Goal: Task Accomplishment & Management: Complete application form

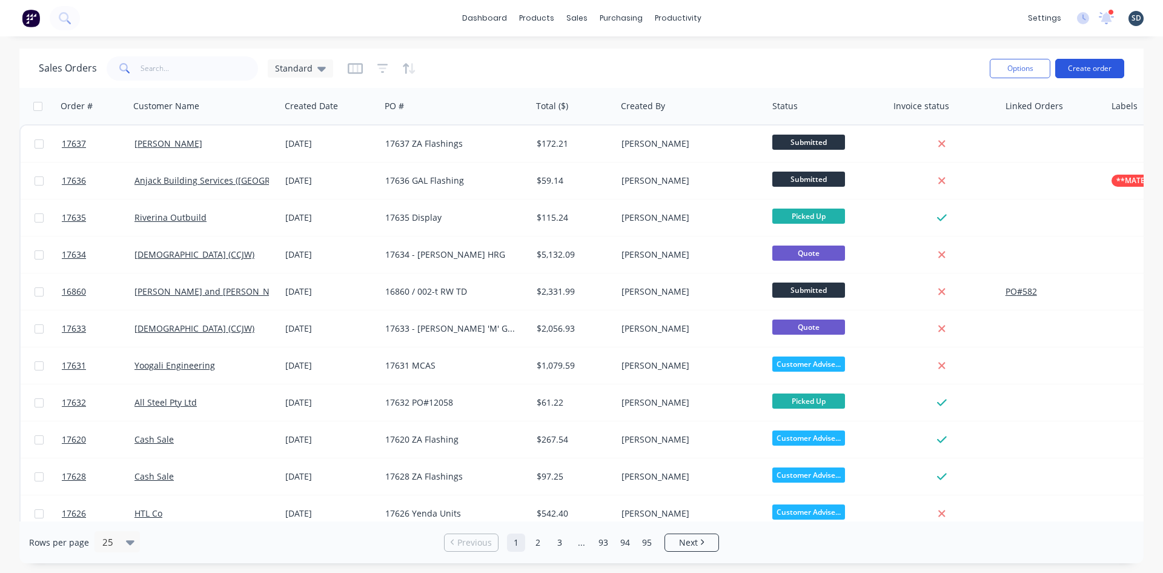
click at [1094, 70] on button "Create order" at bounding box center [1089, 68] width 69 height 19
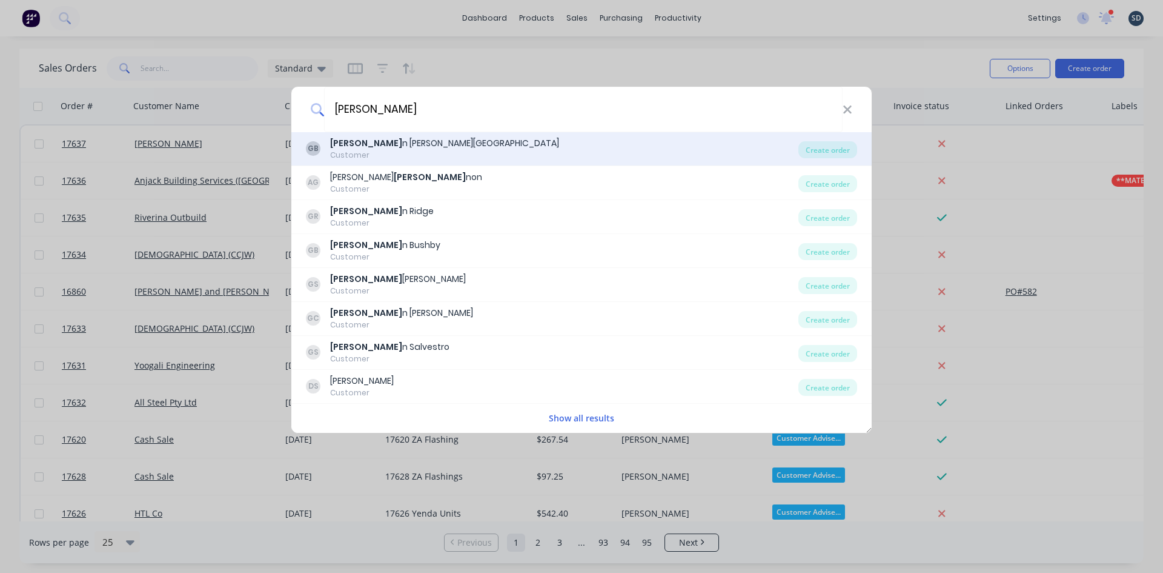
type input "[PERSON_NAME]"
click at [399, 150] on div "Customer" at bounding box center [444, 155] width 229 height 11
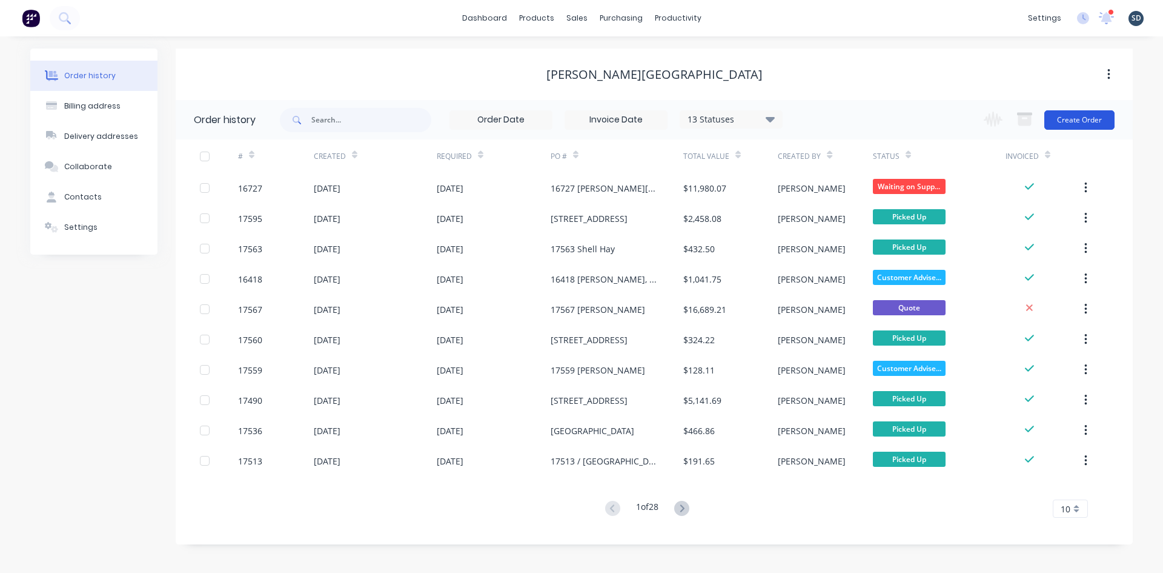
click at [1081, 119] on button "Create Order" at bounding box center [1079, 119] width 70 height 19
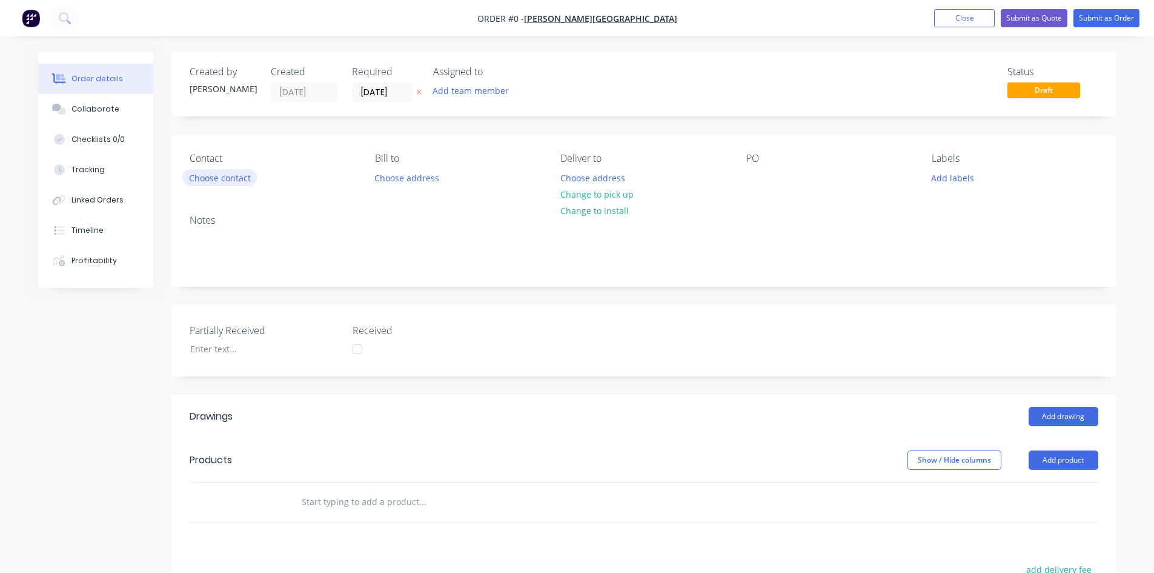
click at [202, 176] on button "Choose contact" at bounding box center [219, 177] width 75 height 16
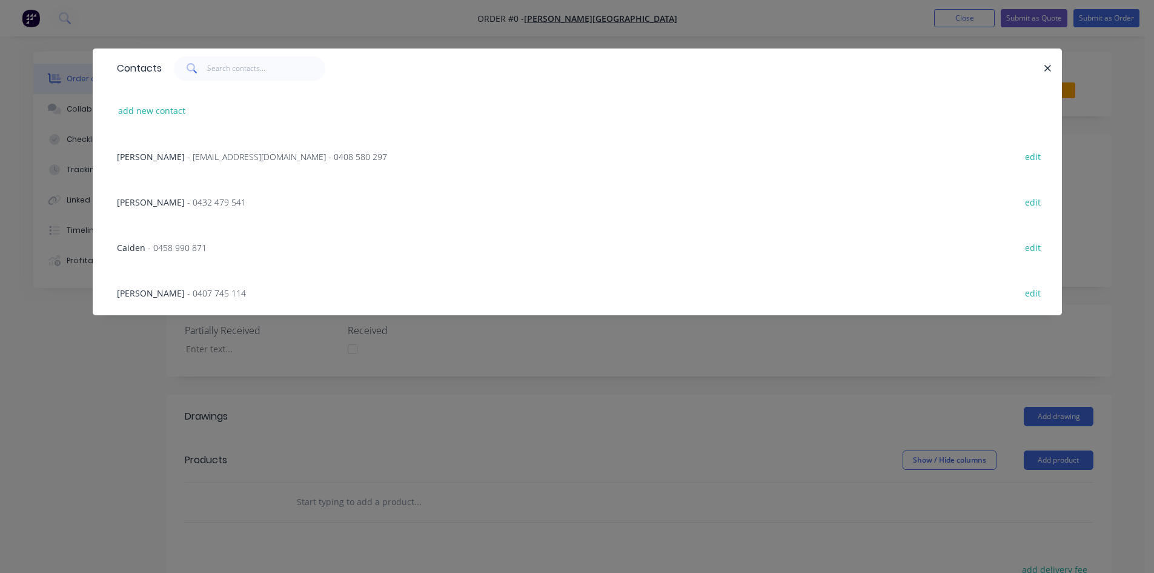
click at [187, 161] on span "- glenn67@live.com.au - 0408 580 297" at bounding box center [287, 157] width 200 height 12
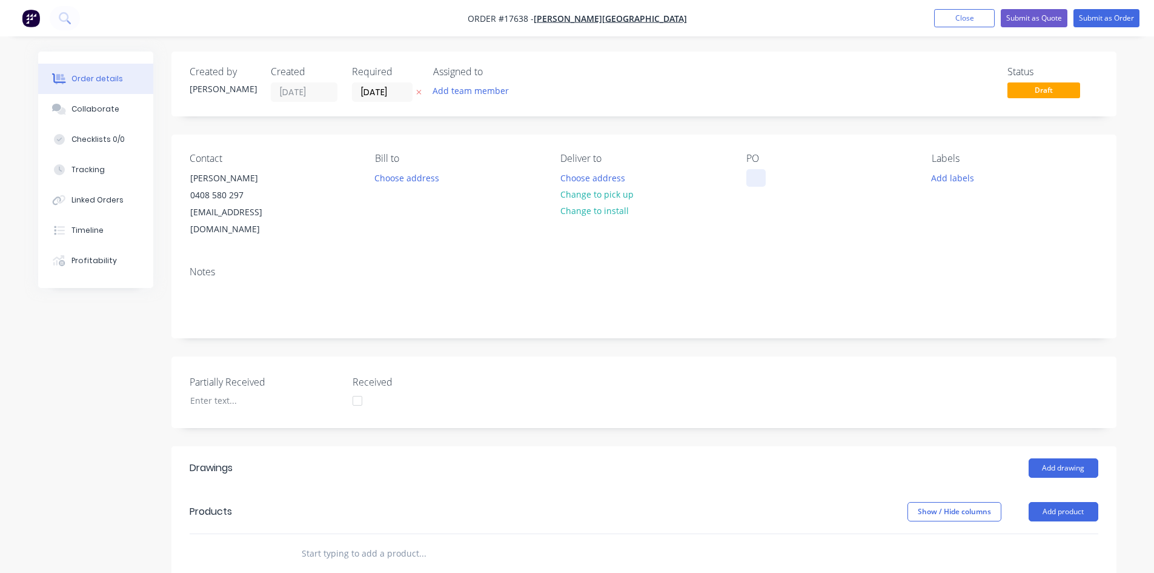
click at [763, 173] on div at bounding box center [755, 178] width 19 height 18
click at [756, 237] on div "Contact Glenn Walsh 0408 580 297 glenn67@live.com.au Bill to Choose address Del…" at bounding box center [643, 195] width 945 height 122
click at [633, 201] on button "Change to pick up" at bounding box center [597, 194] width 86 height 16
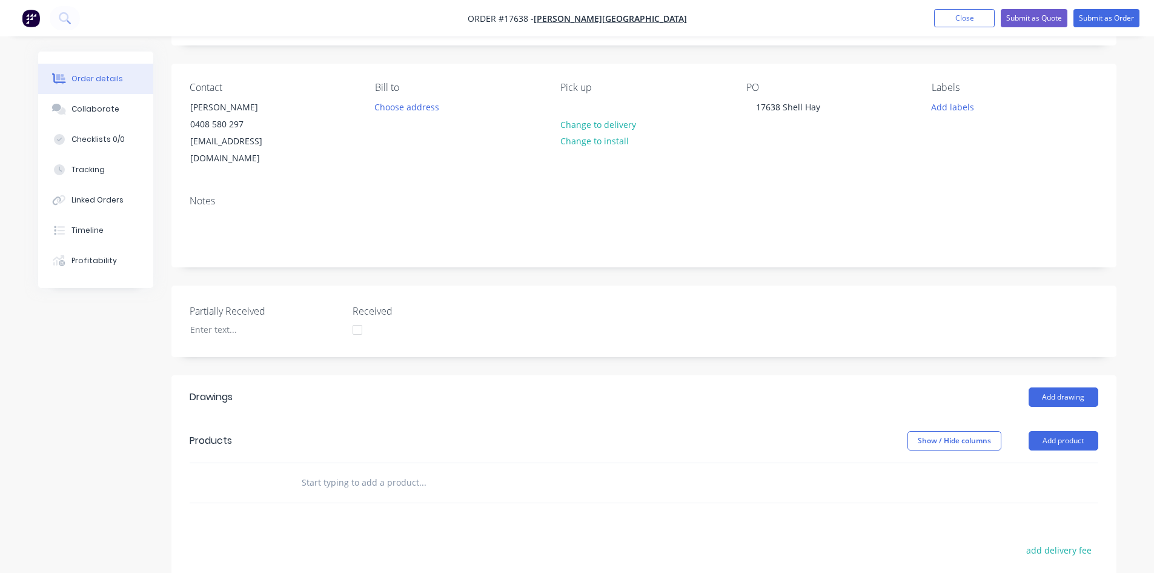
scroll to position [182, 0]
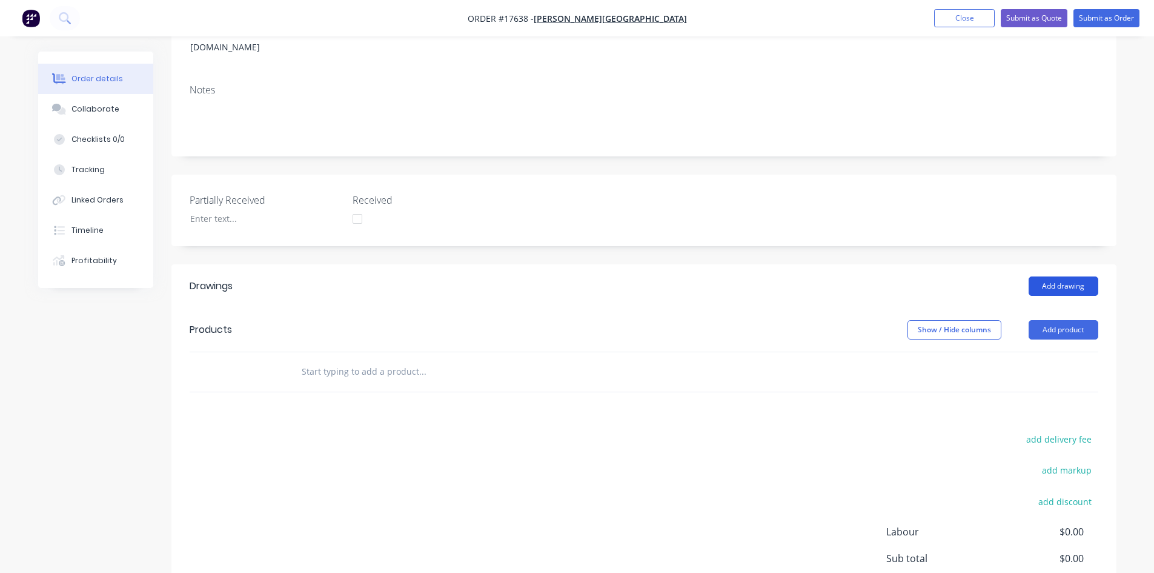
click at [1064, 276] on button "Add drawing" at bounding box center [1064, 285] width 70 height 19
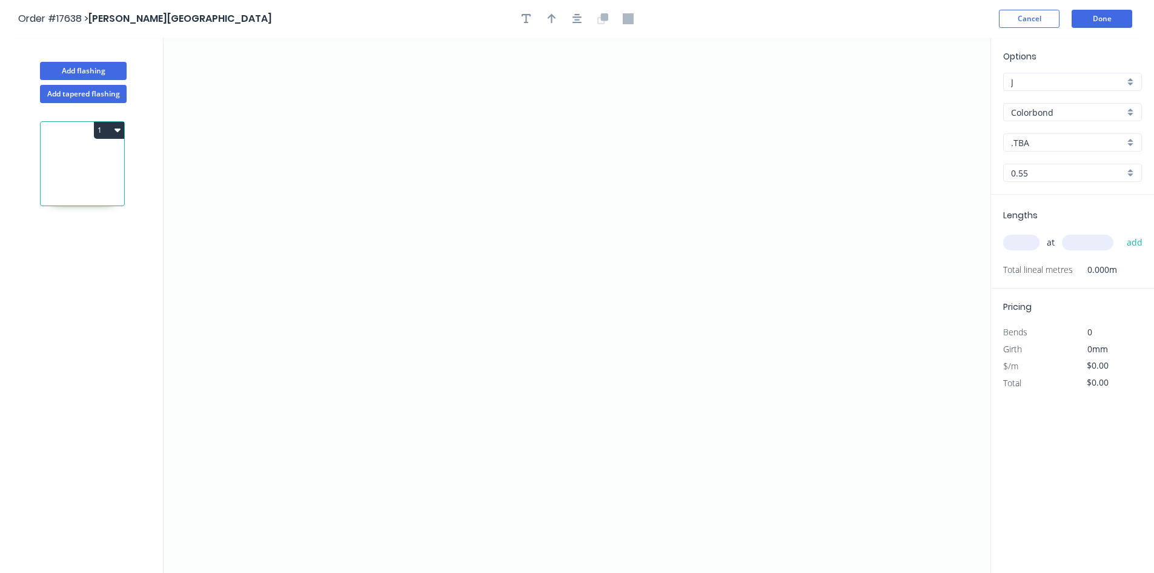
click at [1076, 147] on input ".TBA" at bounding box center [1067, 142] width 113 height 13
click at [1074, 230] on div "Surfmist" at bounding box center [1073, 226] width 138 height 21
type input "Surfmist"
click at [371, 131] on icon "0" at bounding box center [577, 305] width 827 height 535
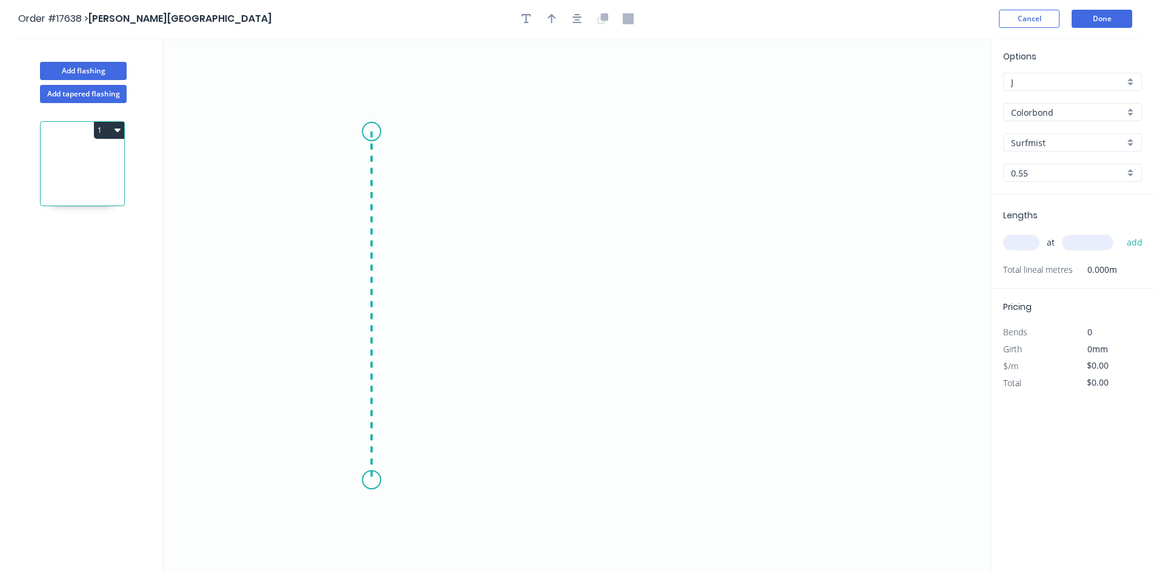
click at [381, 480] on icon "0" at bounding box center [577, 305] width 827 height 535
click at [376, 131] on circle at bounding box center [371, 131] width 18 height 18
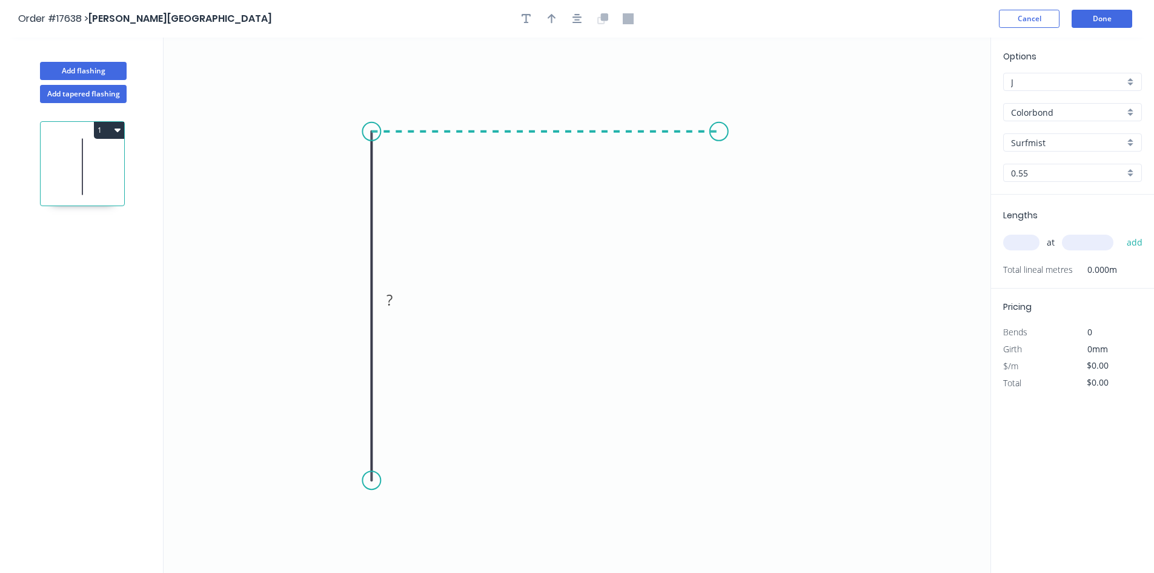
click at [719, 134] on icon "0 ?" at bounding box center [577, 305] width 827 height 535
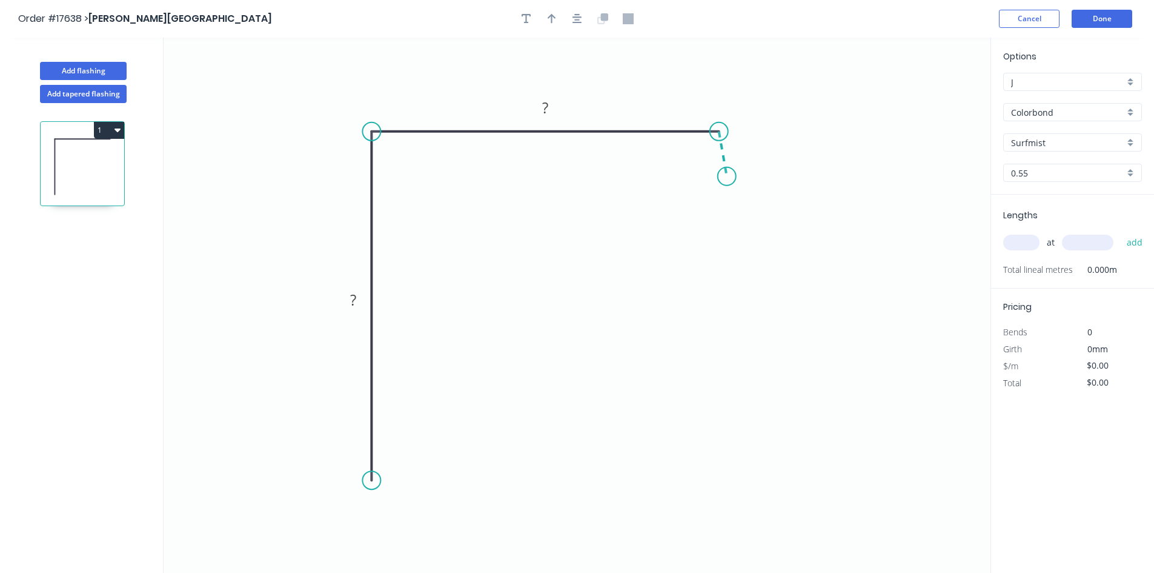
click at [727, 176] on icon "0 ? ?" at bounding box center [577, 305] width 827 height 535
click at [379, 485] on circle at bounding box center [371, 480] width 18 height 18
click at [391, 461] on icon at bounding box center [380, 469] width 19 height 19
click at [396, 477] on tspan "?" at bounding box center [394, 477] width 6 height 20
click at [350, 297] on tspan "?" at bounding box center [353, 300] width 6 height 20
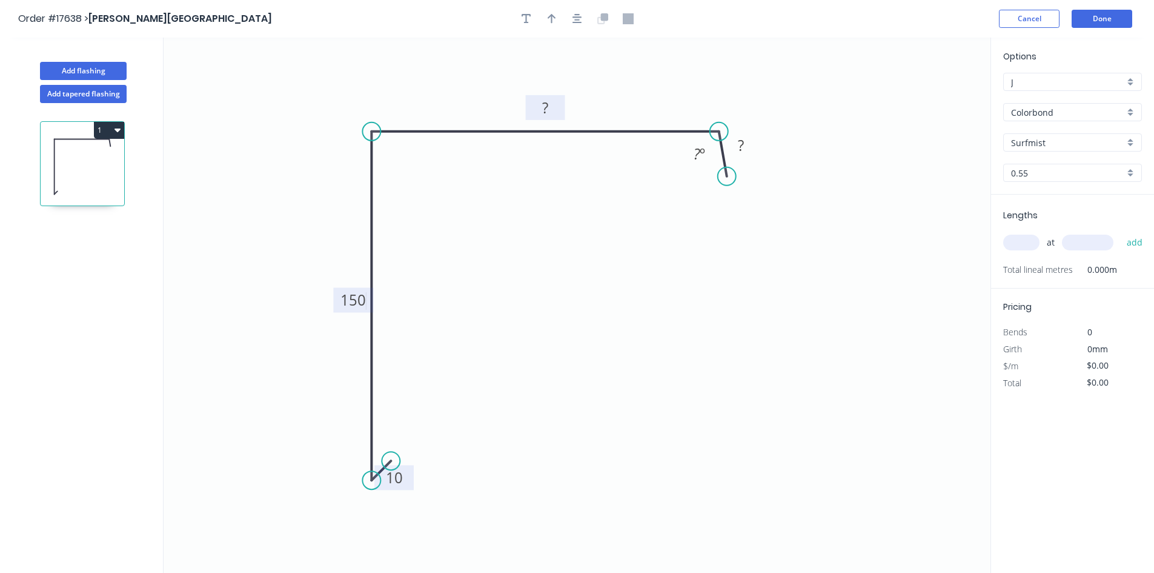
click at [555, 103] on rect at bounding box center [545, 108] width 24 height 17
click at [744, 148] on rect at bounding box center [741, 146] width 24 height 17
type input "$18.83"
click at [696, 161] on tspan "?" at bounding box center [697, 154] width 7 height 20
drag, startPoint x: 682, startPoint y: 147, endPoint x: 717, endPoint y: 64, distance: 89.6
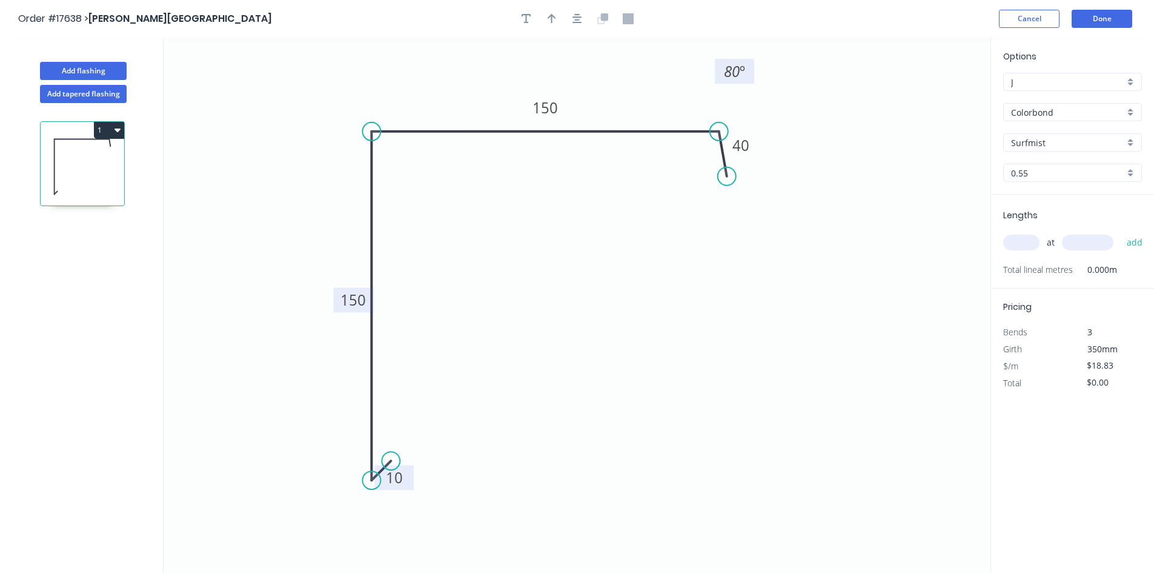
click at [717, 64] on rect at bounding box center [734, 71] width 39 height 25
drag, startPoint x: 729, startPoint y: 179, endPoint x: 732, endPoint y: 191, distance: 12.4
click at [732, 191] on circle at bounding box center [732, 191] width 18 height 18
click at [403, 178] on div "Show angle" at bounding box center [434, 176] width 122 height 25
click at [396, 153] on tspan "º" at bounding box center [395, 152] width 5 height 20
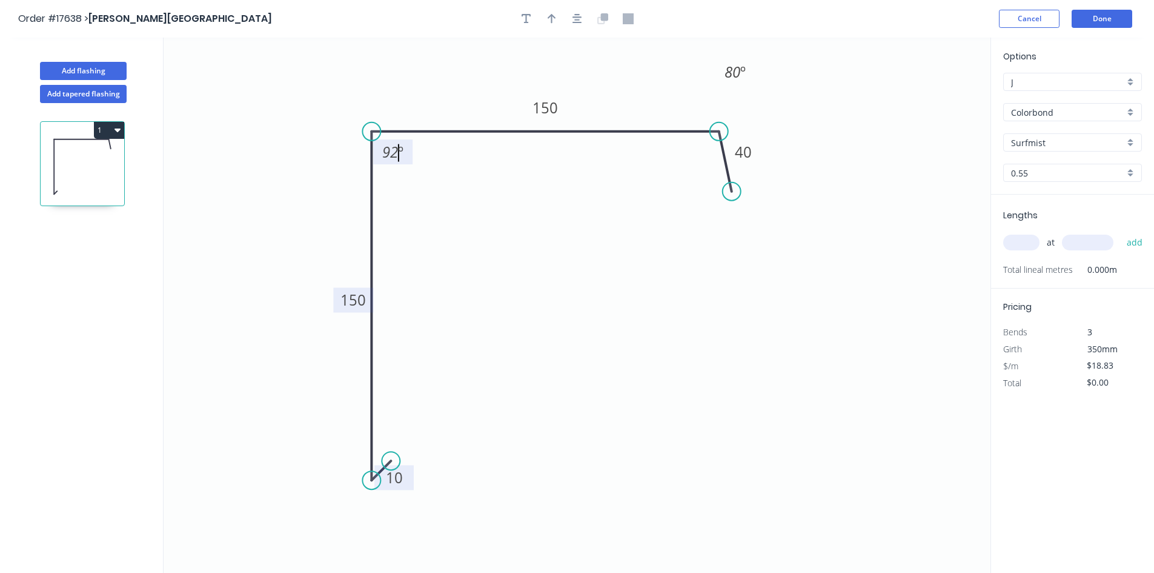
click at [428, 205] on icon "0 10 150 150 40 92 º 80 º" at bounding box center [577, 305] width 827 height 535
drag, startPoint x: 407, startPoint y: 158, endPoint x: 357, endPoint y: 91, distance: 82.3
click at [357, 91] on rect at bounding box center [343, 85] width 39 height 25
click at [388, 513] on div "Show angle" at bounding box center [429, 520] width 122 height 25
click at [387, 448] on tspan "º" at bounding box center [385, 451] width 5 height 20
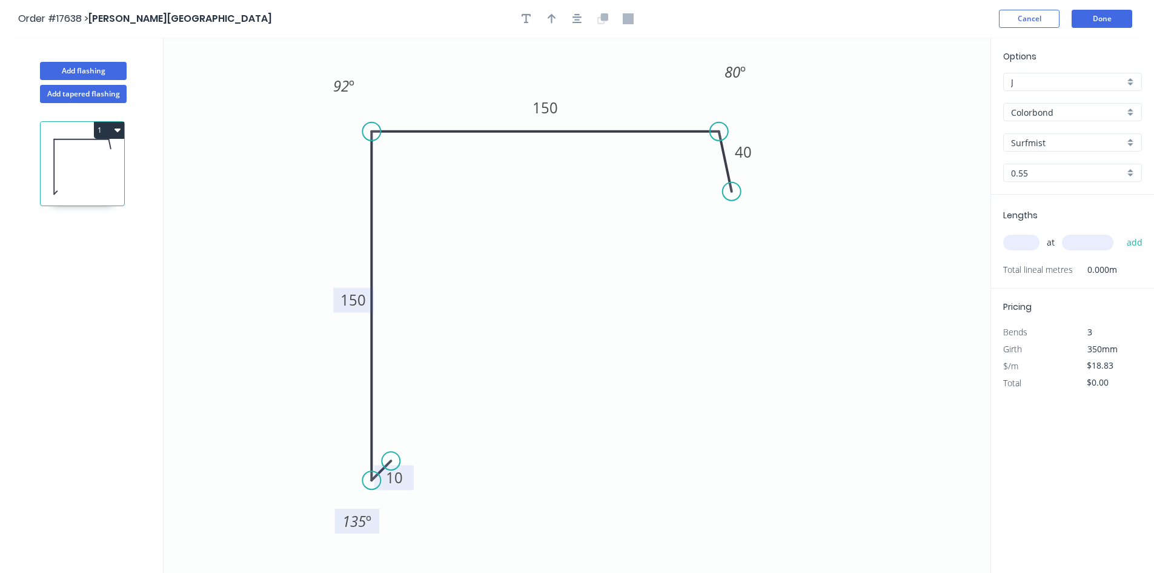
drag, startPoint x: 400, startPoint y: 442, endPoint x: 377, endPoint y: 513, distance: 74.5
click at [377, 513] on rect at bounding box center [357, 520] width 45 height 25
click at [573, 19] on icon "button" at bounding box center [578, 18] width 10 height 11
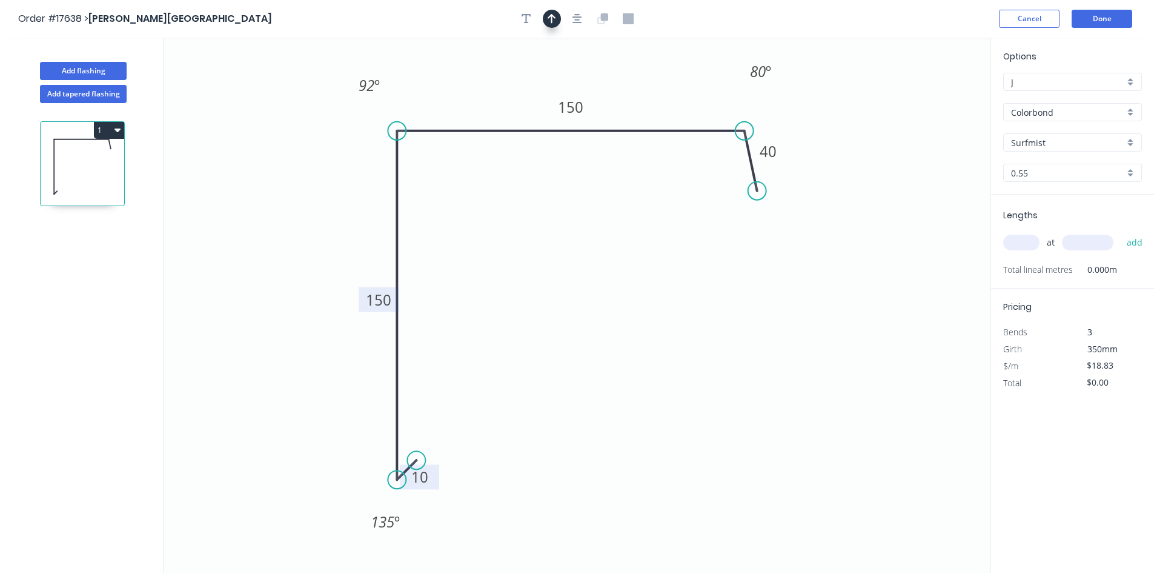
click at [553, 23] on icon "button" at bounding box center [552, 18] width 8 height 11
drag, startPoint x: 929, startPoint y: 99, endPoint x: 311, endPoint y: 221, distance: 630.0
click at [311, 222] on icon at bounding box center [296, 221] width 39 height 11
click at [1023, 240] on input "text" at bounding box center [1021, 242] width 36 height 16
type input "2"
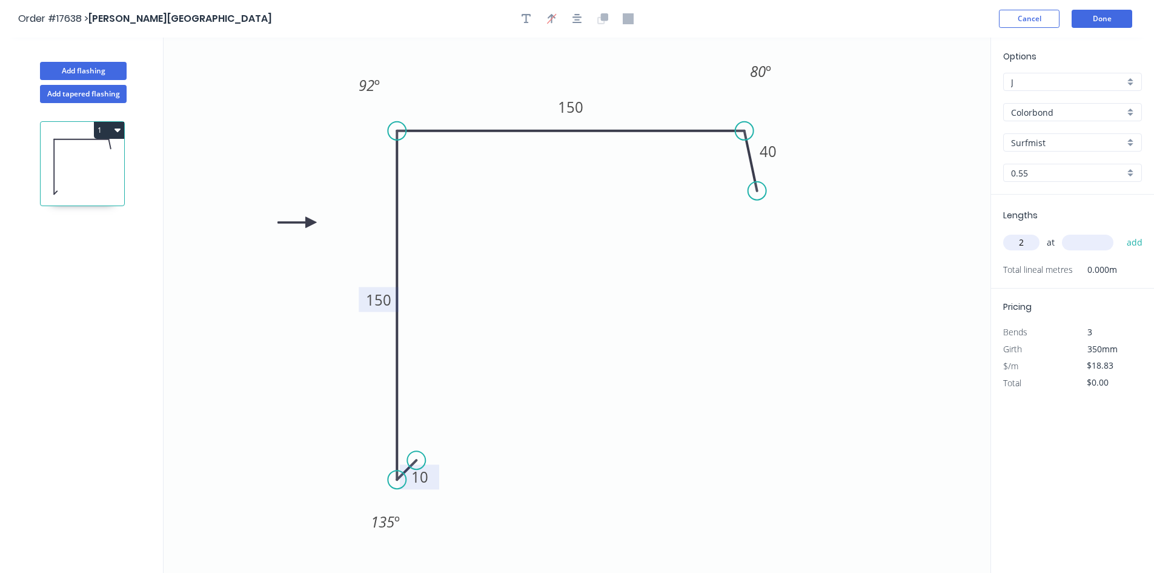
click at [1081, 243] on input "text" at bounding box center [1087, 242] width 51 height 16
type input "4000"
click at [1131, 245] on button "add" at bounding box center [1135, 242] width 28 height 21
type input "$150.64"
click at [1106, 18] on button "Done" at bounding box center [1102, 19] width 61 height 18
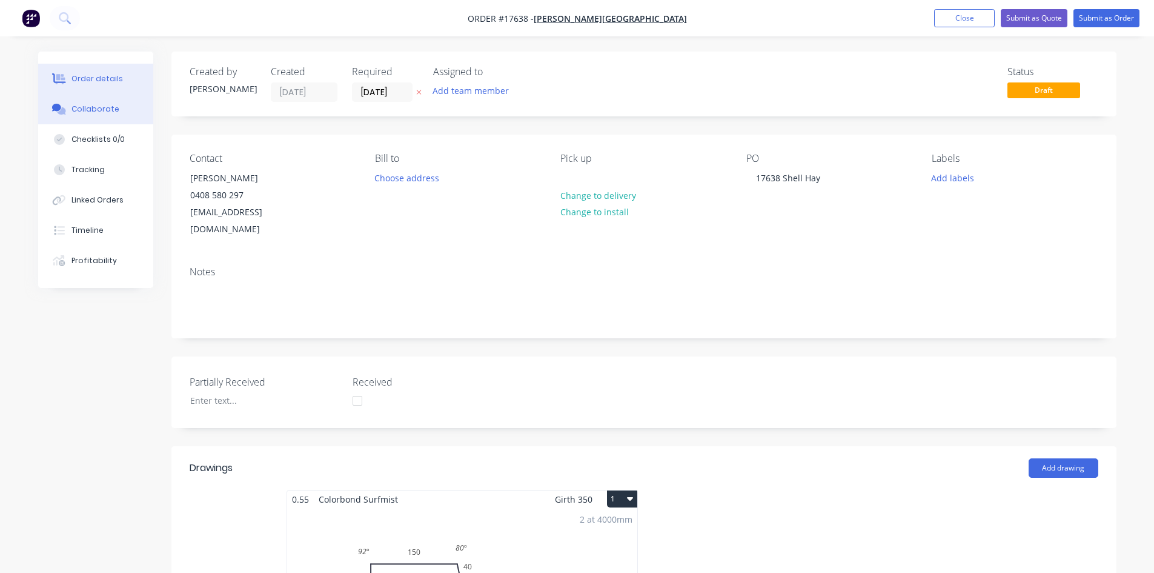
click at [129, 113] on button "Collaborate" at bounding box center [95, 109] width 115 height 30
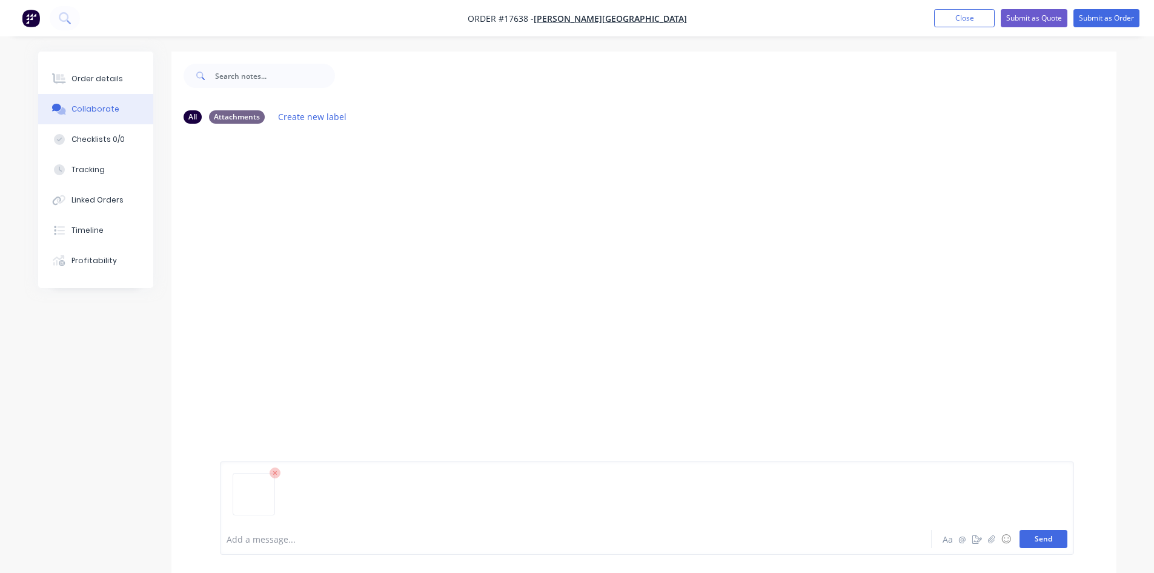
click at [1051, 542] on button "Send" at bounding box center [1044, 539] width 48 height 18
click at [90, 84] on div "Order details" at bounding box center [96, 78] width 51 height 11
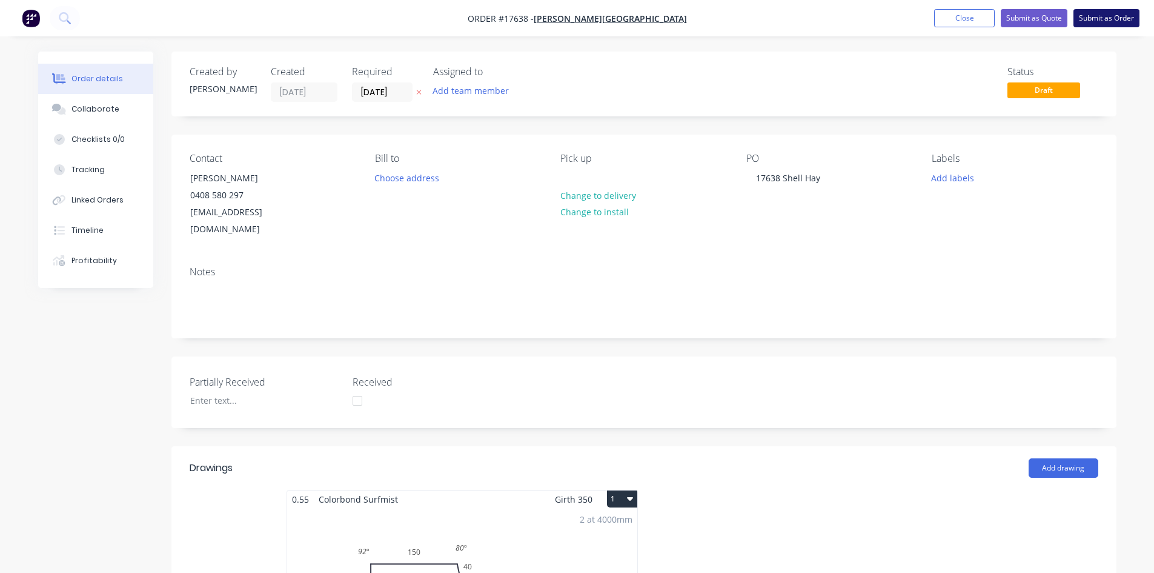
click at [1101, 18] on button "Submit as Order" at bounding box center [1107, 18] width 66 height 18
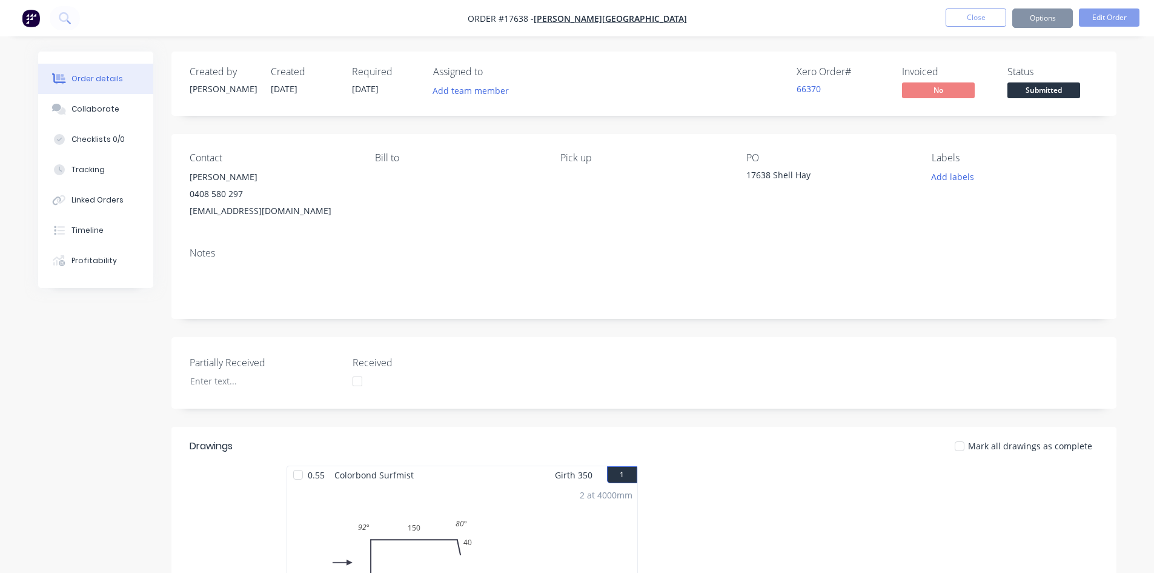
click at [1048, 16] on button "Options" at bounding box center [1042, 17] width 61 height 19
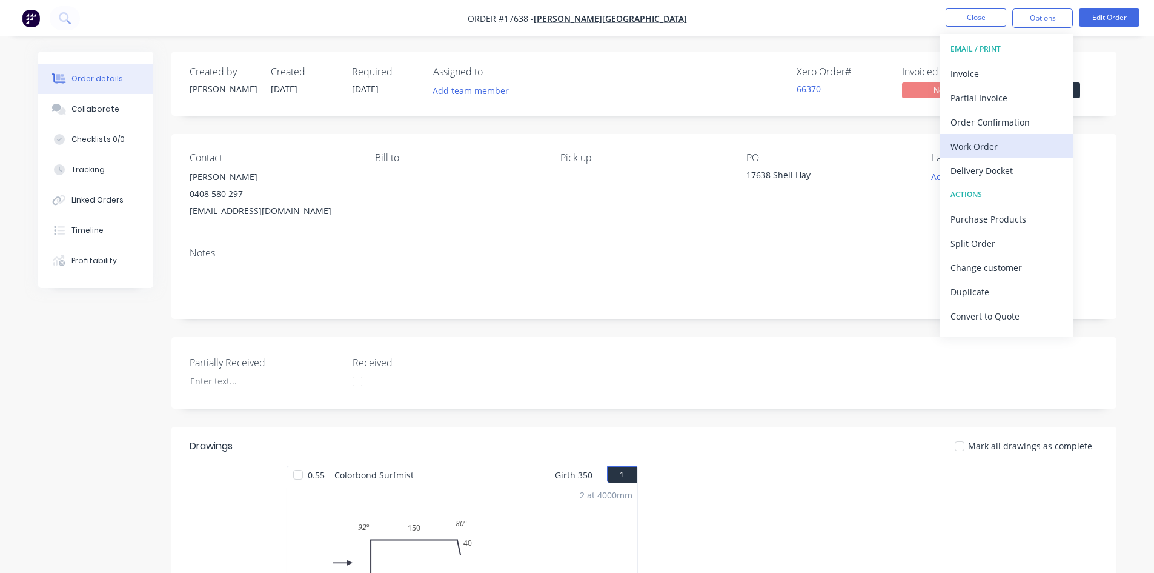
click at [999, 144] on div "Work Order" at bounding box center [1006, 147] width 111 height 18
click at [999, 144] on div "Custom" at bounding box center [1006, 147] width 111 height 18
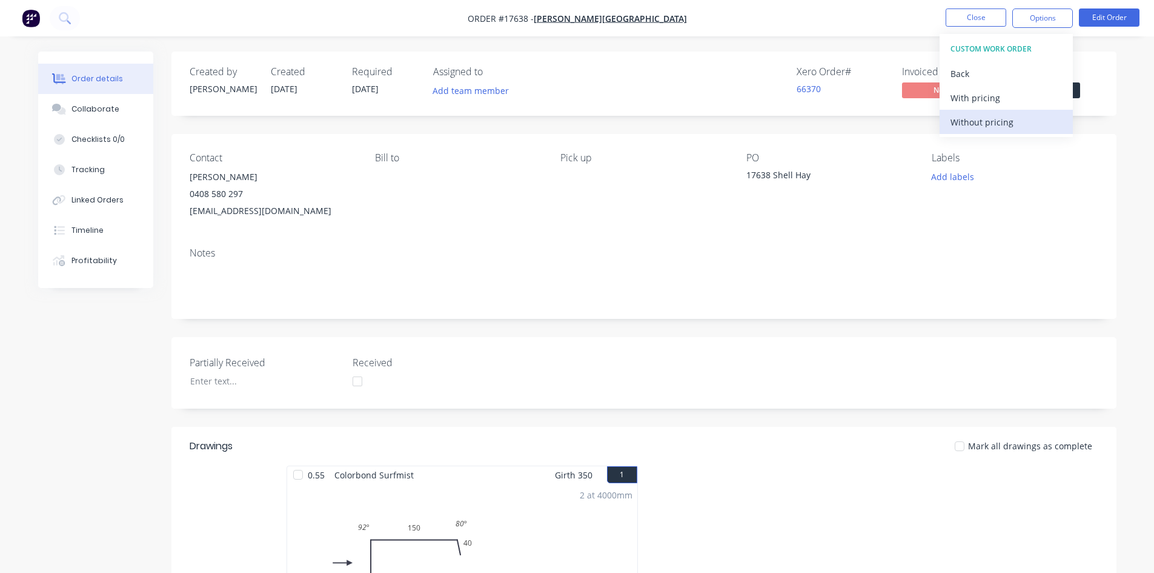
click at [1005, 124] on div "Without pricing" at bounding box center [1006, 122] width 111 height 18
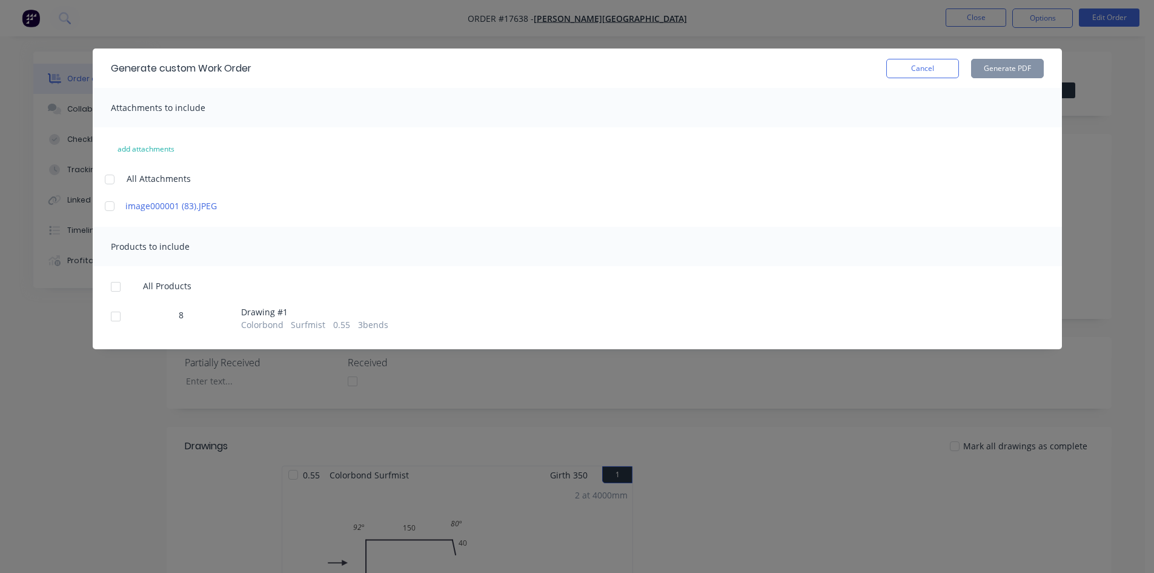
click at [110, 183] on div at bounding box center [110, 179] width 24 height 24
click at [111, 285] on div at bounding box center [116, 286] width 24 height 24
click at [1016, 61] on button "Generate PDF" at bounding box center [1007, 68] width 73 height 19
click at [943, 69] on button "Cancel" at bounding box center [922, 68] width 73 height 19
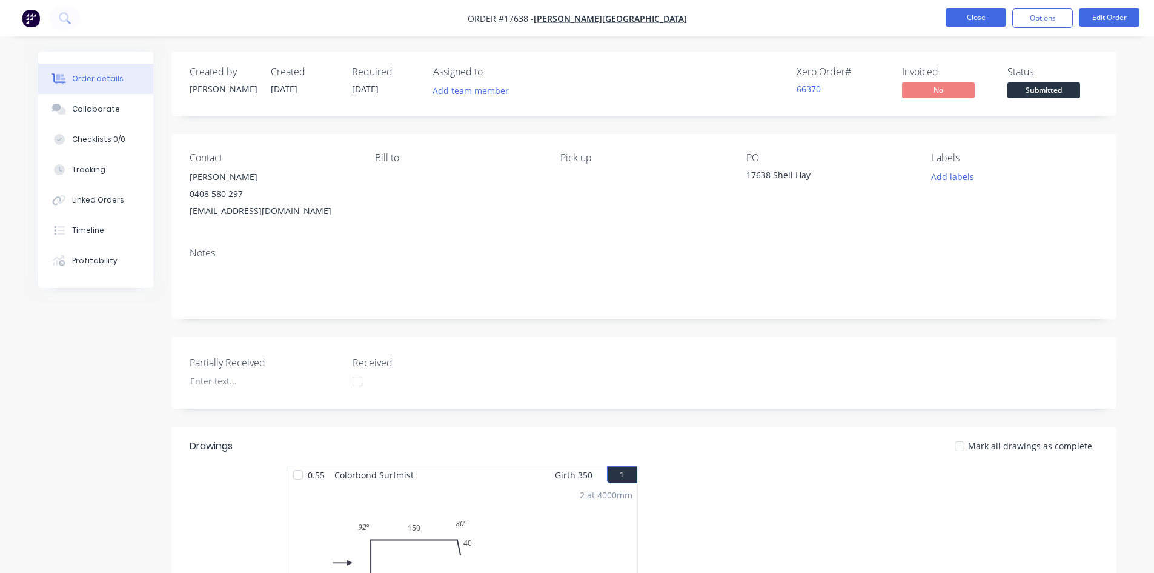
click at [989, 19] on button "Close" at bounding box center [976, 17] width 61 height 18
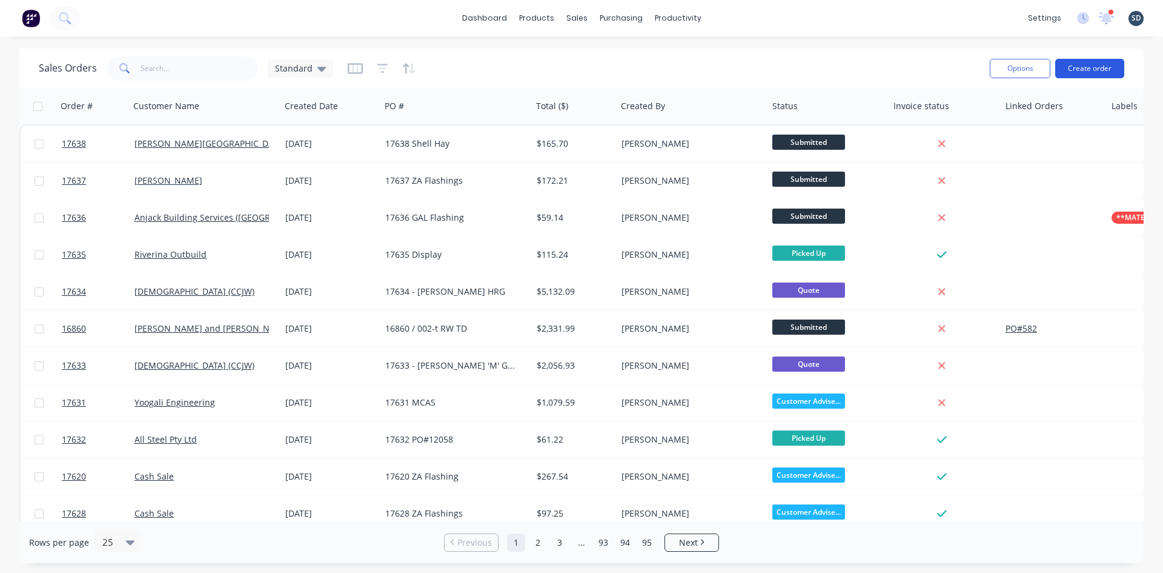
click at [1112, 71] on button "Create order" at bounding box center [1089, 68] width 69 height 19
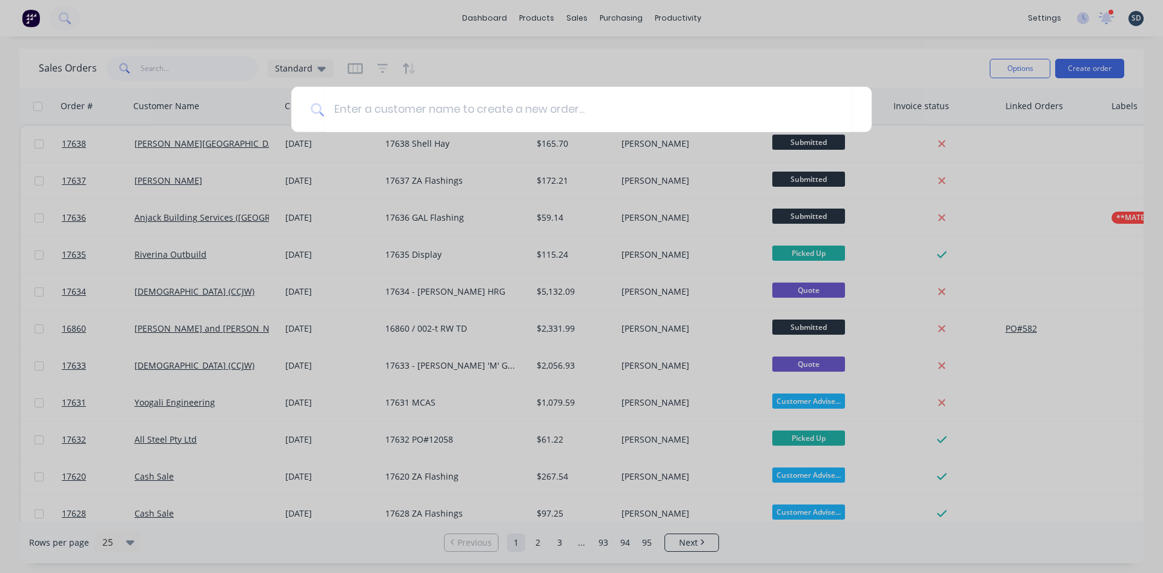
click at [207, 145] on div at bounding box center [581, 286] width 1163 height 573
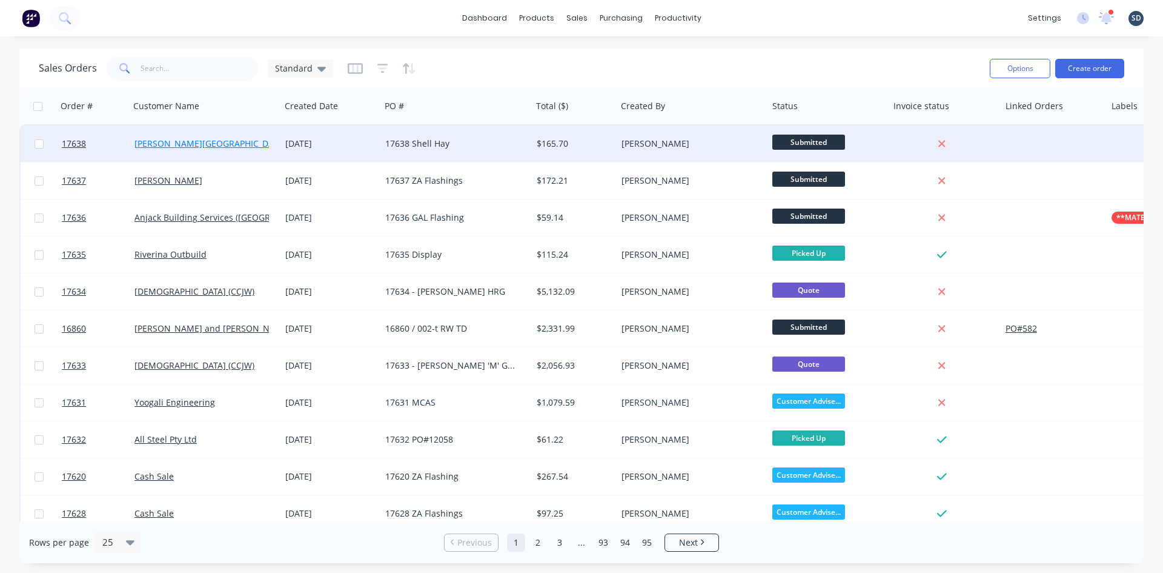
click at [175, 144] on link "[PERSON_NAME][GEOGRAPHIC_DATA]" at bounding box center [209, 144] width 151 height 12
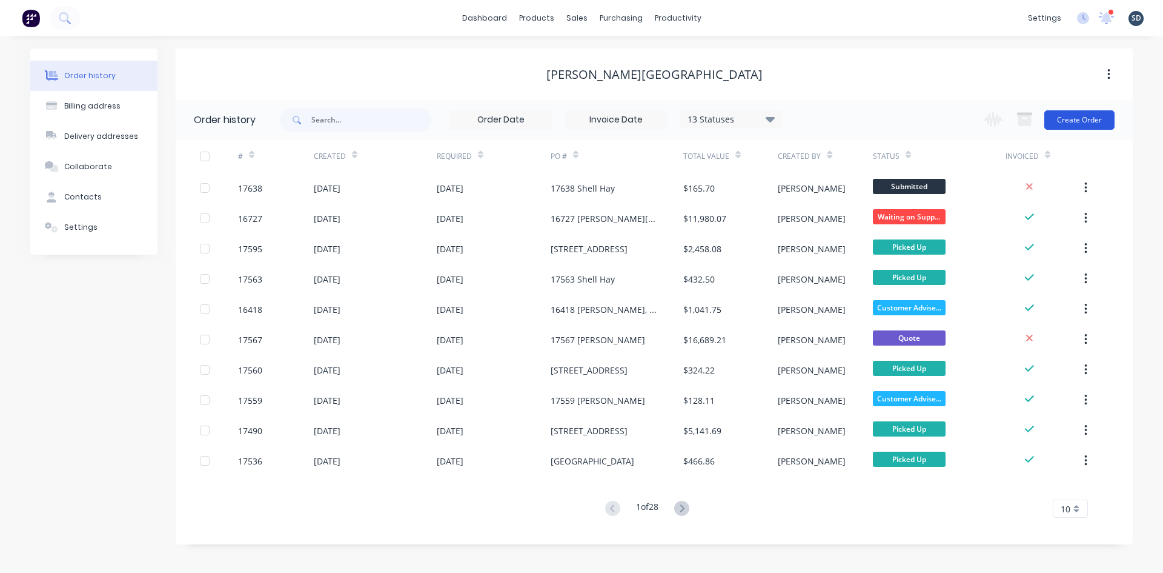
click at [1078, 120] on button "Create Order" at bounding box center [1079, 119] width 70 height 19
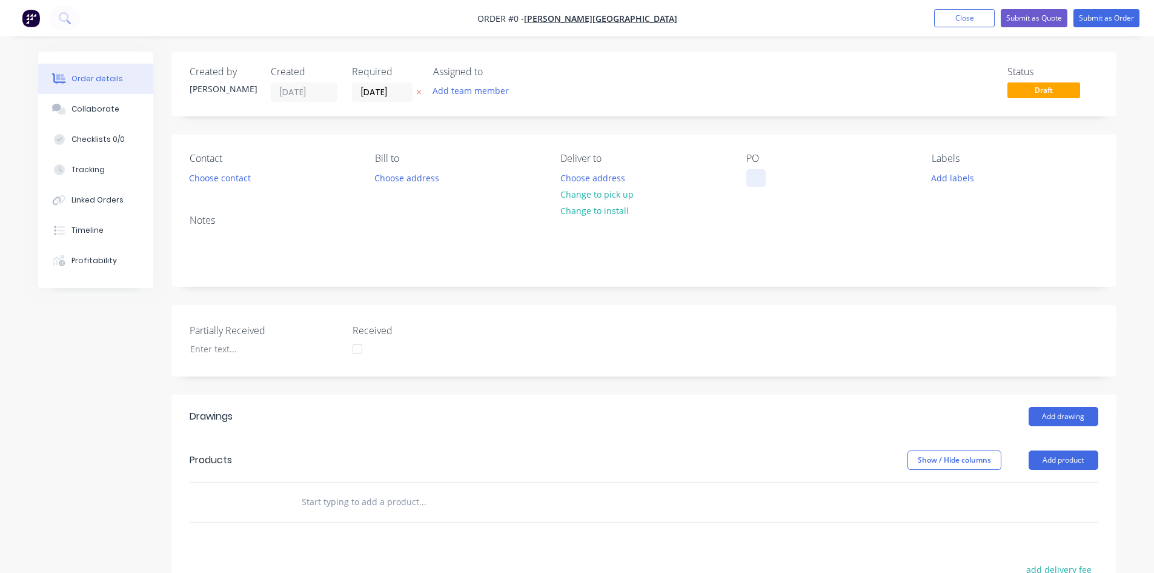
drag, startPoint x: 758, startPoint y: 178, endPoint x: 757, endPoint y: 196, distance: 18.8
click at [758, 178] on div at bounding box center [755, 178] width 19 height 18
click at [759, 229] on div "Order details Collaborate Checklists 0/0 Tracking Linked Orders Timeline Profit…" at bounding box center [577, 441] width 1103 height 780
click at [757, 182] on div at bounding box center [755, 178] width 19 height 18
click at [817, 219] on div "Notes" at bounding box center [644, 220] width 909 height 12
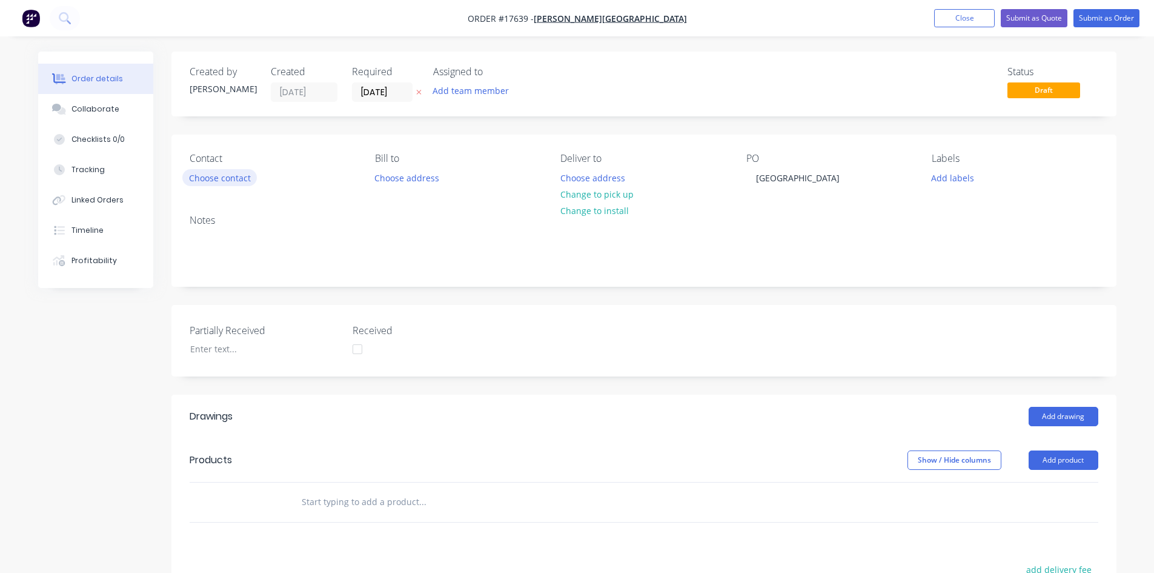
click at [246, 183] on button "Choose contact" at bounding box center [219, 177] width 75 height 16
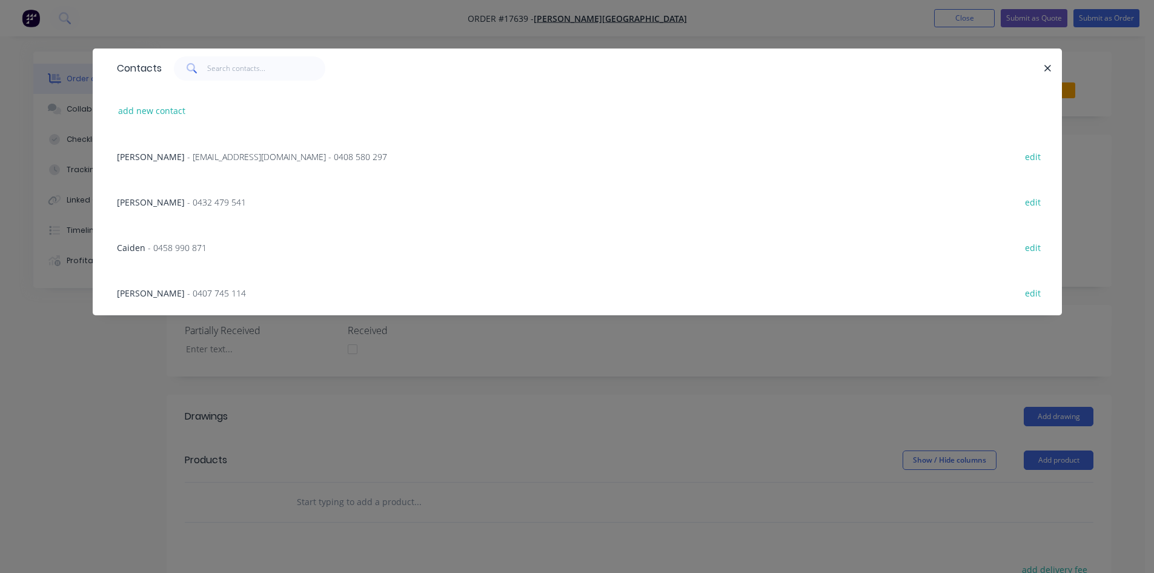
click at [188, 156] on span "- glenn67@live.com.au - 0408 580 297" at bounding box center [287, 157] width 200 height 12
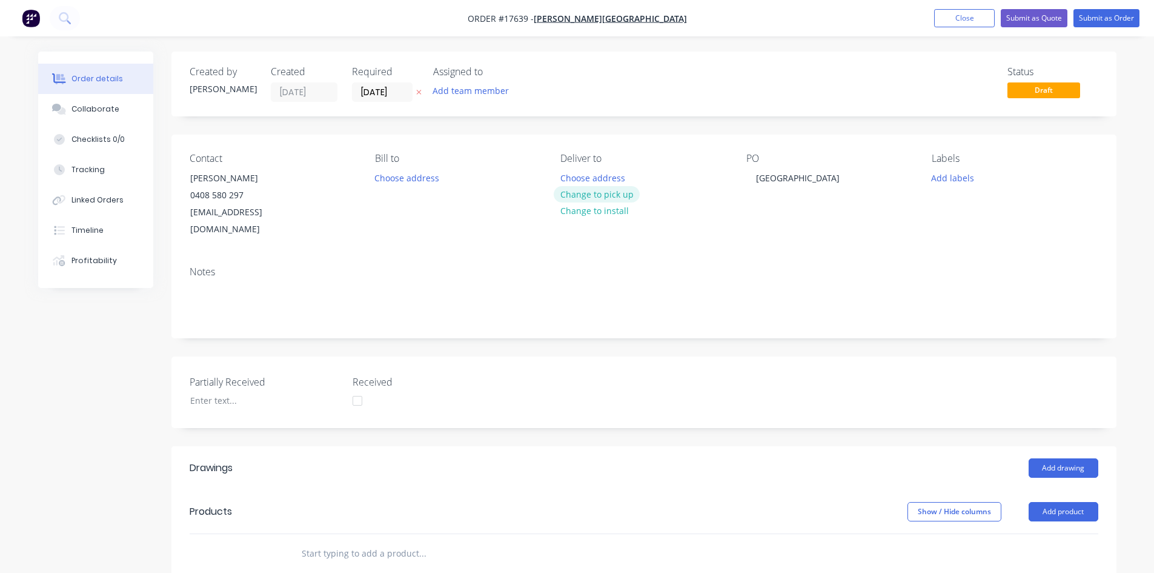
click at [600, 194] on button "Change to pick up" at bounding box center [597, 194] width 86 height 16
click at [546, 333] on div "Created by Sam Created 23/09/25 Required 23/09/25 Assigned to Add team member S…" at bounding box center [643, 457] width 945 height 813
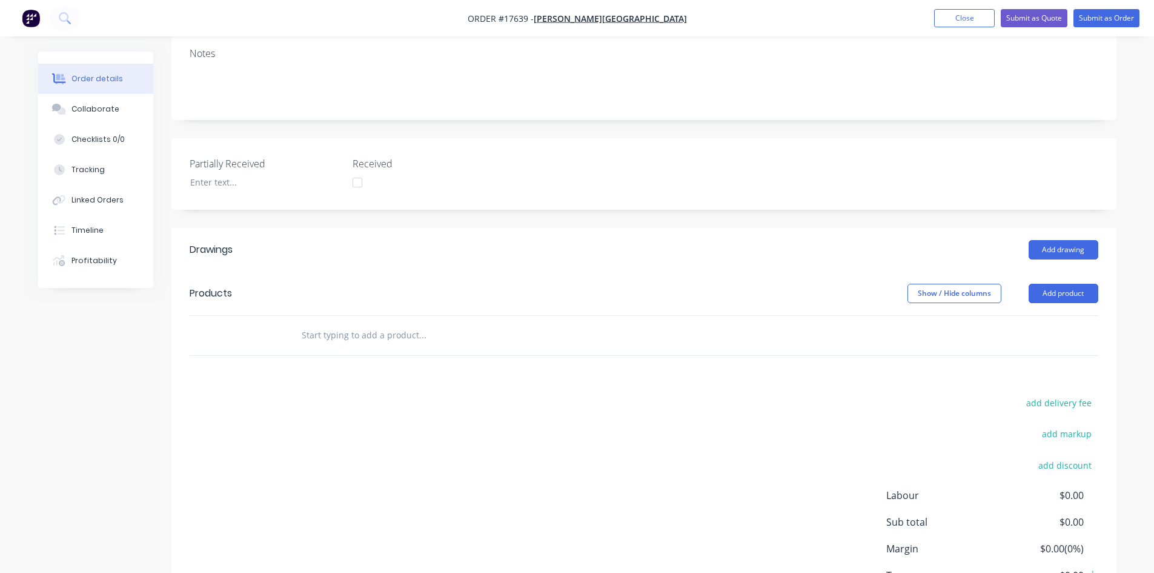
scroll to position [242, 0]
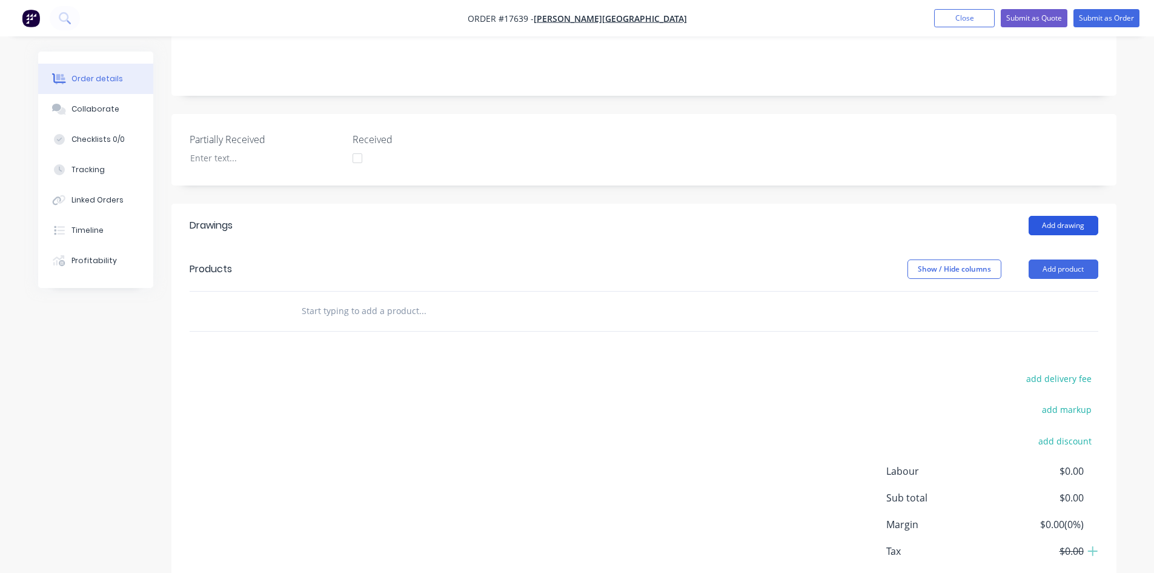
click at [1069, 216] on button "Add drawing" at bounding box center [1064, 225] width 70 height 19
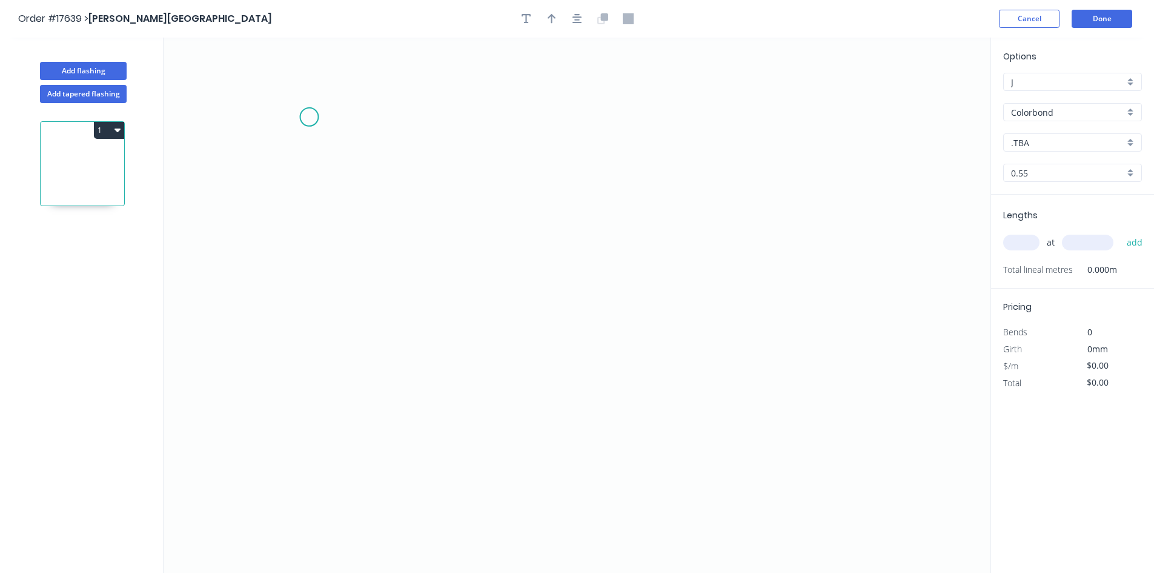
click at [309, 117] on icon "0" at bounding box center [577, 305] width 827 height 535
click at [939, 107] on icon "0" at bounding box center [577, 305] width 827 height 535
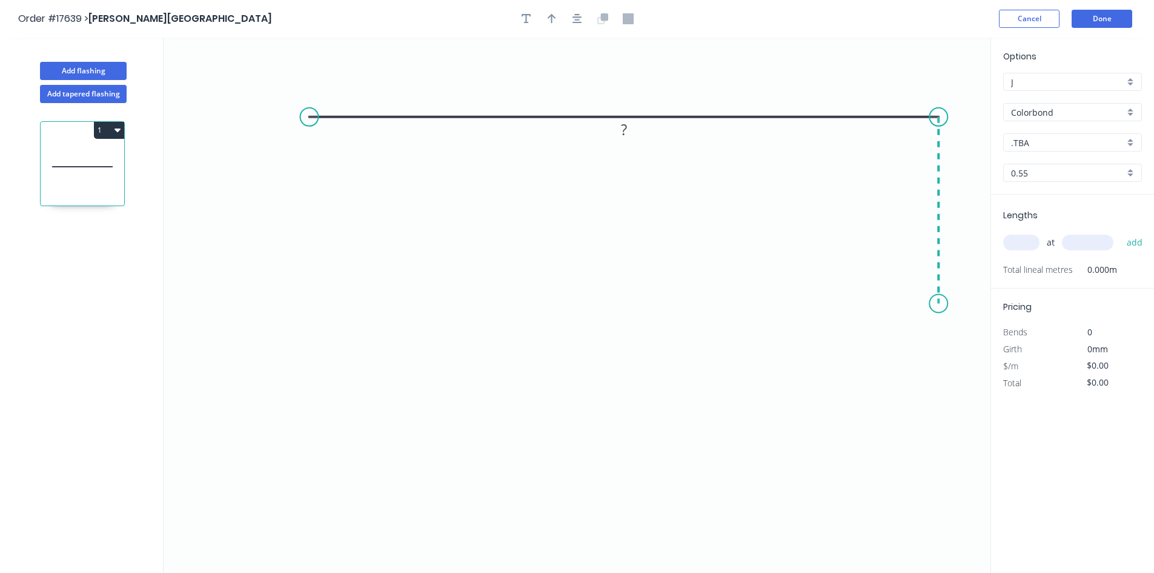
click at [944, 304] on icon "0 ?" at bounding box center [577, 305] width 827 height 535
click at [305, 117] on circle at bounding box center [309, 117] width 18 height 18
click at [313, 318] on icon "0 ? ?" at bounding box center [577, 305] width 827 height 535
click at [330, 296] on icon "0 ? ? ?" at bounding box center [577, 305] width 827 height 535
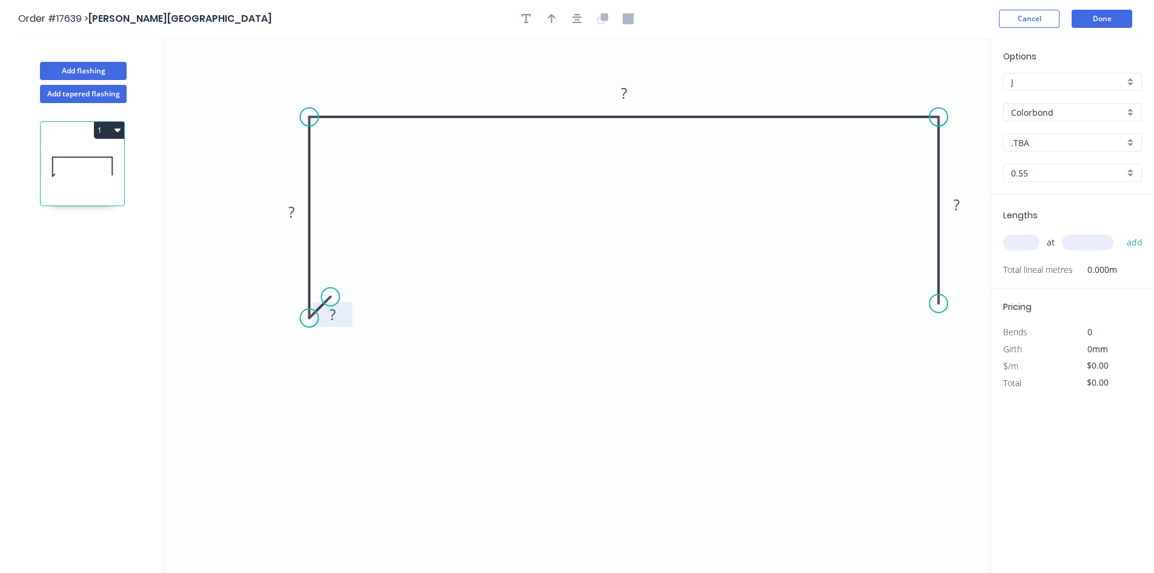
click at [335, 313] on tspan "?" at bounding box center [333, 314] width 6 height 20
click at [294, 210] on tspan "?" at bounding box center [291, 212] width 6 height 20
click at [624, 90] on tspan "?" at bounding box center [624, 93] width 6 height 20
click at [957, 202] on tspan "?" at bounding box center [957, 204] width 6 height 20
click at [335, 361] on div "Show angle" at bounding box center [368, 362] width 122 height 25
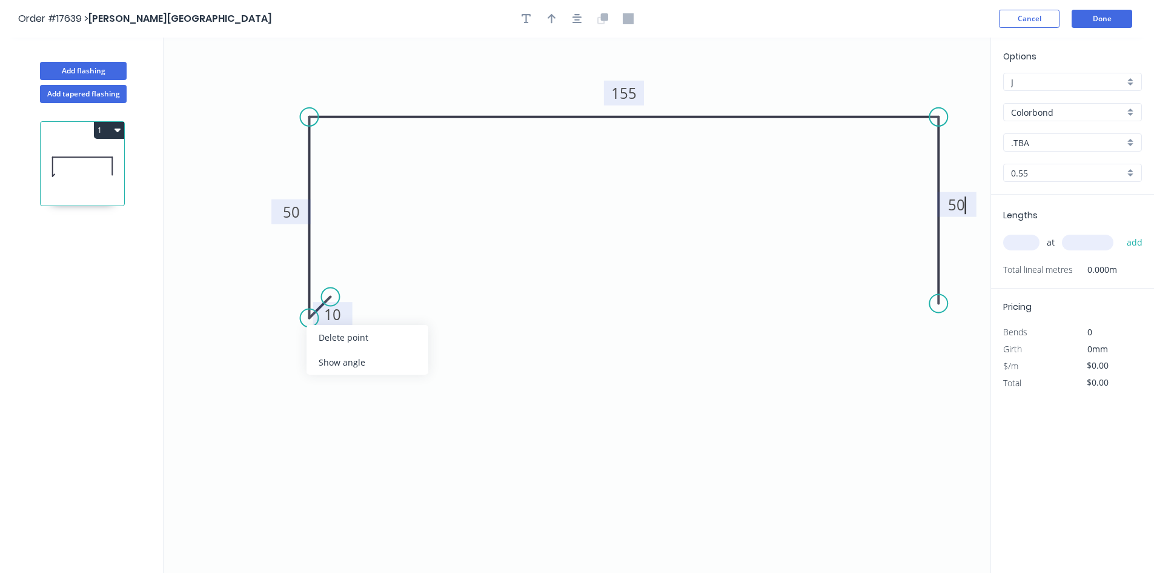
type input "$15.55"
click at [322, 291] on tspan "º" at bounding box center [323, 289] width 5 height 20
click at [391, 228] on icon "0 10 50 155 50 135 º" at bounding box center [577, 305] width 827 height 535
drag, startPoint x: 341, startPoint y: 277, endPoint x: 299, endPoint y: 374, distance: 105.0
click at [299, 374] on rect at bounding box center [279, 384] width 45 height 25
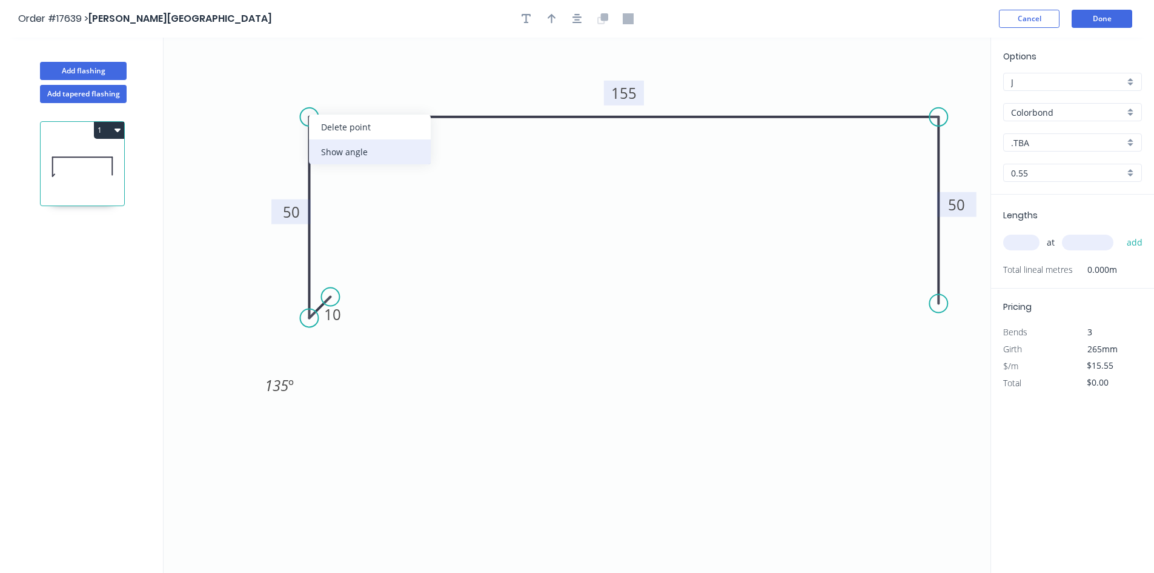
click at [348, 160] on div "Show angle" at bounding box center [370, 151] width 122 height 25
click at [334, 134] on tspan "º" at bounding box center [333, 137] width 5 height 20
drag, startPoint x: 349, startPoint y: 143, endPoint x: 284, endPoint y: 84, distance: 88.4
click at [284, 84] on rect at bounding box center [264, 77] width 39 height 25
drag, startPoint x: 951, startPoint y: 154, endPoint x: 945, endPoint y: 152, distance: 6.5
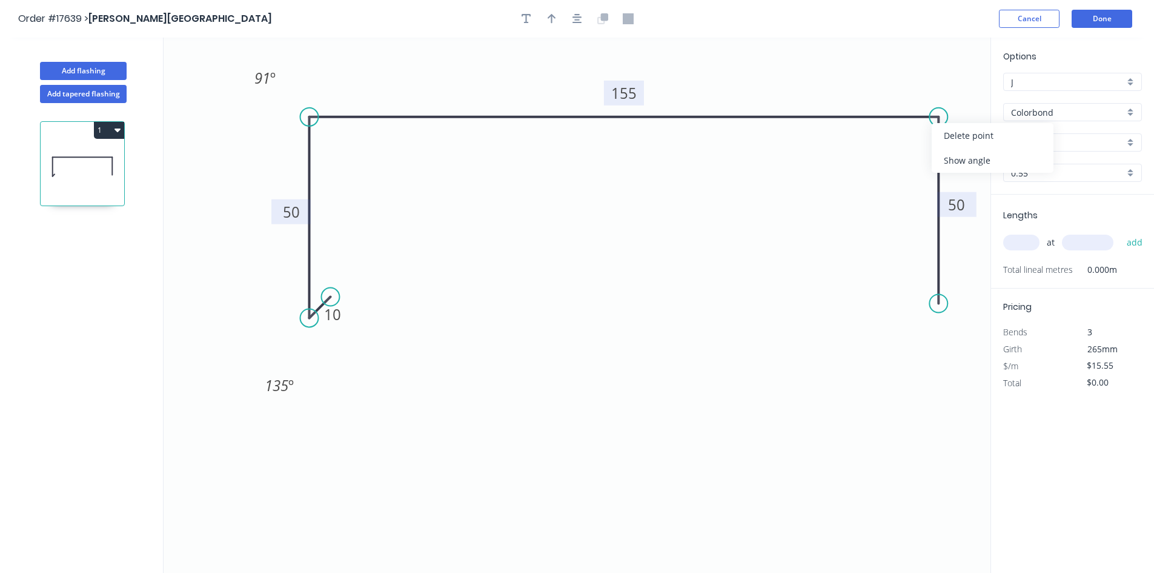
click at [951, 155] on div "Show angle" at bounding box center [993, 160] width 122 height 25
click at [915, 143] on tspan "?" at bounding box center [915, 137] width 7 height 20
drag, startPoint x: 865, startPoint y: 187, endPoint x: 895, endPoint y: 149, distance: 48.7
click at [869, 184] on icon "0 10 50 155 50 91 º 91 º 135 º" at bounding box center [577, 305] width 827 height 535
drag, startPoint x: 901, startPoint y: 139, endPoint x: 931, endPoint y: 83, distance: 62.9
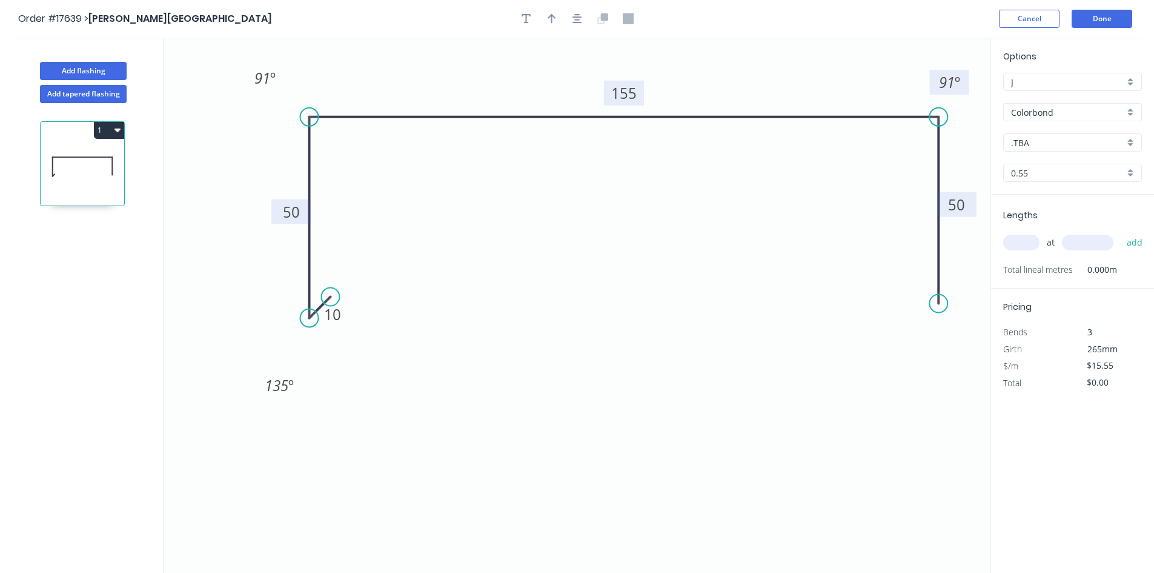
click at [934, 83] on rect at bounding box center [949, 82] width 39 height 25
click at [574, 18] on icon "button" at bounding box center [578, 19] width 10 height 10
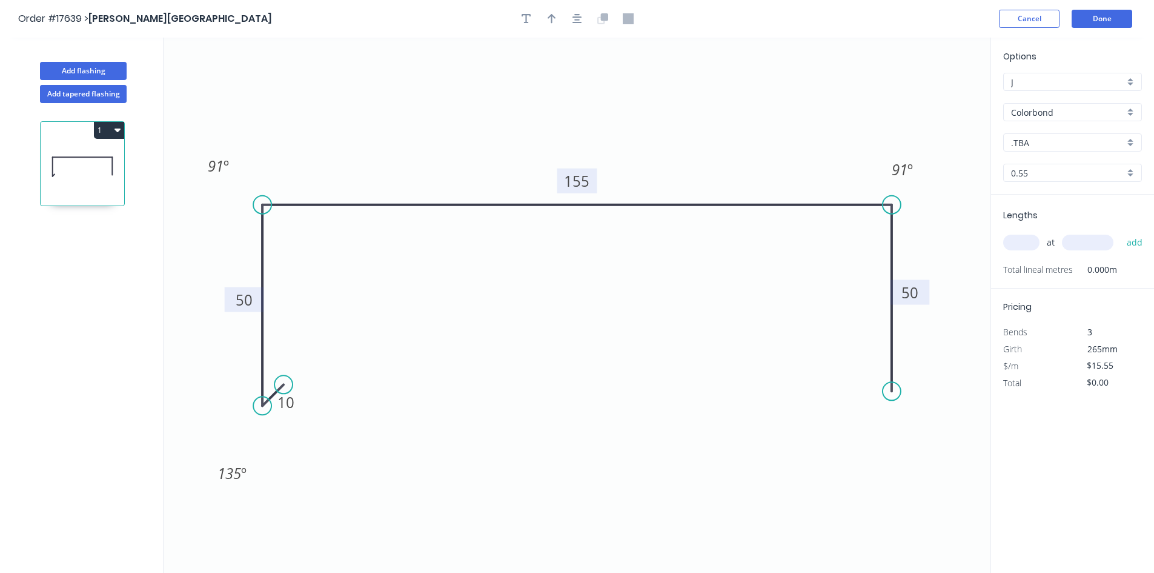
click at [553, 19] on icon "button" at bounding box center [552, 18] width 8 height 11
drag, startPoint x: 932, startPoint y: 98, endPoint x: 728, endPoint y: 162, distance: 213.3
click at [756, 157] on icon at bounding box center [761, 137] width 11 height 39
click at [1051, 142] on input ".TBA" at bounding box center [1067, 142] width 113 height 13
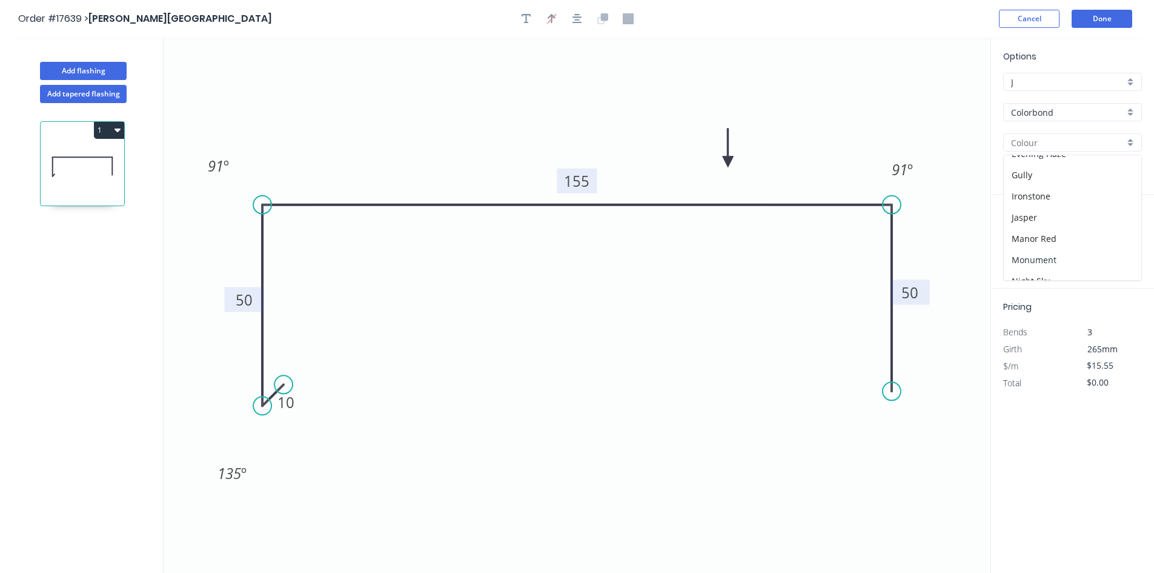
click at [1073, 250] on div "Monument" at bounding box center [1073, 259] width 138 height 21
type input "Monument"
click at [1029, 244] on input "text" at bounding box center [1021, 242] width 36 height 16
type input "2"
click at [1082, 250] on input "text" at bounding box center [1087, 242] width 51 height 16
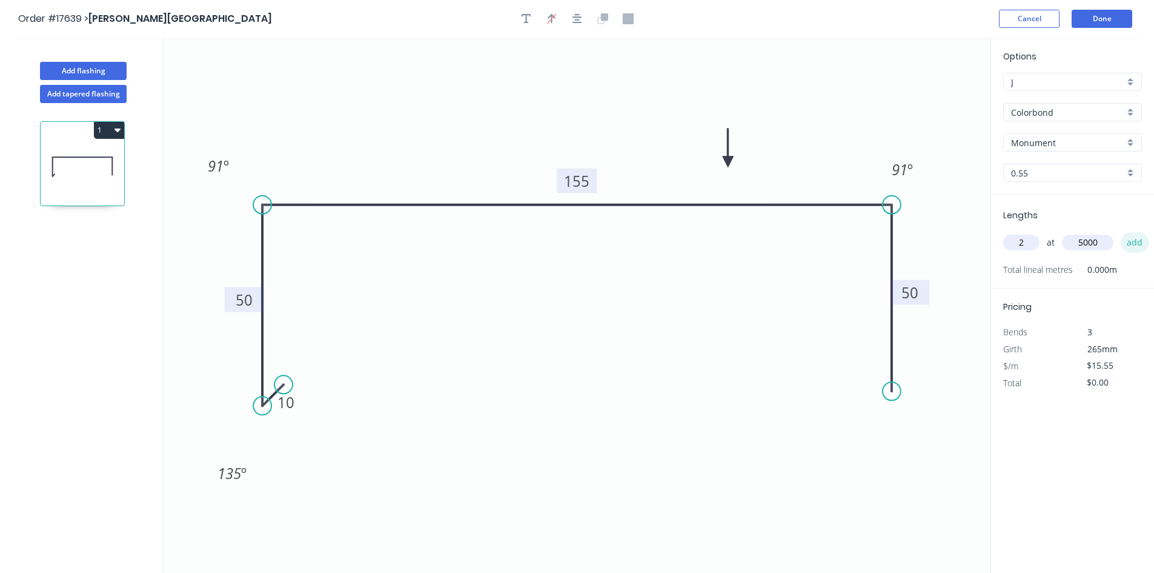
type input "5000"
click at [1134, 241] on button "add" at bounding box center [1135, 242] width 28 height 21
type input "$155.50"
click at [1112, 16] on button "Done" at bounding box center [1102, 19] width 61 height 18
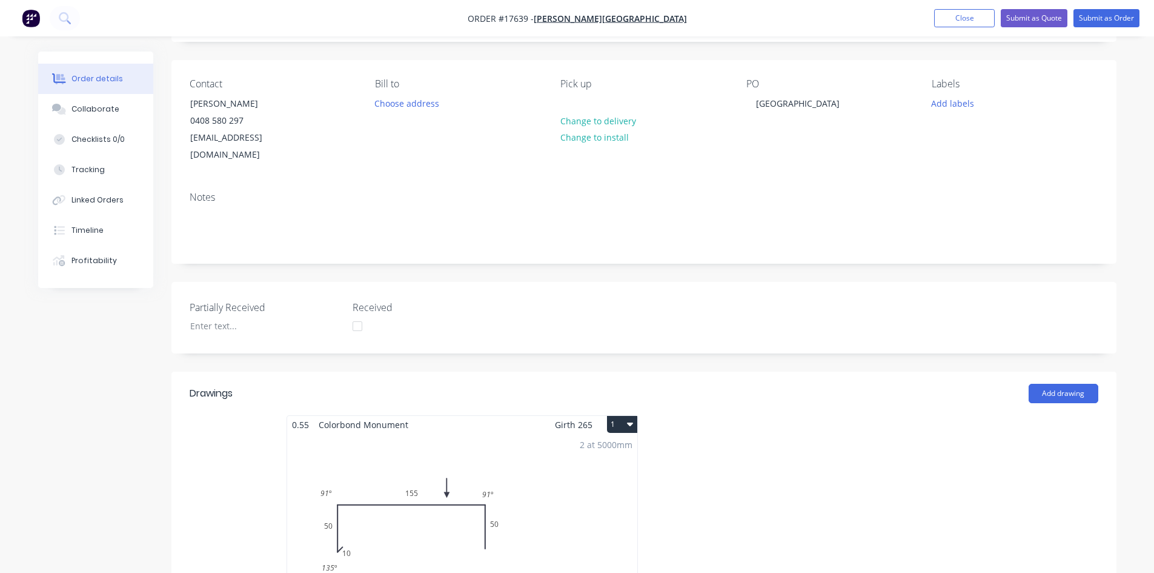
scroll to position [364, 0]
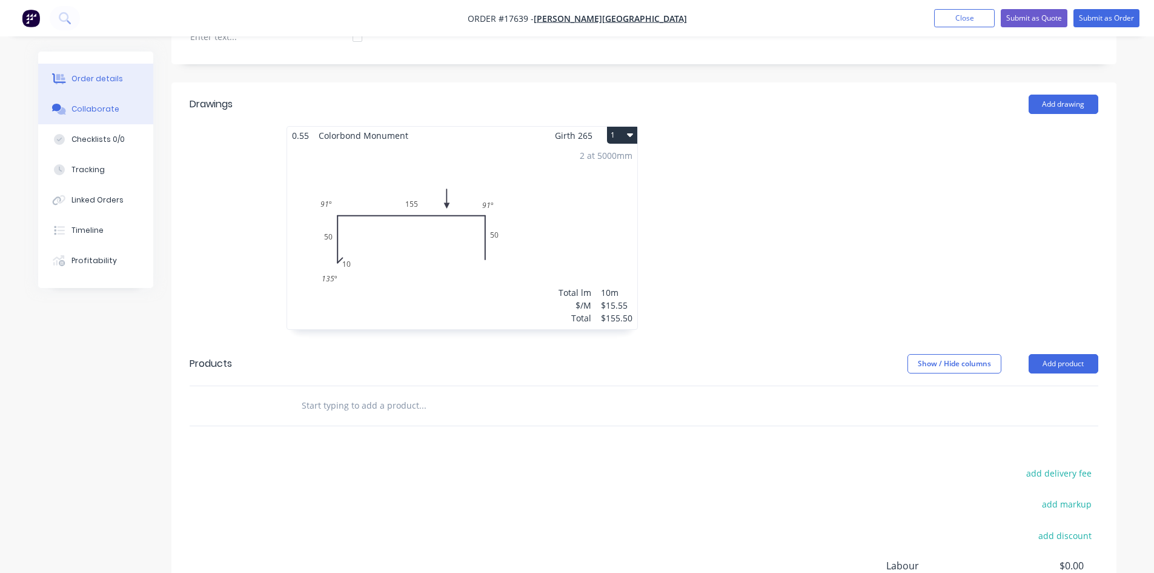
click at [100, 107] on div "Collaborate" at bounding box center [95, 109] width 48 height 11
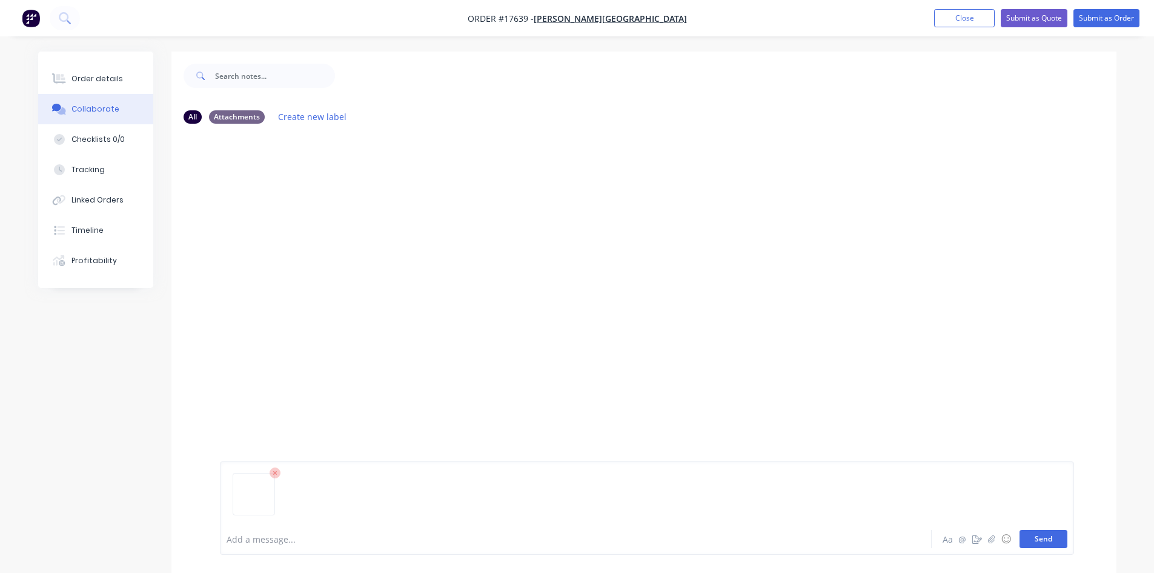
click at [1060, 538] on button "Send" at bounding box center [1044, 539] width 48 height 18
click at [95, 76] on div "Order details" at bounding box center [96, 78] width 51 height 11
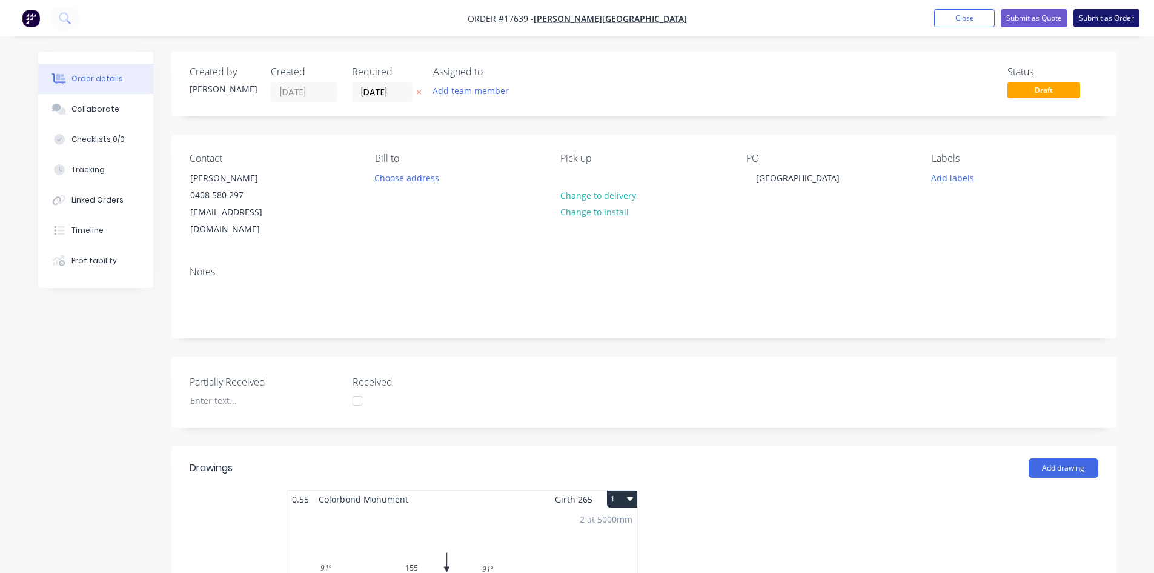
click at [1111, 18] on button "Submit as Order" at bounding box center [1107, 18] width 66 height 18
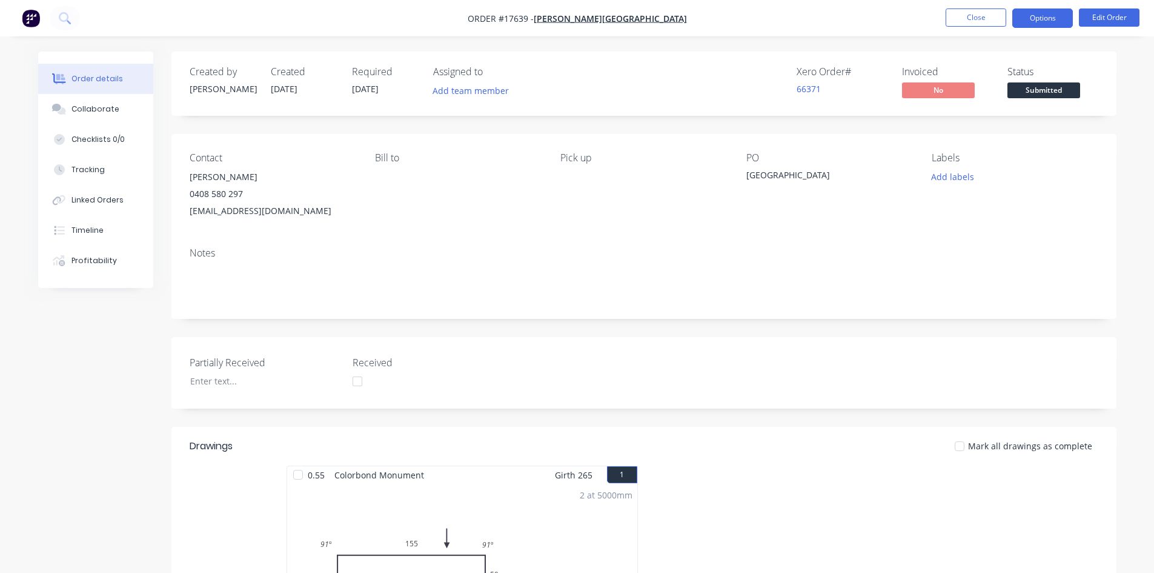
click at [1053, 13] on button "Options" at bounding box center [1042, 17] width 61 height 19
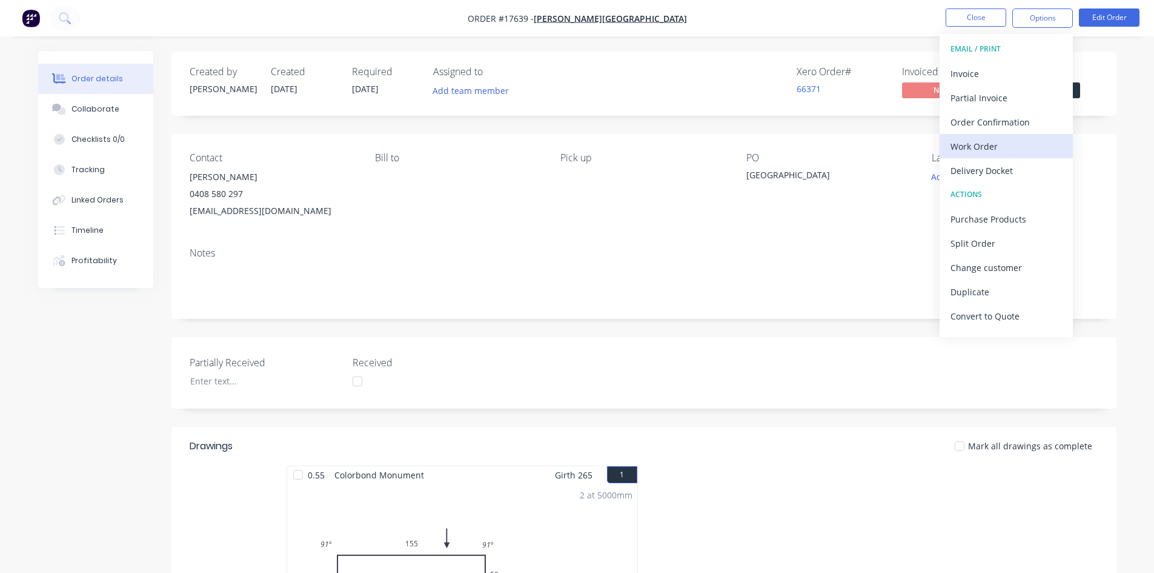
click at [995, 148] on div "Work Order" at bounding box center [1006, 147] width 111 height 18
click at [995, 148] on div "Custom" at bounding box center [1006, 147] width 111 height 18
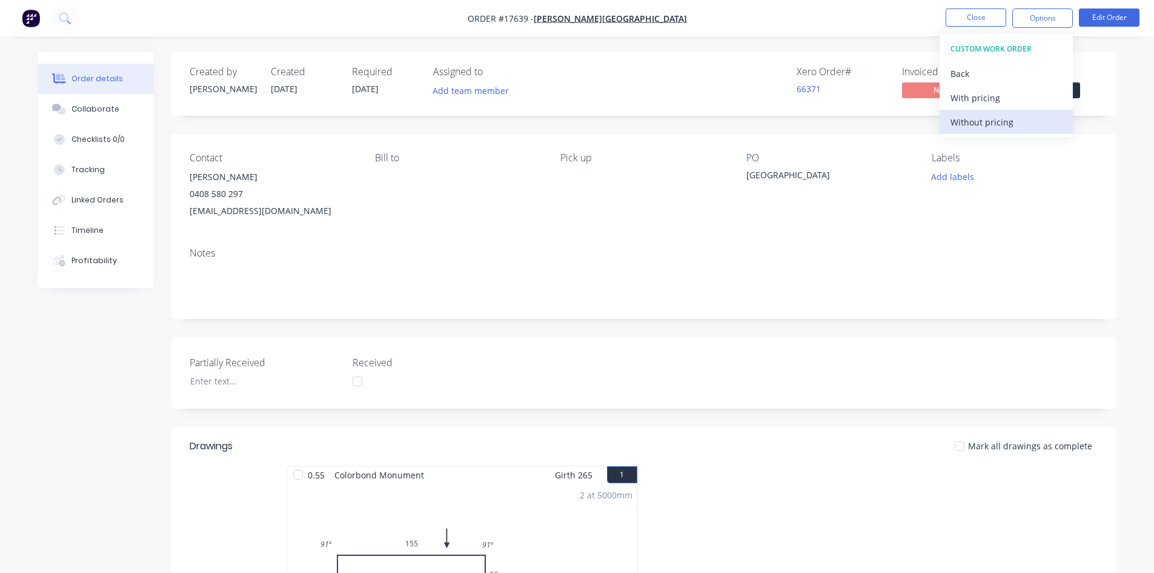
click at [1003, 119] on div "Without pricing" at bounding box center [1006, 122] width 111 height 18
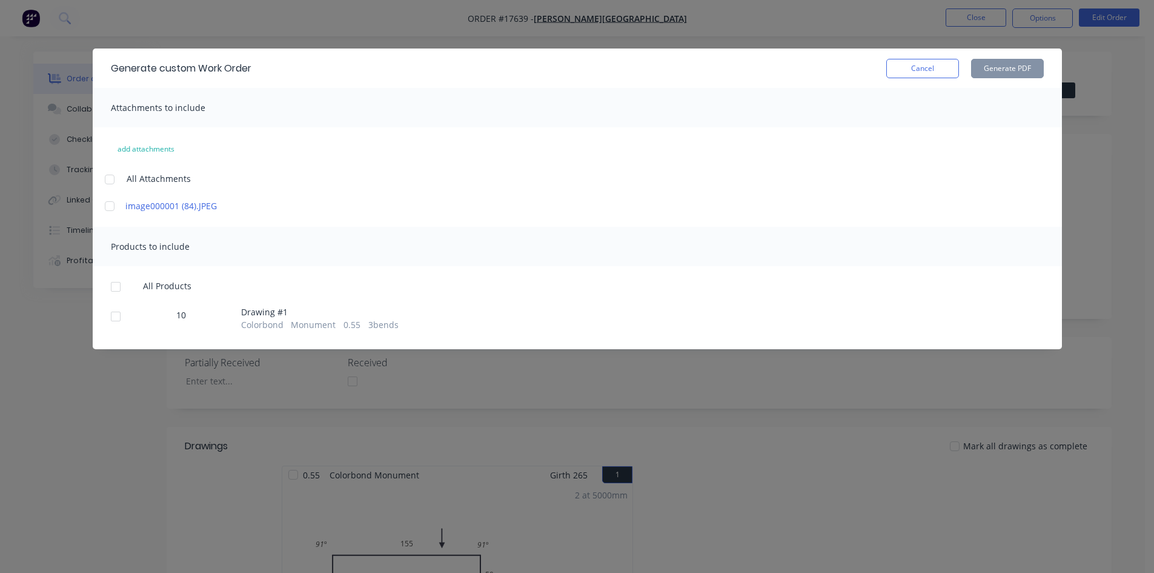
drag, startPoint x: 120, startPoint y: 177, endPoint x: 118, endPoint y: 183, distance: 6.5
click at [120, 178] on div at bounding box center [110, 179] width 24 height 24
click at [124, 288] on div at bounding box center [116, 286] width 24 height 24
click at [989, 67] on button "Generate PDF" at bounding box center [1007, 68] width 73 height 19
click at [935, 68] on button "Cancel" at bounding box center [922, 68] width 73 height 19
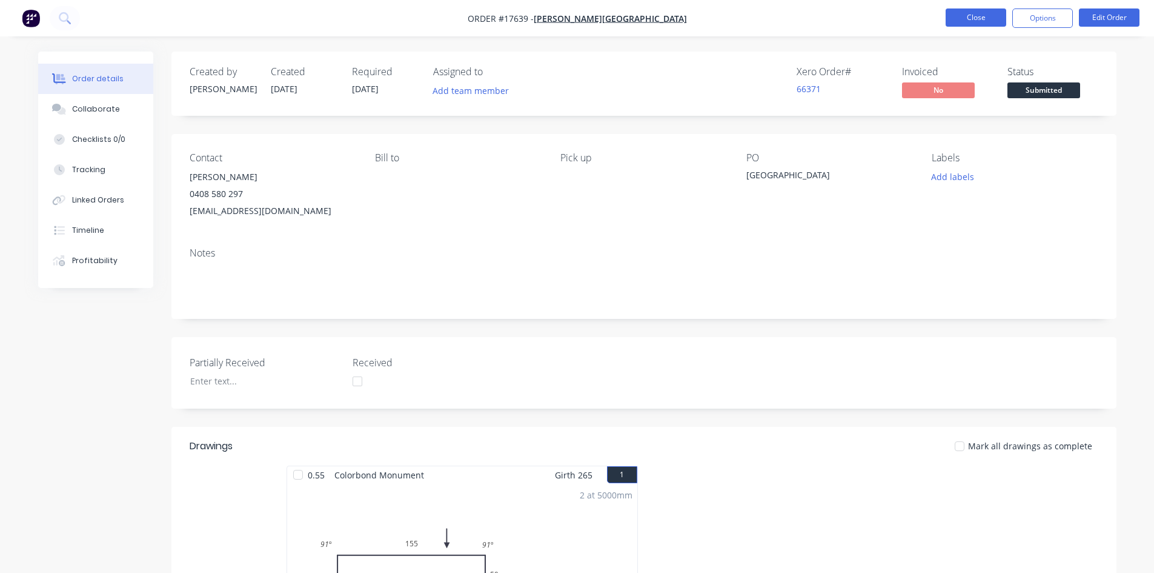
click at [981, 14] on button "Close" at bounding box center [976, 17] width 61 height 18
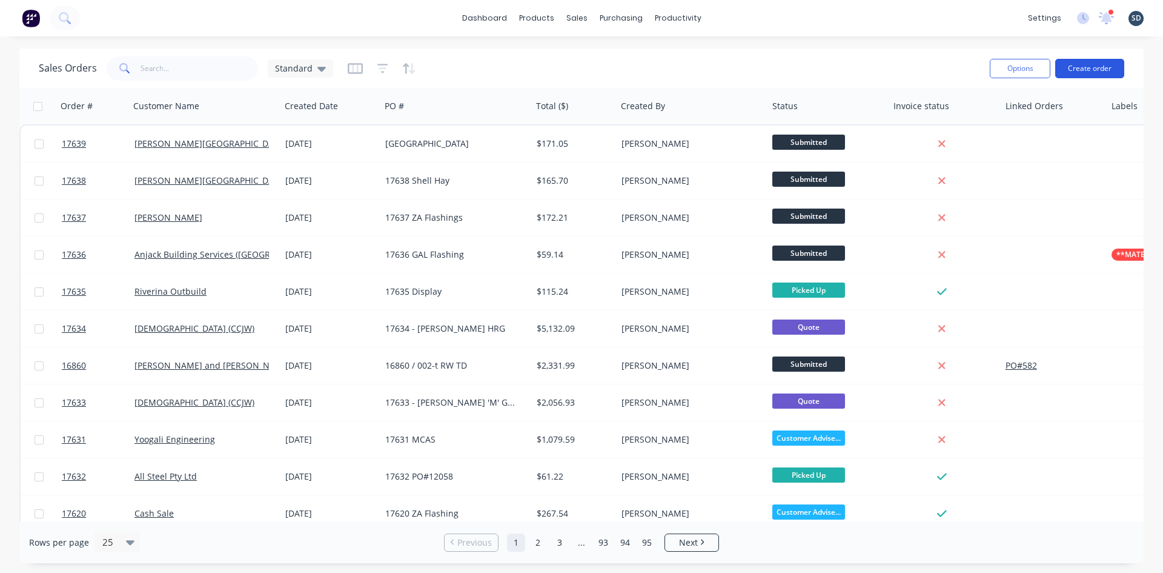
click at [1076, 59] on button "Create order" at bounding box center [1089, 68] width 69 height 19
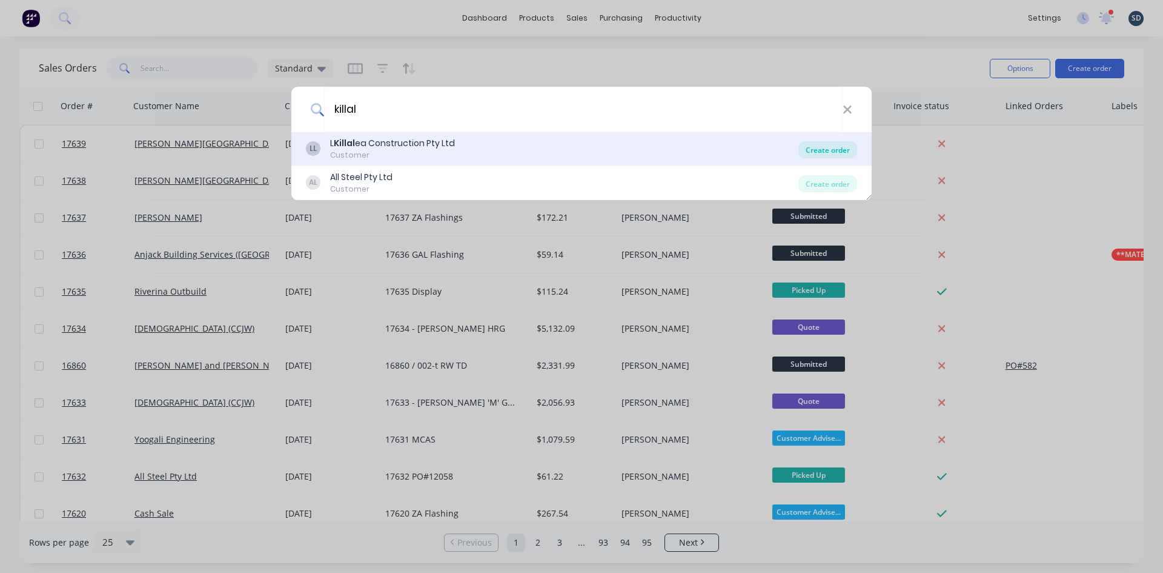
type input "killal"
click at [849, 154] on div "Create order" at bounding box center [828, 149] width 59 height 17
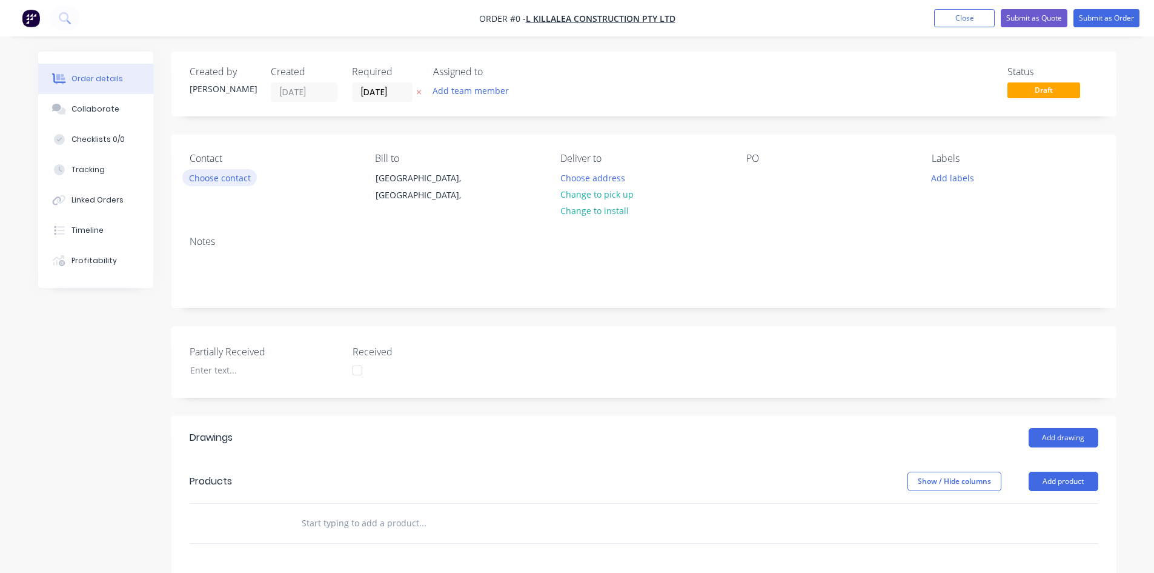
click at [222, 180] on button "Choose contact" at bounding box center [219, 177] width 75 height 16
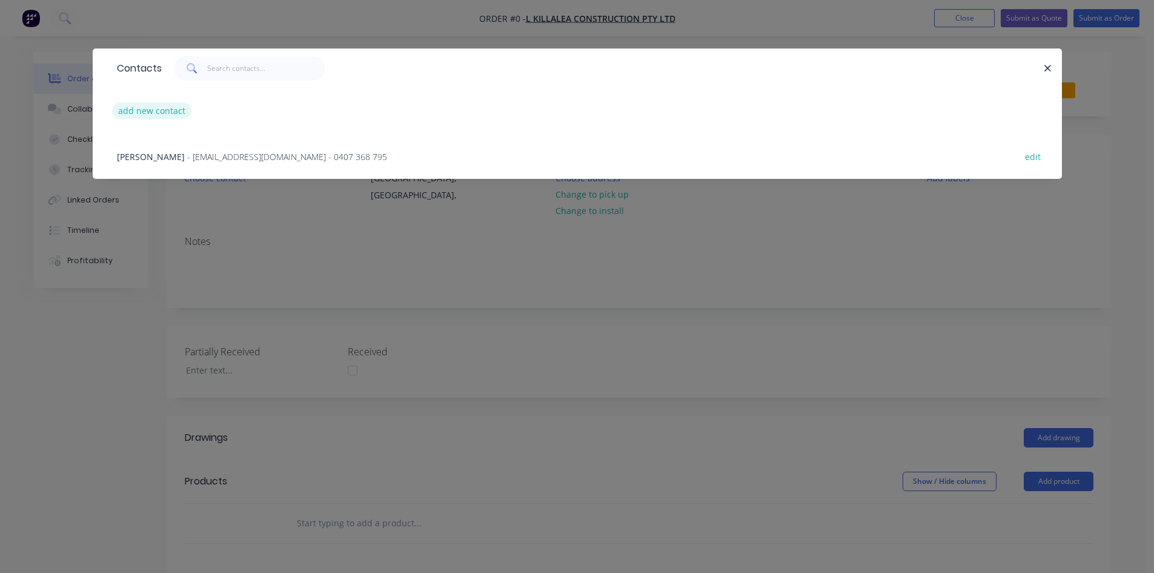
click at [165, 113] on button "add new contact" at bounding box center [152, 110] width 80 height 16
select select "AU"
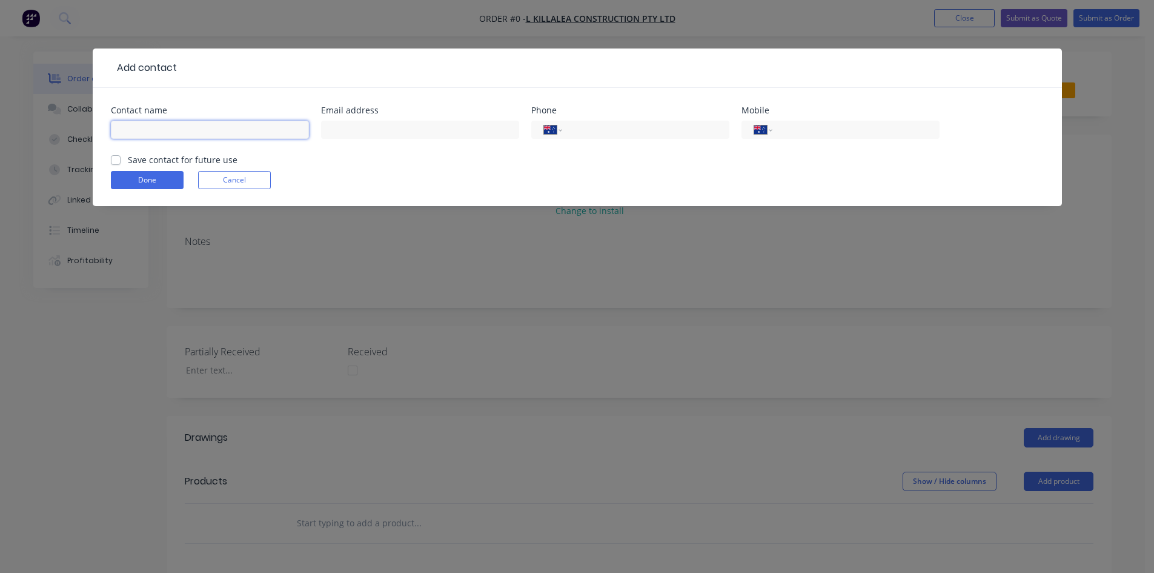
click at [154, 134] on input "text" at bounding box center [210, 130] width 198 height 18
type input "Jack"
click at [857, 125] on input "tel" at bounding box center [853, 130] width 145 height 14
type input "0448 358 496"
click at [729, 182] on div "Done Cancel" at bounding box center [577, 180] width 933 height 18
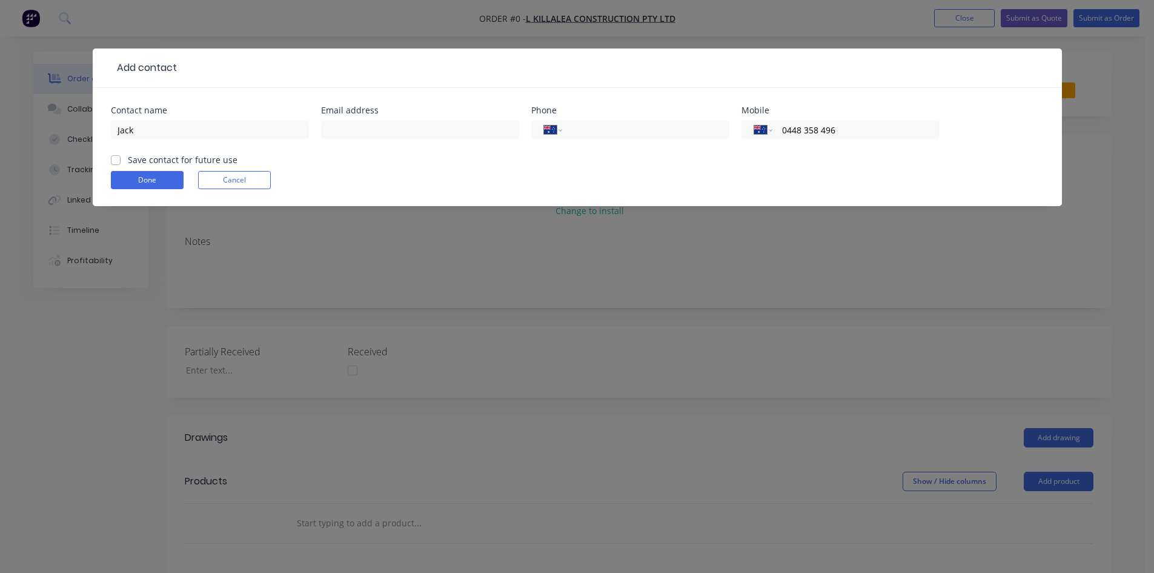
click at [128, 159] on label "Save contact for future use" at bounding box center [183, 159] width 110 height 13
click at [119, 159] on input "Save contact for future use" at bounding box center [116, 159] width 10 height 12
checkbox input "true"
click at [133, 183] on button "Done" at bounding box center [147, 180] width 73 height 18
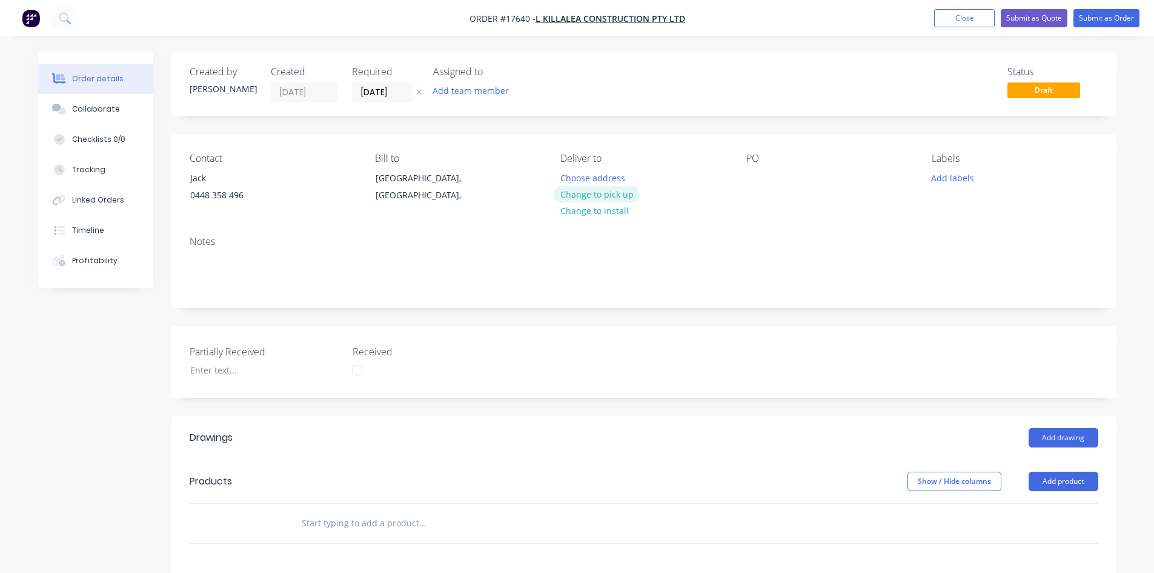
click at [611, 193] on button "Change to pick up" at bounding box center [597, 194] width 86 height 16
click at [755, 173] on div at bounding box center [755, 178] width 19 height 18
click at [735, 244] on div "Notes" at bounding box center [644, 242] width 909 height 12
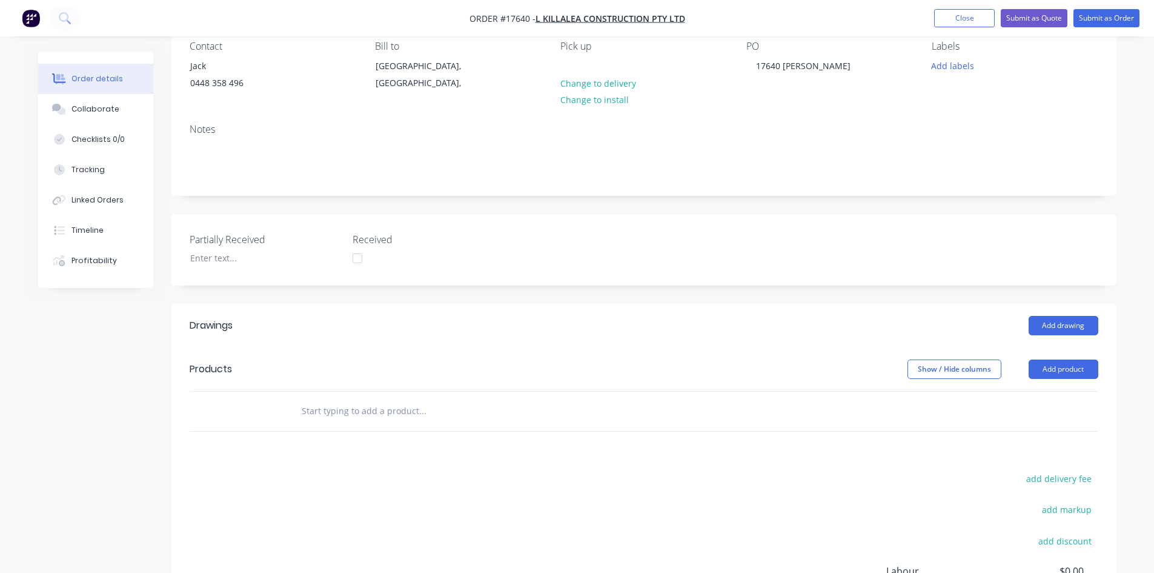
scroll to position [121, 0]
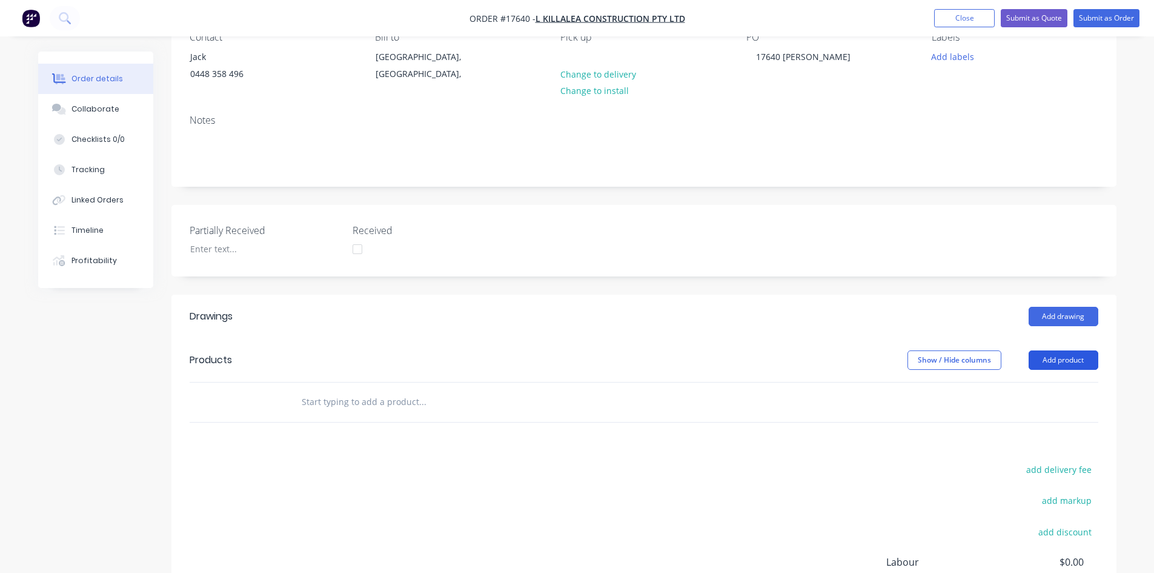
click at [1064, 357] on button "Add product" at bounding box center [1064, 359] width 70 height 19
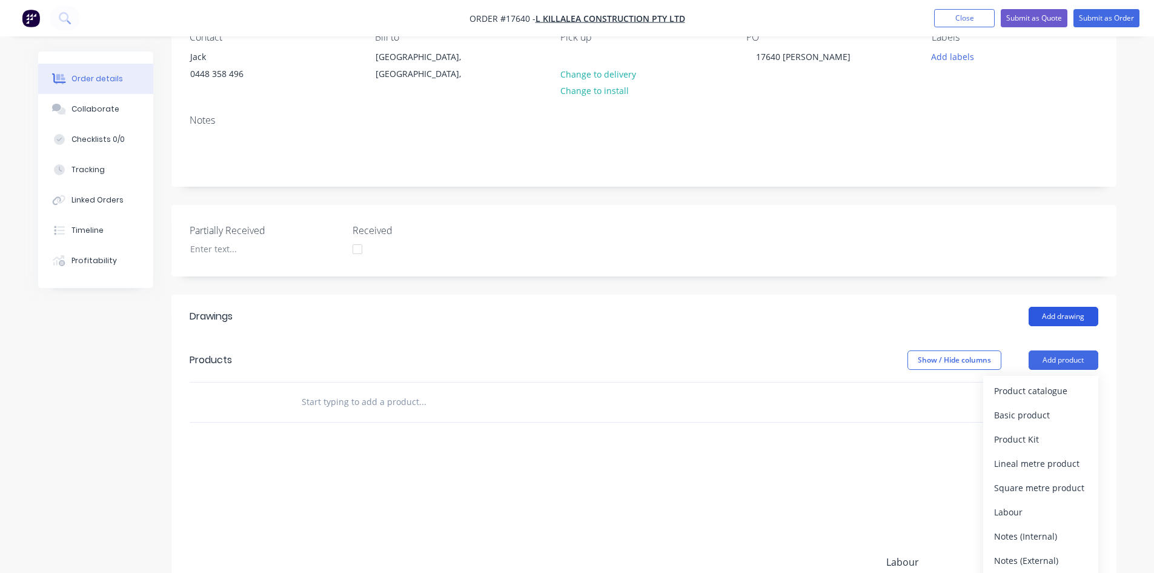
click at [1046, 310] on button "Add drawing" at bounding box center [1064, 316] width 70 height 19
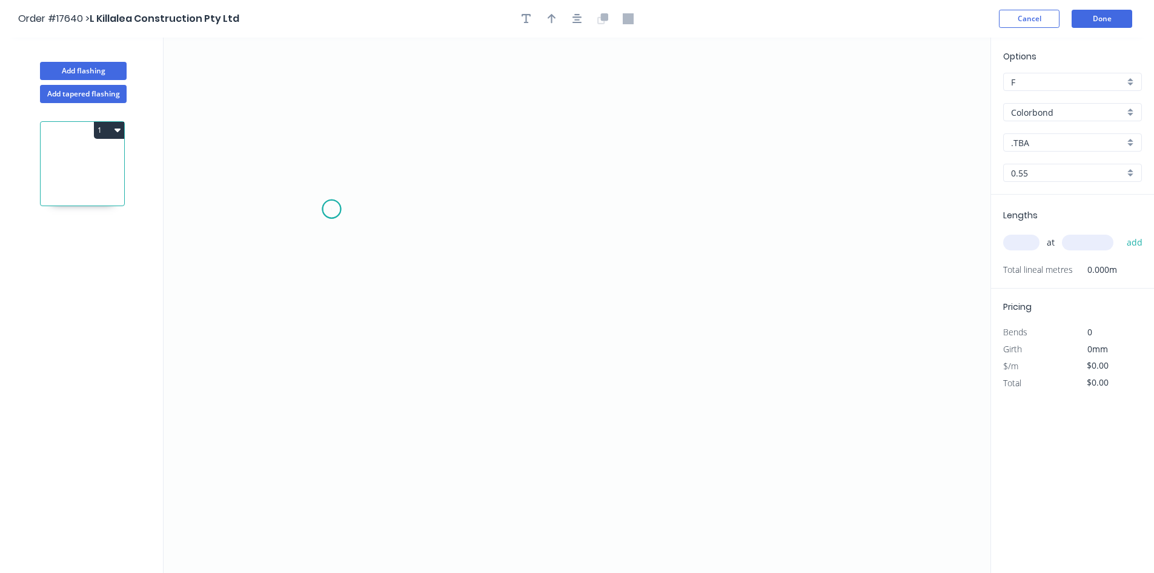
click at [331, 209] on icon "0" at bounding box center [577, 305] width 827 height 535
click at [898, 205] on icon "0" at bounding box center [577, 305] width 827 height 535
click at [915, 234] on icon "0 ?" at bounding box center [577, 305] width 827 height 535
click at [324, 208] on circle at bounding box center [331, 209] width 18 height 18
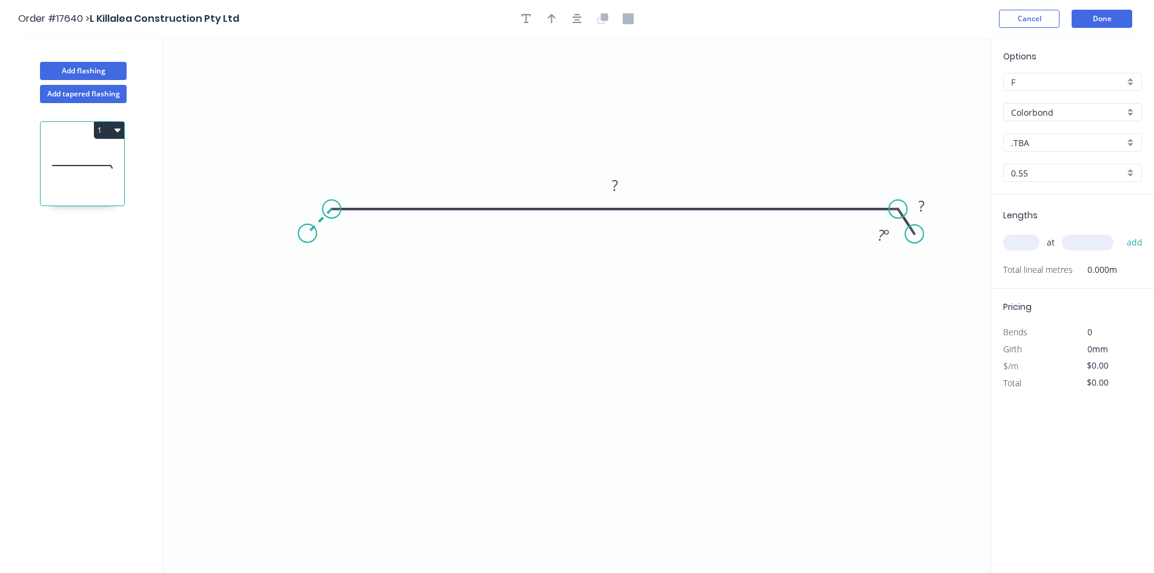
click at [307, 236] on icon "0 ? ? ? º" at bounding box center [577, 305] width 827 height 535
click at [619, 186] on rect at bounding box center [615, 186] width 24 height 17
click at [682, 124] on icon "0 ? 1220 ? ? º" at bounding box center [577, 305] width 827 height 535
click at [580, 22] on icon "button" at bounding box center [578, 18] width 10 height 11
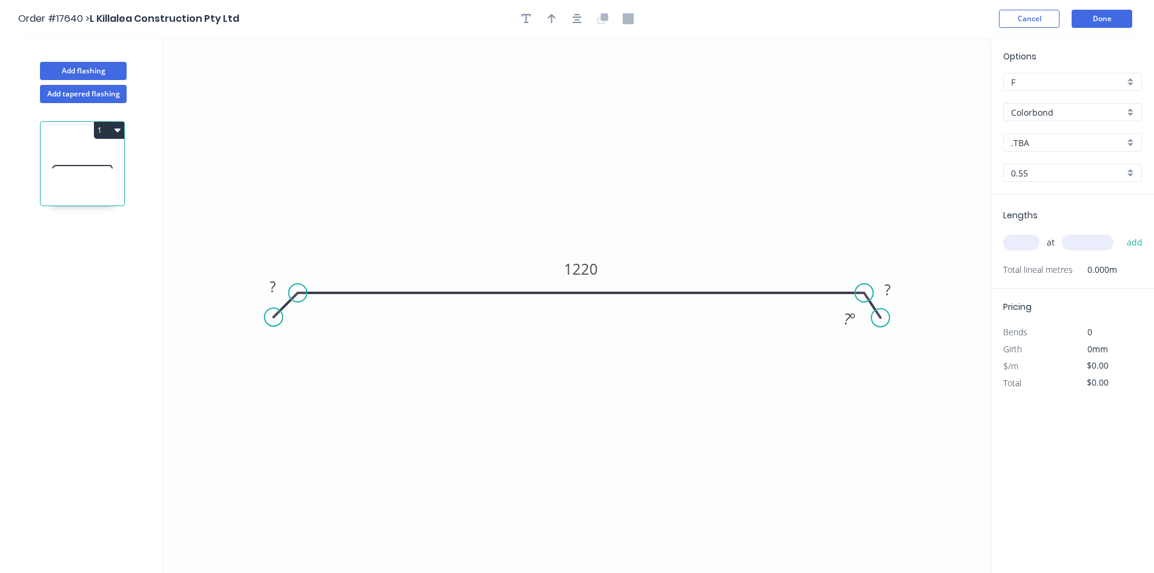
click at [1008, 242] on input "text" at bounding box center [1021, 242] width 36 height 16
type input "2"
click at [1097, 241] on input "text" at bounding box center [1087, 242] width 51 height 16
type input "450"
click at [1139, 242] on button "add" at bounding box center [1135, 242] width 28 height 21
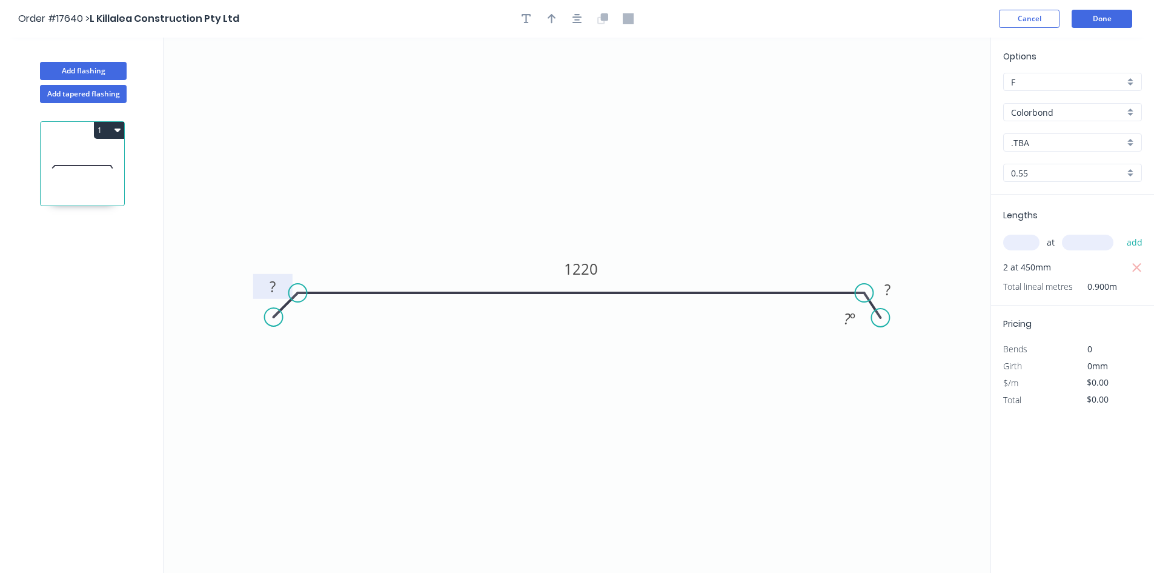
click at [273, 285] on tspan "?" at bounding box center [273, 286] width 6 height 20
click at [900, 290] on rect at bounding box center [887, 289] width 39 height 25
click at [893, 294] on rect at bounding box center [887, 290] width 24 height 17
type input "$56.58"
type input "$113.16"
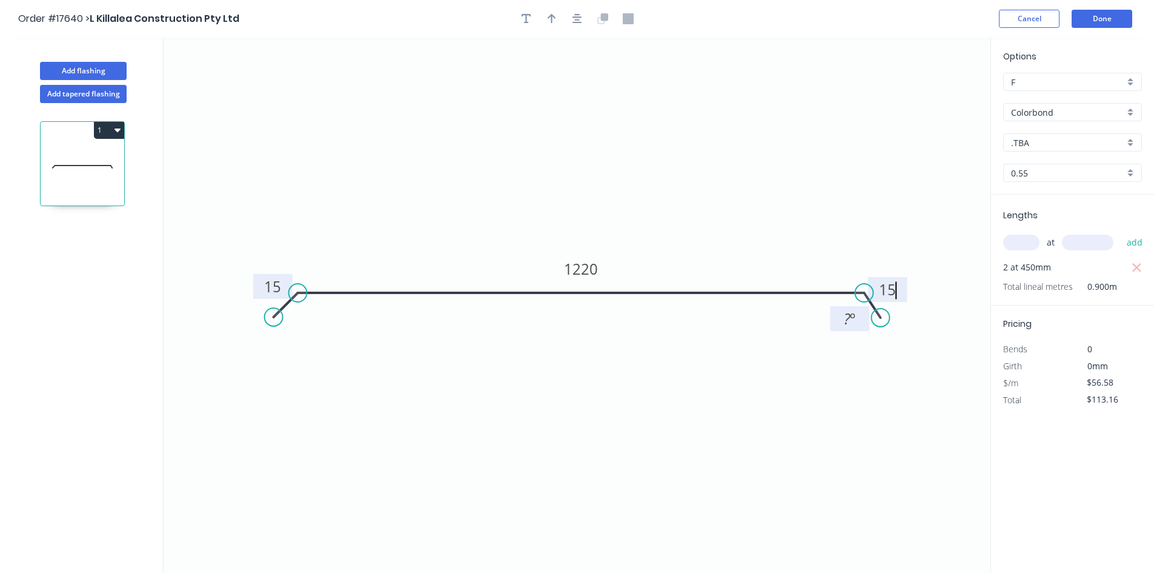
click at [855, 322] on tspan "º" at bounding box center [852, 318] width 5 height 20
drag, startPoint x: 835, startPoint y: 312, endPoint x: 864, endPoint y: 212, distance: 104.1
click at [864, 212] on rect at bounding box center [878, 218] width 39 height 25
click at [334, 334] on div "Show angle" at bounding box center [360, 340] width 122 height 25
click at [314, 315] on tspan "º" at bounding box center [312, 320] width 5 height 20
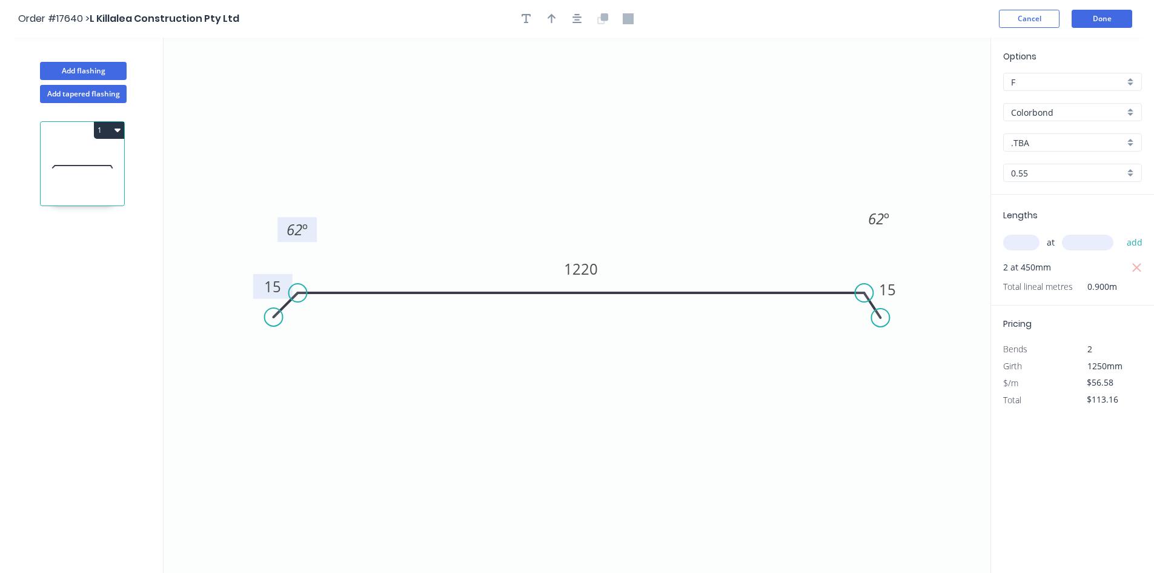
drag, startPoint x: 326, startPoint y: 324, endPoint x: 314, endPoint y: 233, distance: 91.1
click at [314, 233] on rect at bounding box center [296, 229] width 39 height 25
click at [378, 378] on icon "0 15 1220 15 62 º 62 º" at bounding box center [577, 305] width 827 height 535
click at [584, 19] on button "button" at bounding box center [577, 19] width 18 height 18
click at [1046, 141] on input ".TBA" at bounding box center [1067, 142] width 113 height 13
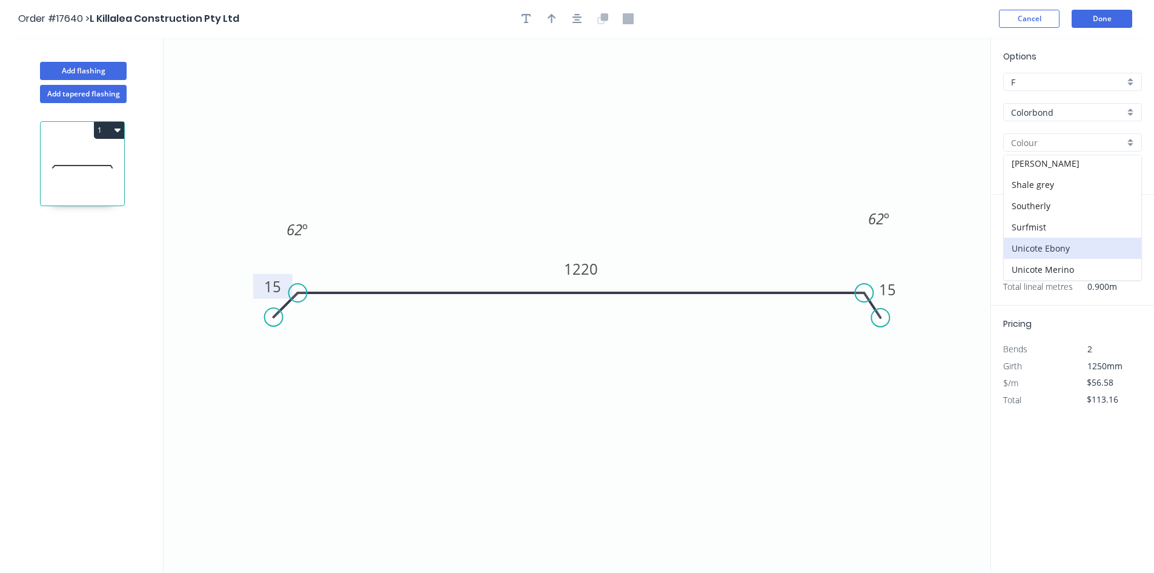
scroll to position [364, 0]
click at [1066, 233] on div "Surfmist" at bounding box center [1073, 226] width 138 height 21
type input "Surfmist"
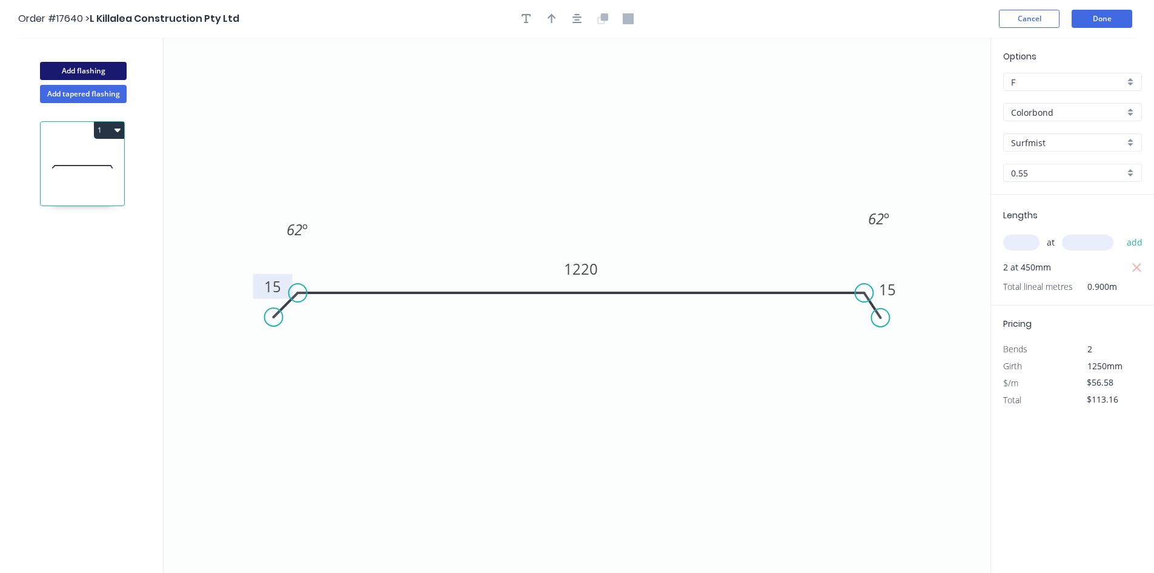
click at [67, 69] on button "Add flashing" at bounding box center [83, 71] width 87 height 18
type input "$0.00"
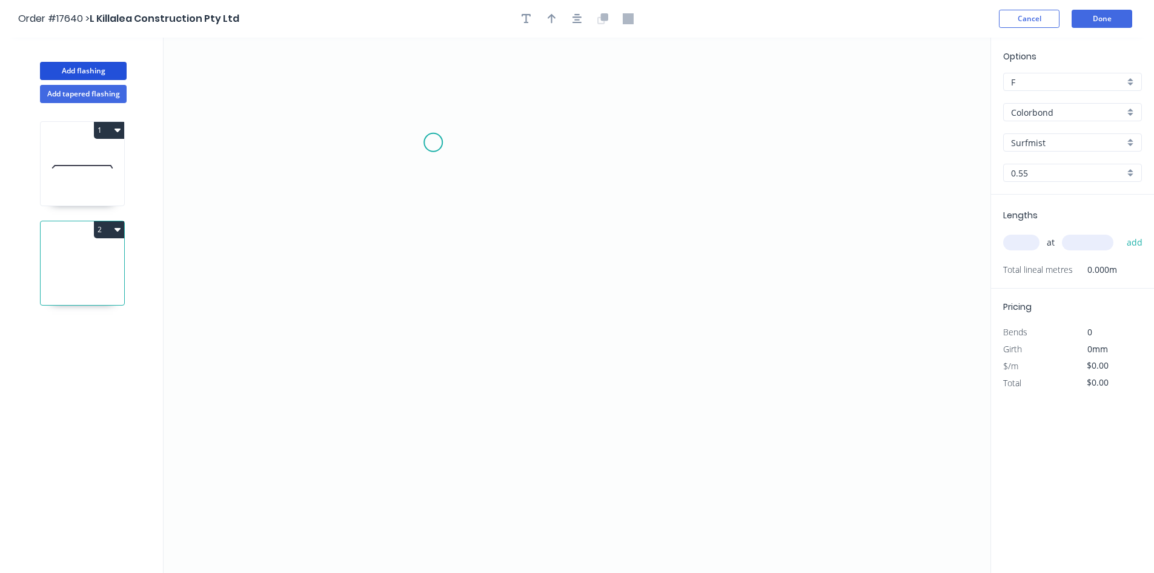
click at [424, 116] on icon "0" at bounding box center [577, 305] width 827 height 535
click at [420, 497] on icon "0" at bounding box center [577, 305] width 827 height 535
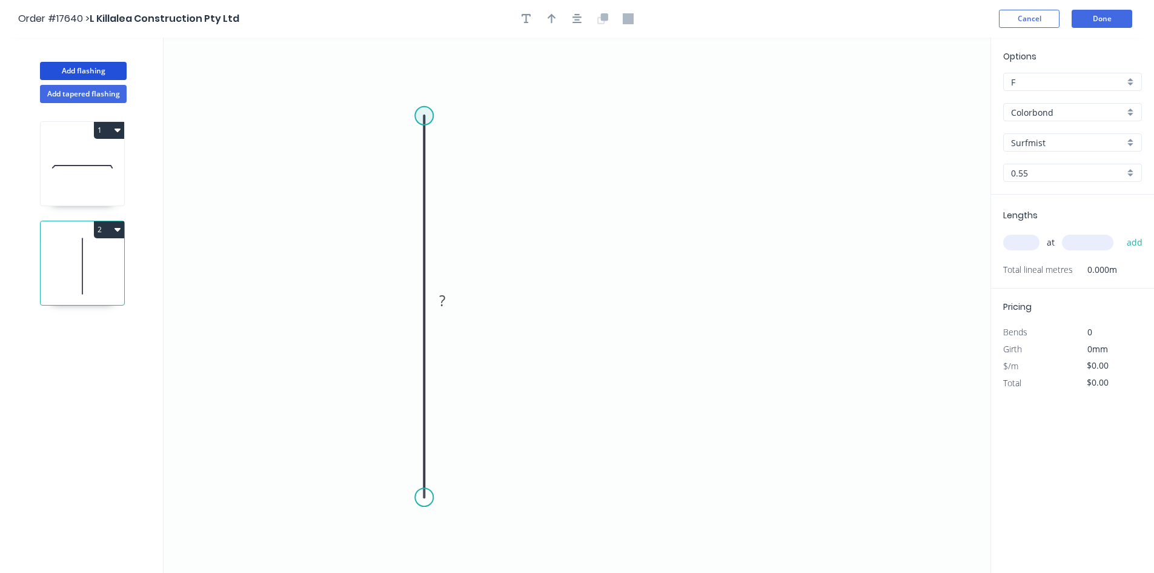
click at [423, 113] on circle at bounding box center [424, 116] width 18 height 18
click at [729, 134] on icon "0 ?" at bounding box center [577, 305] width 827 height 535
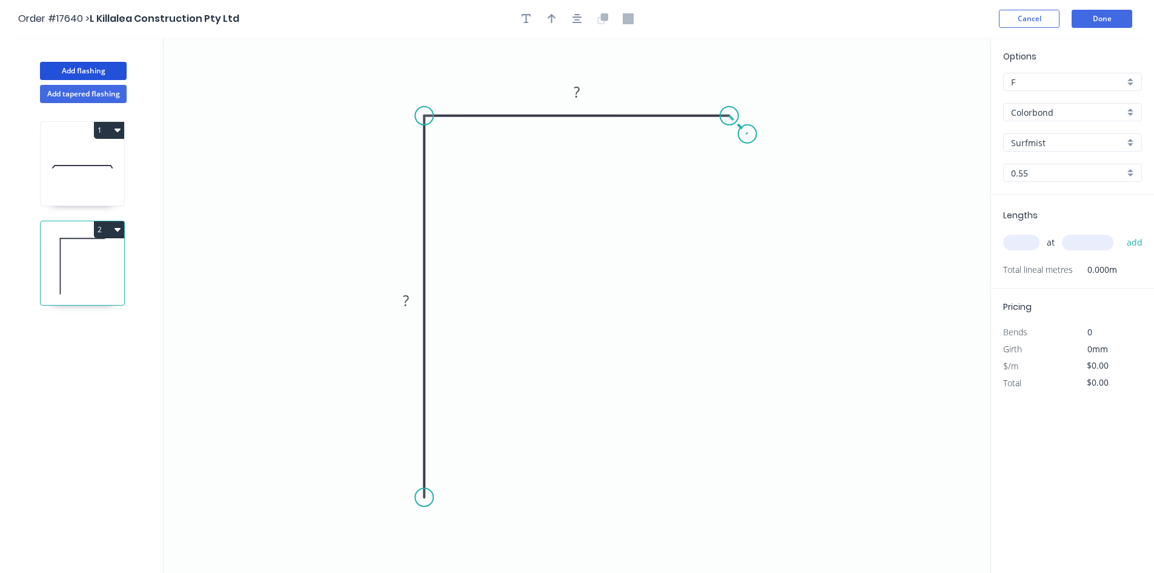
click at [748, 134] on icon "0 ? ?" at bounding box center [577, 305] width 827 height 535
click at [754, 107] on tspan "?" at bounding box center [751, 106] width 6 height 20
click at [743, 154] on div "Show angle" at bounding box center [789, 156] width 122 height 25
click at [726, 145] on rect at bounding box center [718, 143] width 24 height 17
drag, startPoint x: 700, startPoint y: 138, endPoint x: 712, endPoint y: 66, distance: 73.1
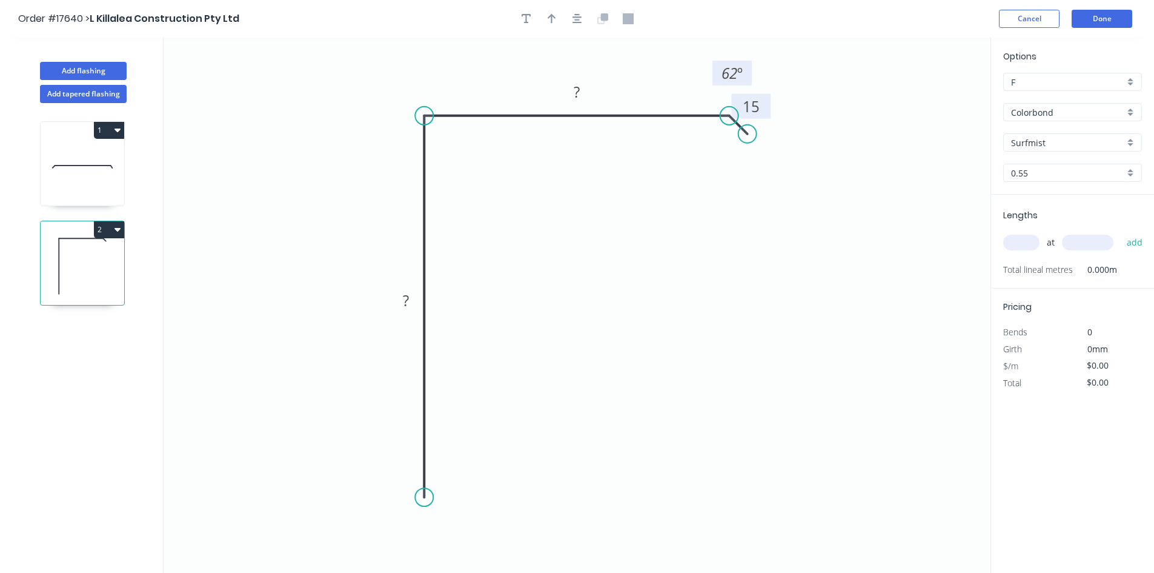
click at [712, 66] on rect at bounding box center [731, 73] width 39 height 25
click at [587, 92] on rect at bounding box center [577, 92] width 24 height 17
click at [410, 308] on rect at bounding box center [406, 301] width 24 height 17
click at [456, 161] on div "Show angle" at bounding box center [489, 154] width 122 height 25
type input "$26.80"
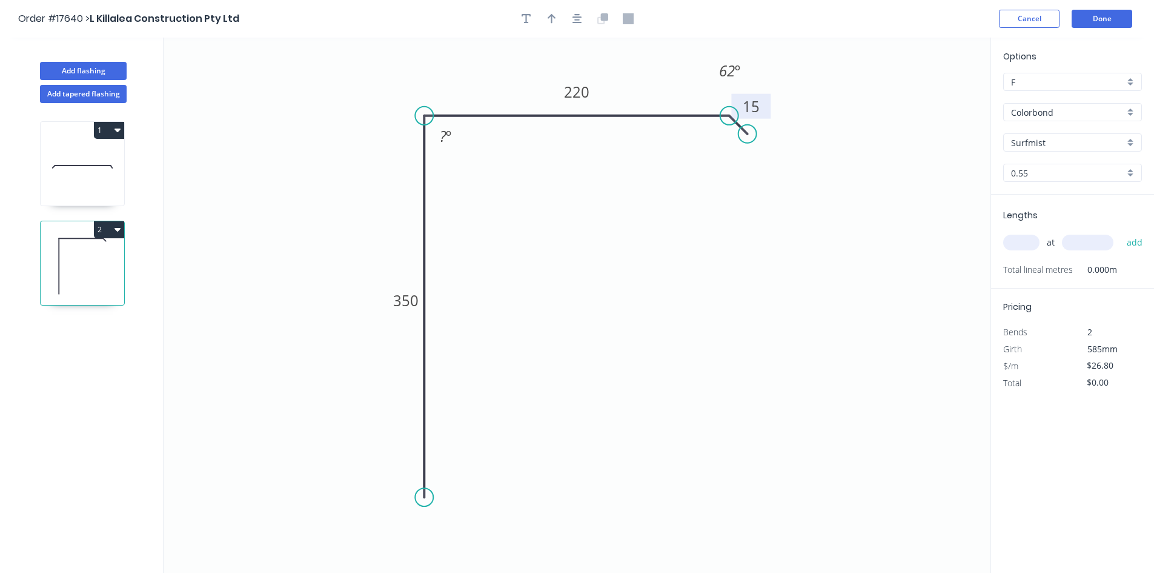
click at [449, 143] on tspan "º" at bounding box center [448, 136] width 5 height 20
drag, startPoint x: 462, startPoint y: 142, endPoint x: 372, endPoint y: 82, distance: 108.4
click at [372, 82] on rect at bounding box center [355, 76] width 39 height 25
click at [582, 13] on button "button" at bounding box center [577, 19] width 18 height 18
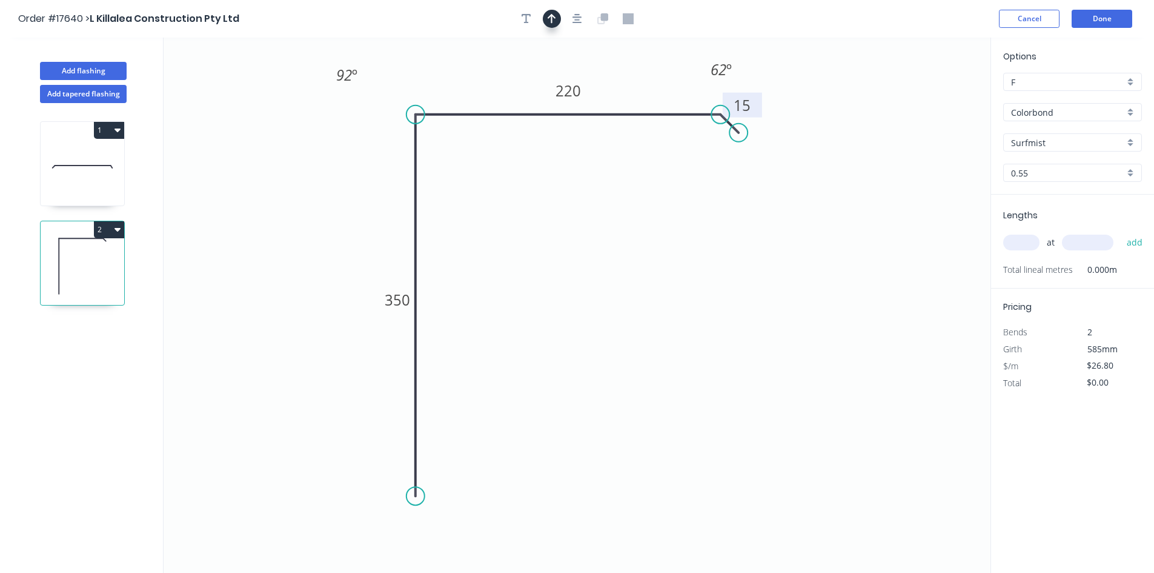
click at [554, 16] on icon "button" at bounding box center [552, 19] width 8 height 10
drag, startPoint x: 928, startPoint y: 98, endPoint x: 354, endPoint y: 201, distance: 582.8
click at [354, 201] on icon at bounding box center [340, 200] width 39 height 11
click at [1010, 245] on input "text" at bounding box center [1021, 242] width 36 height 16
type input "1"
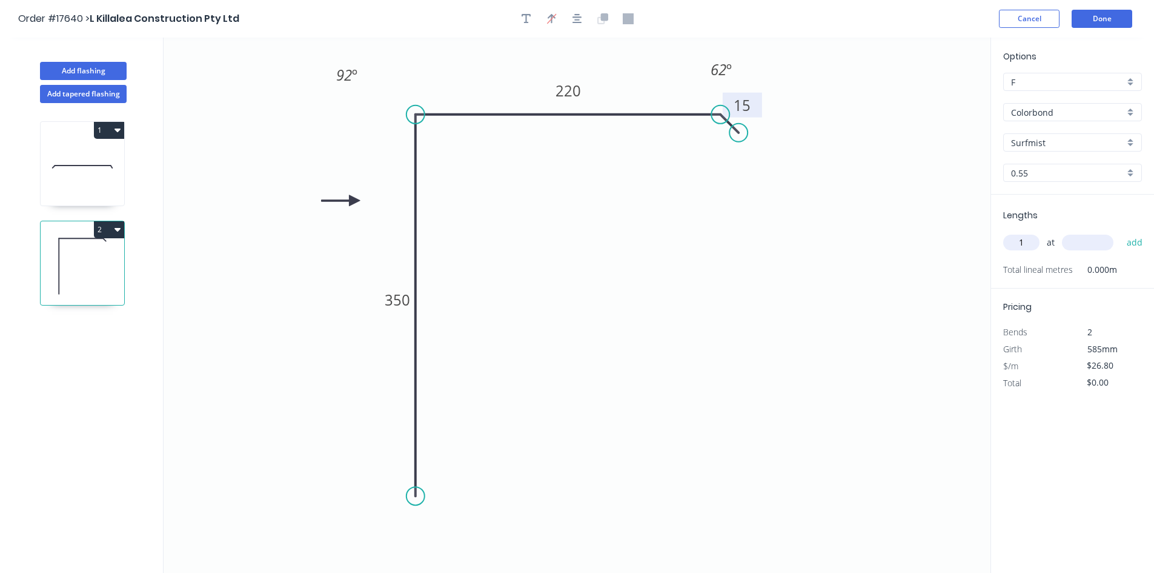
click at [1098, 247] on input "text" at bounding box center [1087, 242] width 51 height 16
type input "800"
click at [1132, 239] on button "add" at bounding box center [1135, 242] width 28 height 21
type input "$26.80"
click at [1099, 18] on button "Done" at bounding box center [1102, 19] width 61 height 18
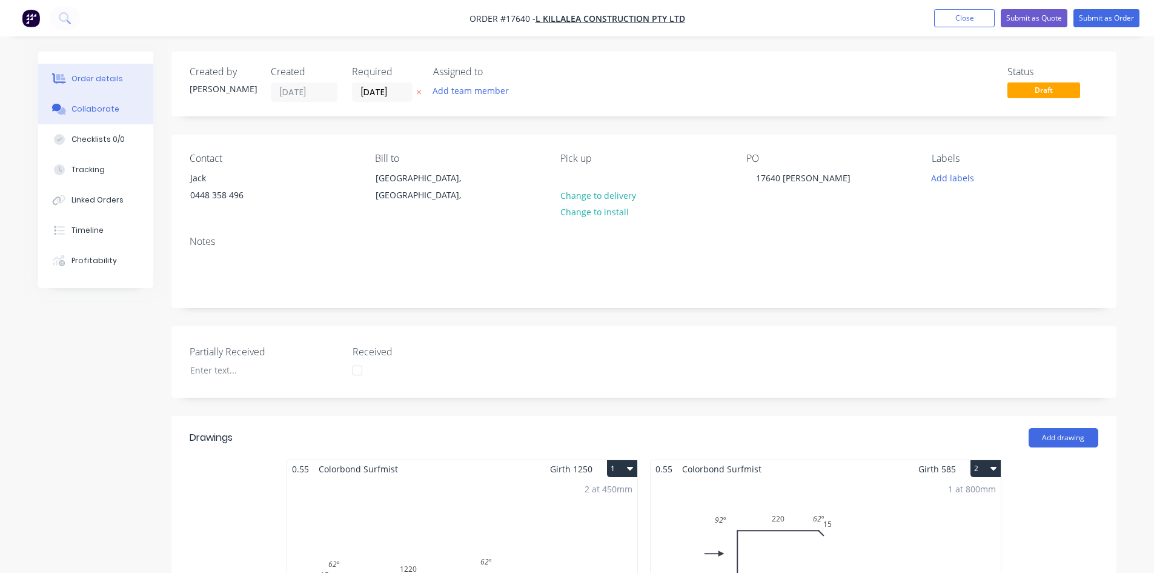
click at [98, 110] on div "Collaborate" at bounding box center [95, 109] width 48 height 11
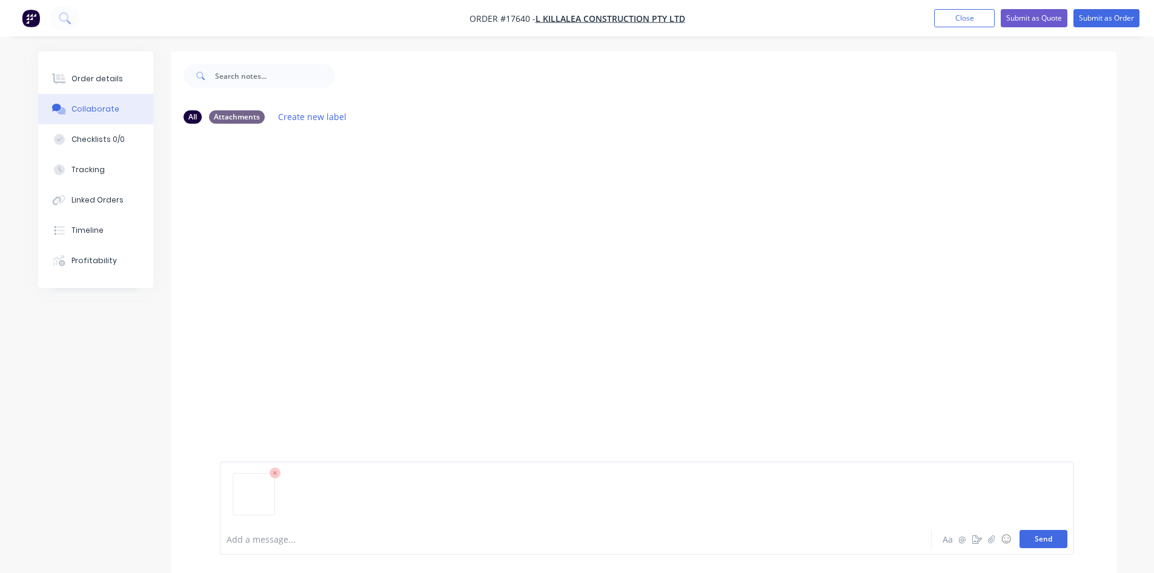
click at [1051, 536] on button "Send" at bounding box center [1044, 539] width 48 height 18
click at [95, 90] on button "Order details" at bounding box center [95, 79] width 115 height 30
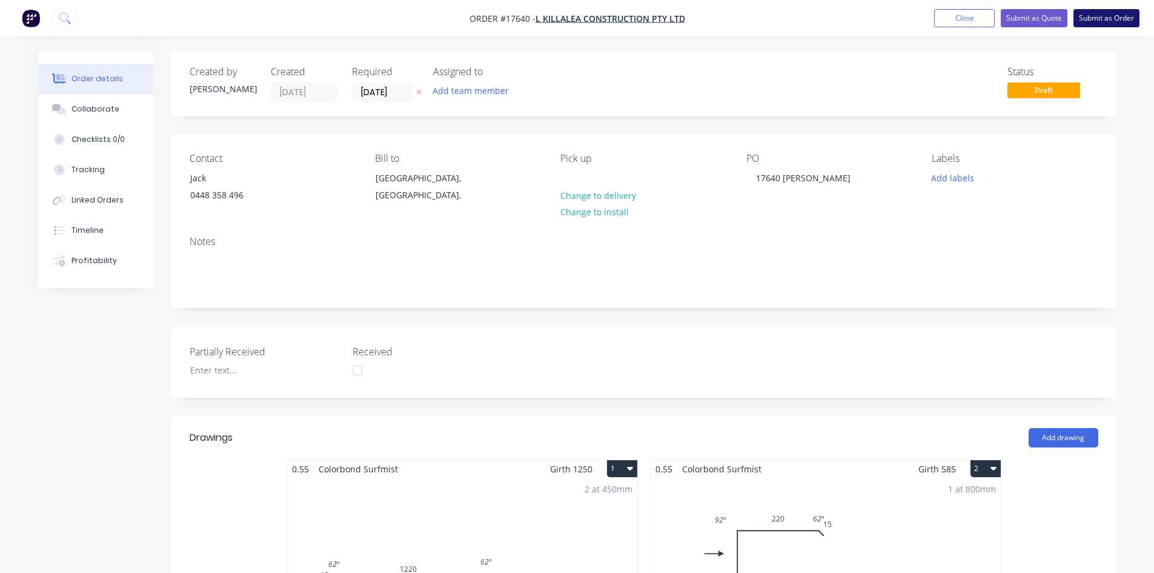
click at [1098, 22] on button "Submit as Order" at bounding box center [1107, 18] width 66 height 18
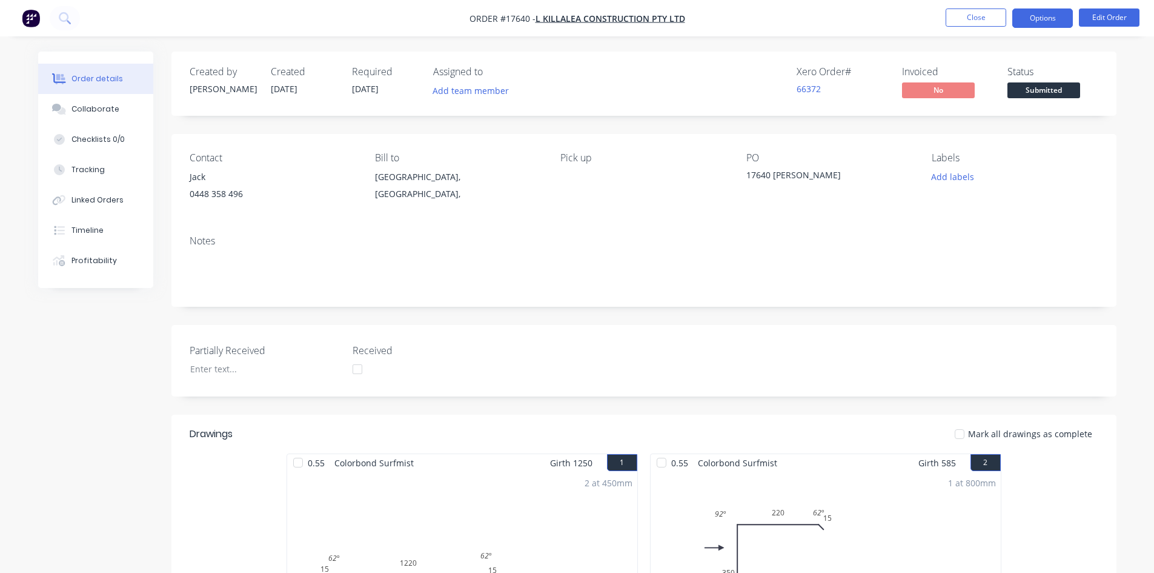
click at [1038, 20] on button "Options" at bounding box center [1042, 17] width 61 height 19
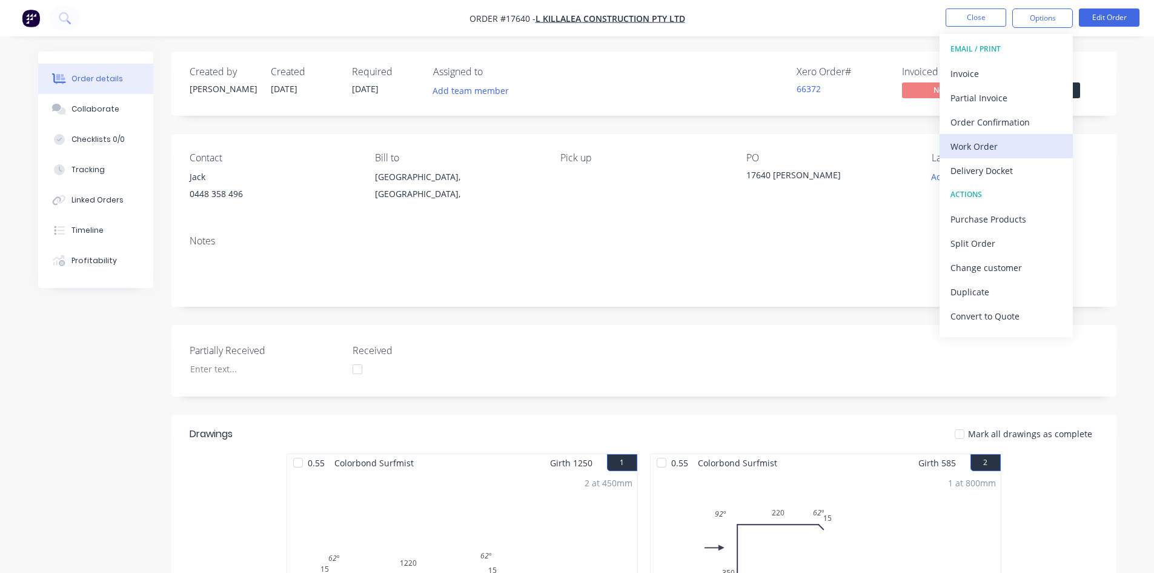
click at [995, 149] on div "Work Order" at bounding box center [1006, 147] width 111 height 18
click at [996, 149] on div "Custom" at bounding box center [1006, 147] width 111 height 18
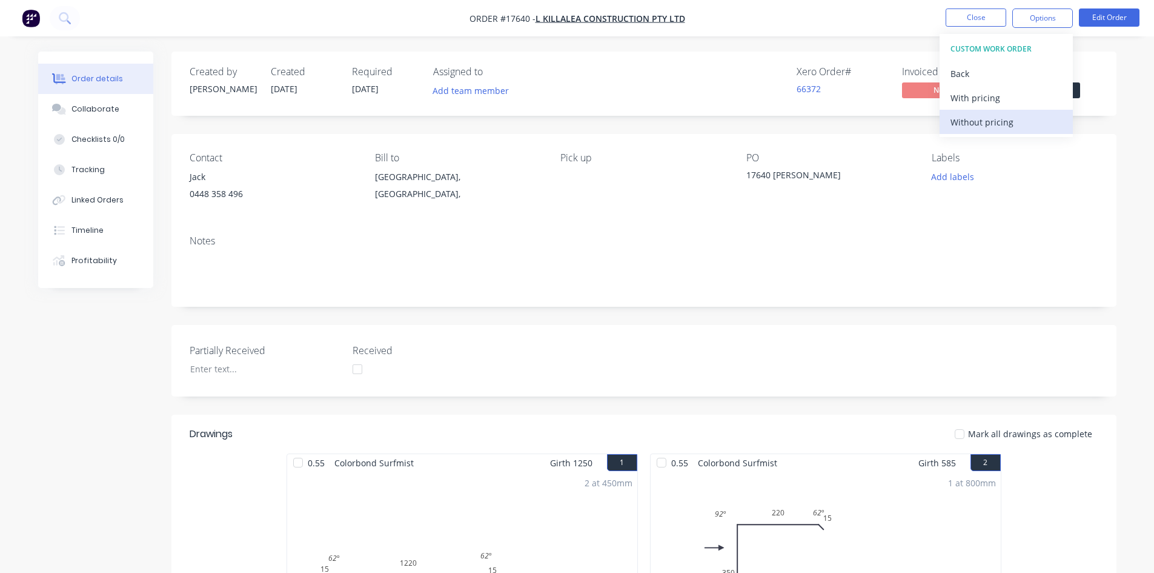
click at [997, 129] on div "Without pricing" at bounding box center [1006, 122] width 111 height 18
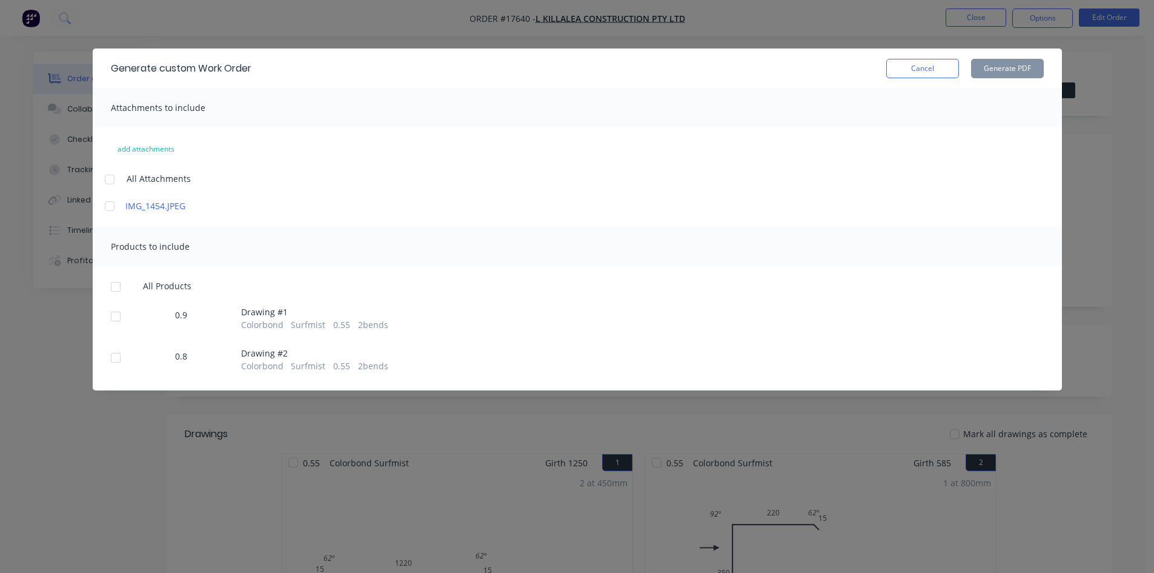
click at [114, 180] on div at bounding box center [110, 179] width 24 height 24
drag, startPoint x: 116, startPoint y: 288, endPoint x: 276, endPoint y: 284, distance: 159.4
click at [116, 289] on div at bounding box center [116, 286] width 24 height 24
click at [1020, 70] on button "Generate PDF" at bounding box center [1007, 68] width 73 height 19
click at [926, 73] on button "Cancel" at bounding box center [922, 68] width 73 height 19
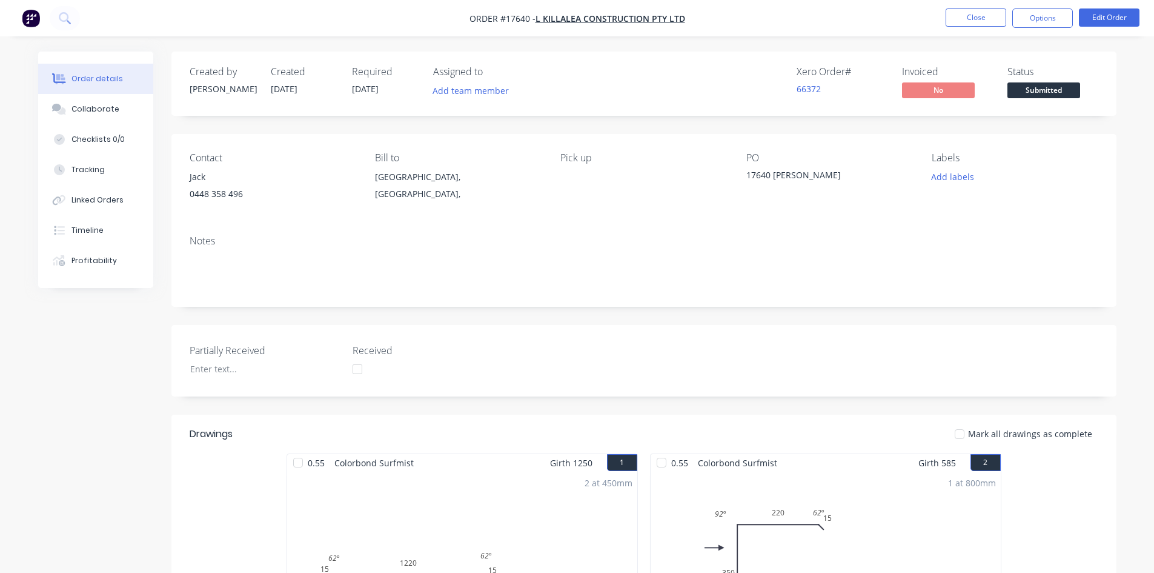
click at [612, 45] on div "Order details Collaborate Checklists 0/0 Tracking Linked Orders Timeline Profit…" at bounding box center [577, 442] width 1154 height 885
click at [981, 19] on button "Close" at bounding box center [976, 17] width 61 height 18
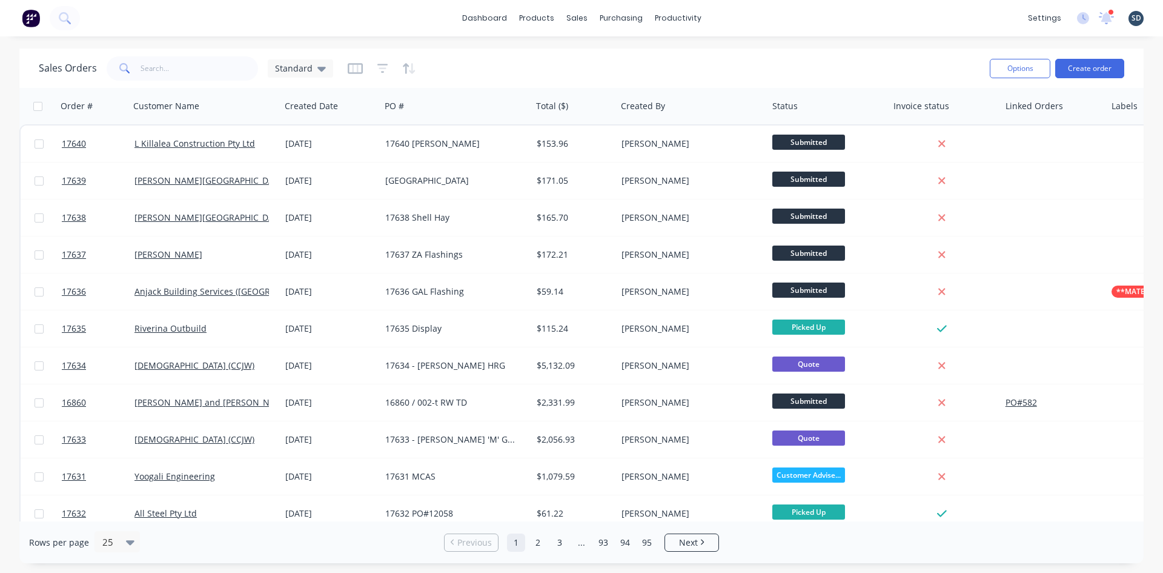
click at [739, 18] on div "dashboard products sales purchasing productivity dashboard products Product Cat…" at bounding box center [581, 18] width 1163 height 36
click at [716, 22] on div "dashboard products sales purchasing productivity dashboard products Product Cat…" at bounding box center [581, 18] width 1163 height 36
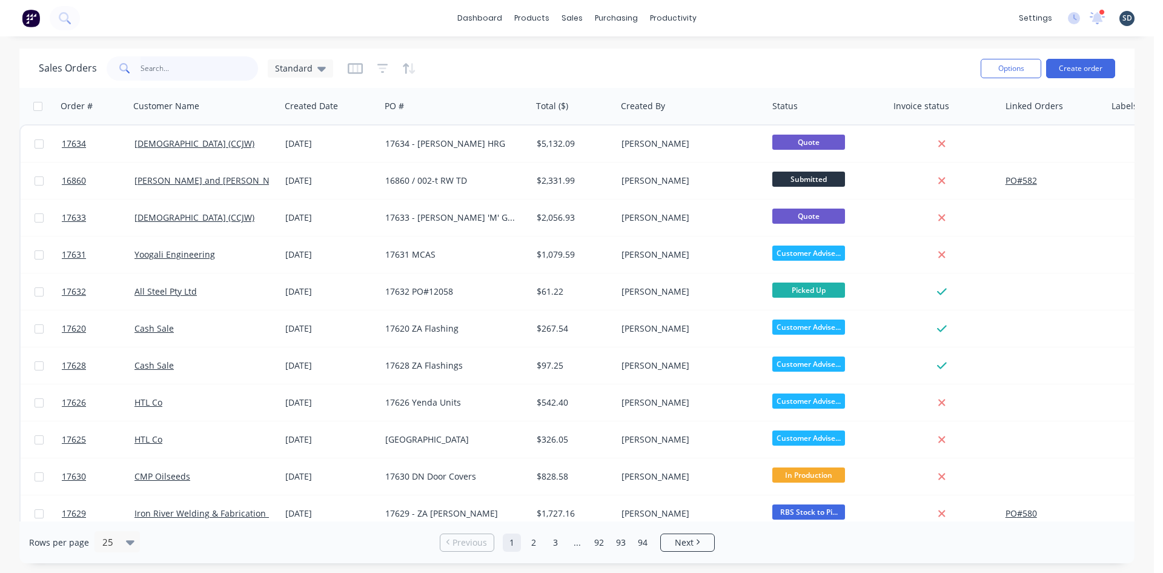
click at [154, 70] on input "text" at bounding box center [200, 68] width 118 height 24
type input "kill"
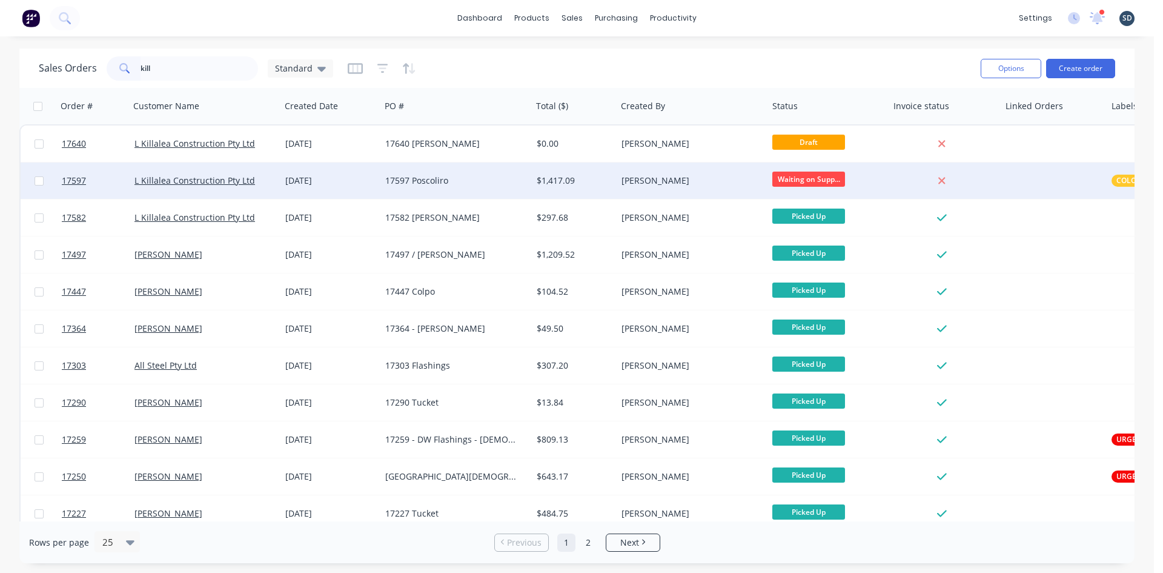
click at [499, 176] on div "17597 Poscoliro" at bounding box center [452, 180] width 134 height 12
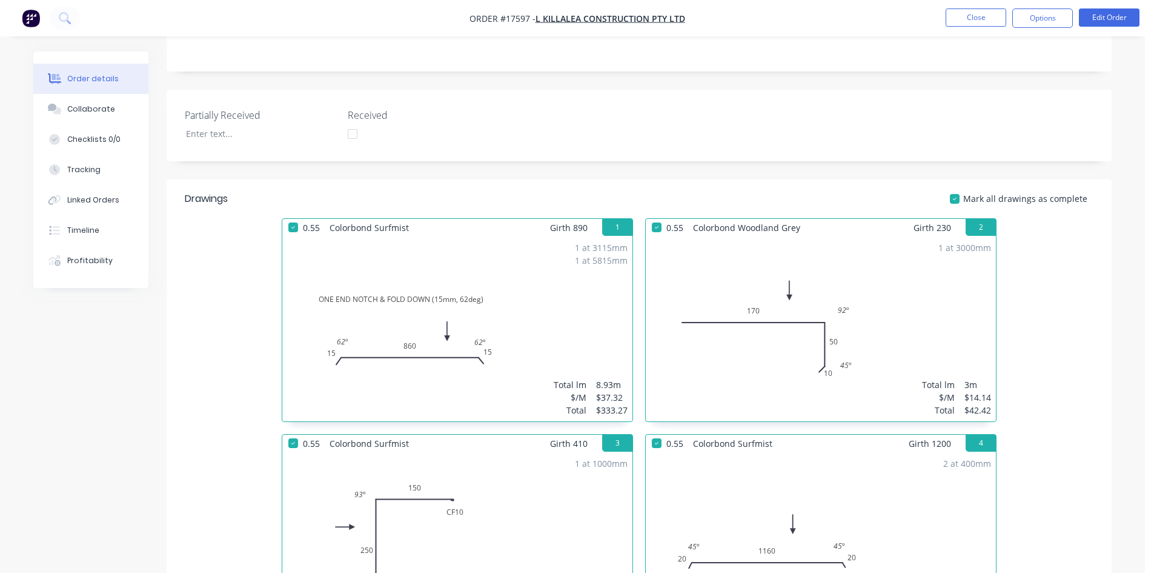
scroll to position [303, 0]
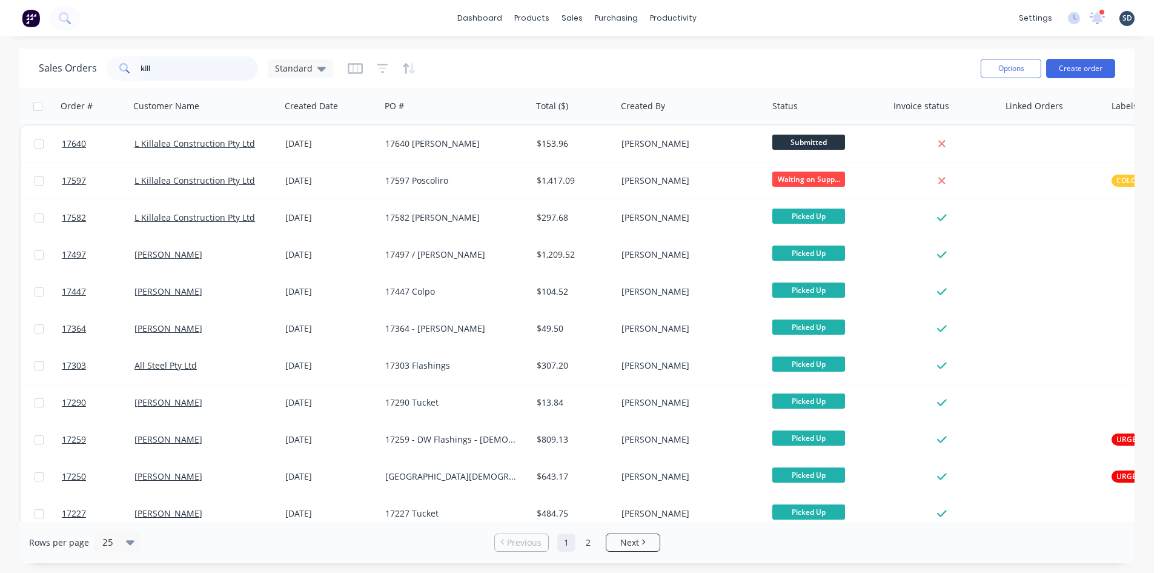
click at [179, 70] on input "kill" at bounding box center [200, 68] width 118 height 24
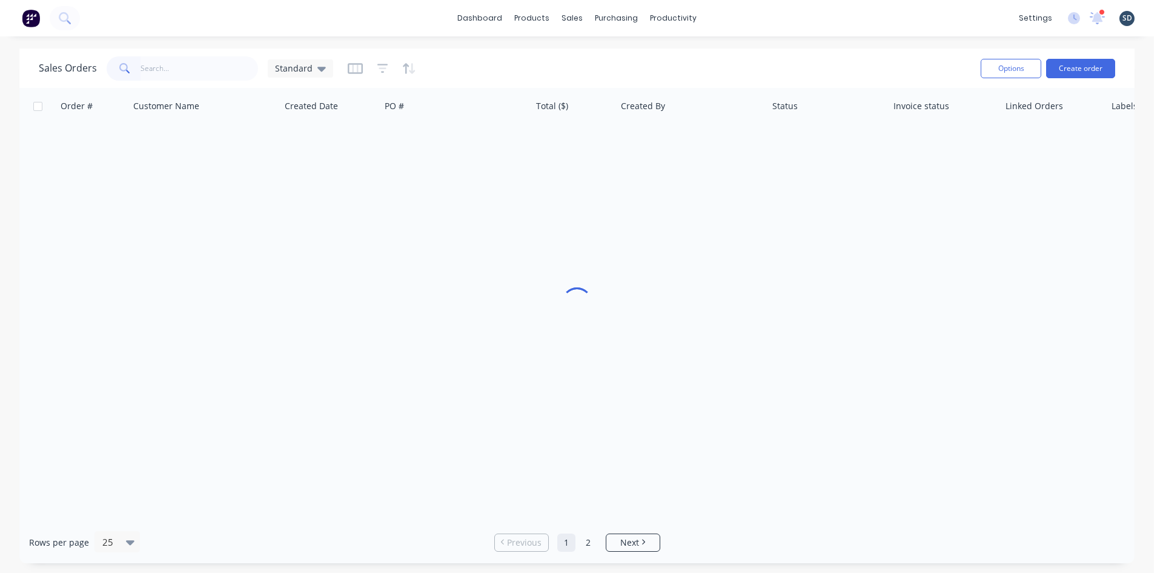
click at [511, 61] on div "Sales Orders Standard" at bounding box center [505, 68] width 932 height 30
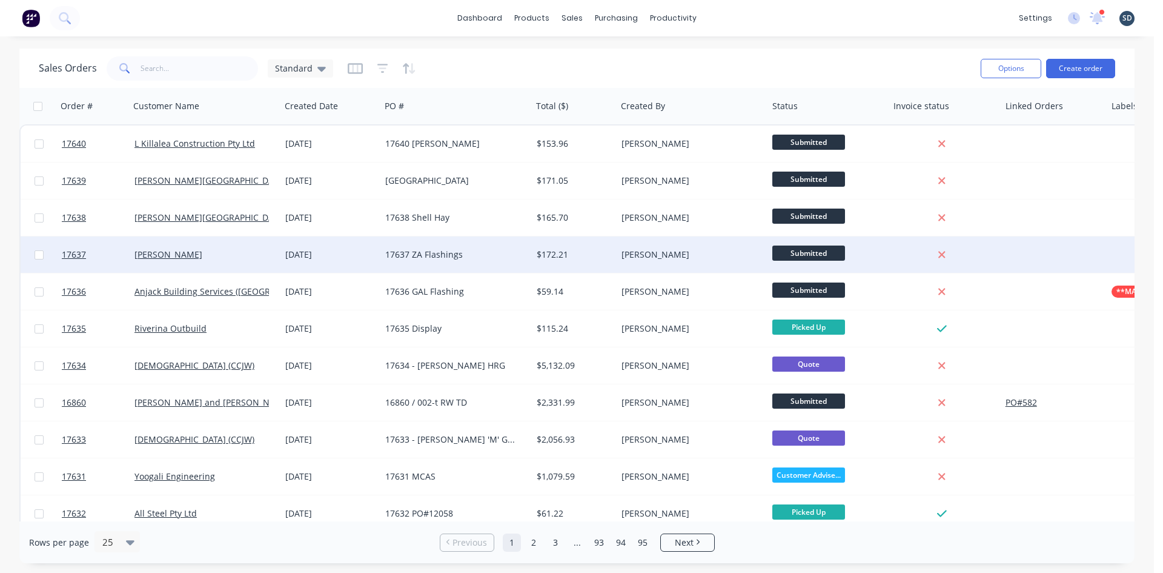
click at [240, 253] on div "[PERSON_NAME]" at bounding box center [201, 254] width 134 height 12
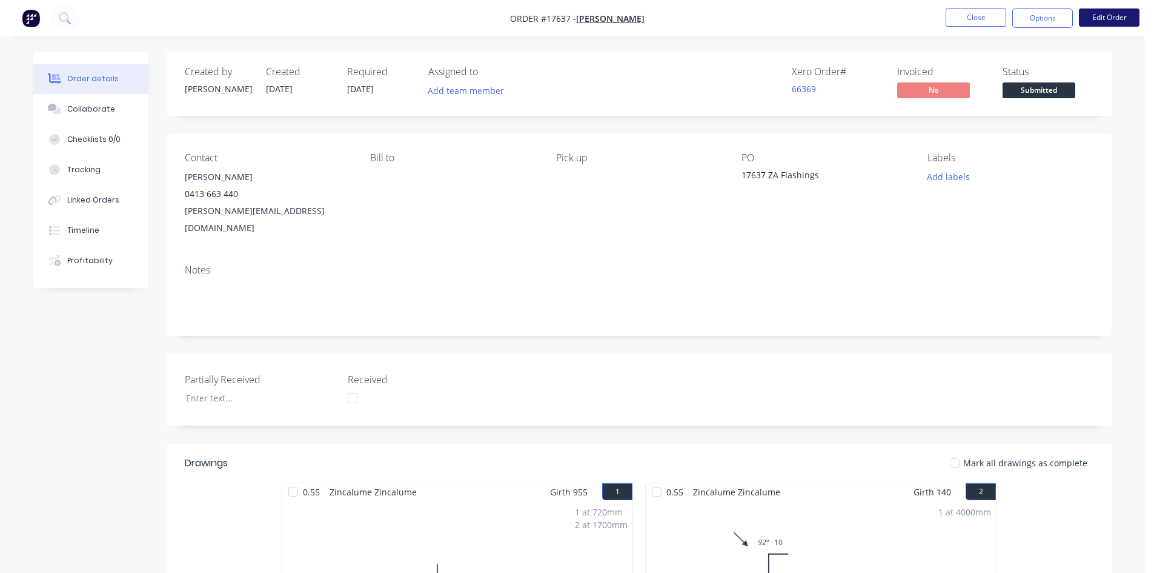
click at [1100, 15] on button "Edit Order" at bounding box center [1109, 17] width 61 height 18
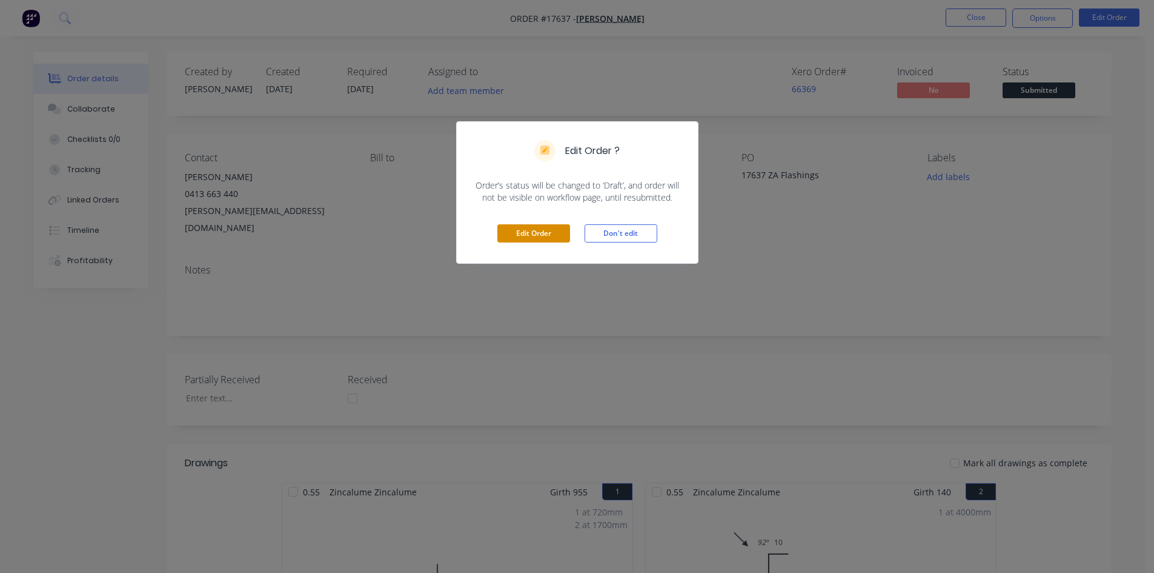
click at [552, 233] on button "Edit Order" at bounding box center [533, 233] width 73 height 18
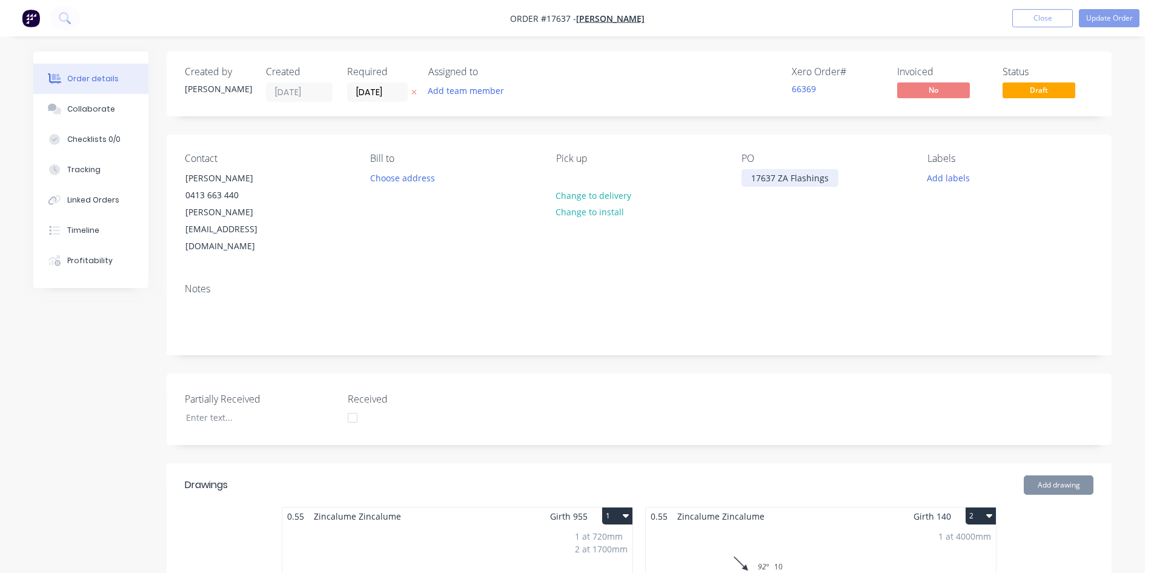
click at [832, 176] on div "17637 ZA Flashings" at bounding box center [790, 178] width 97 height 18
drag, startPoint x: 833, startPoint y: 179, endPoint x: 779, endPoint y: 176, distance: 54.6
click at [779, 176] on div "17637 ZA Flashings" at bounding box center [790, 178] width 97 height 18
click at [869, 273] on div "Notes" at bounding box center [639, 313] width 945 height 81
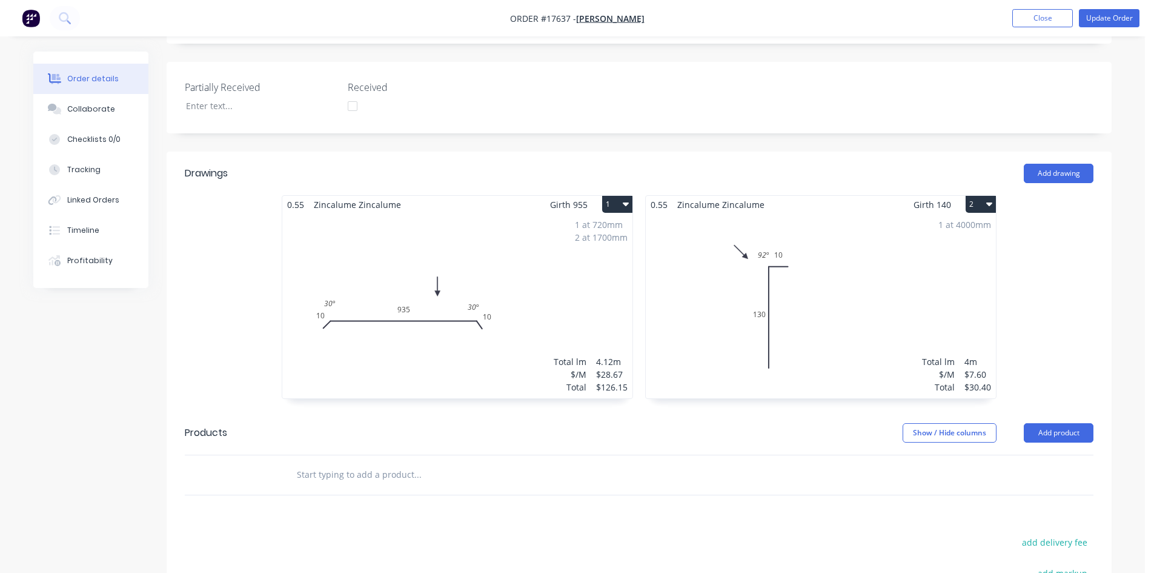
scroll to position [485, 0]
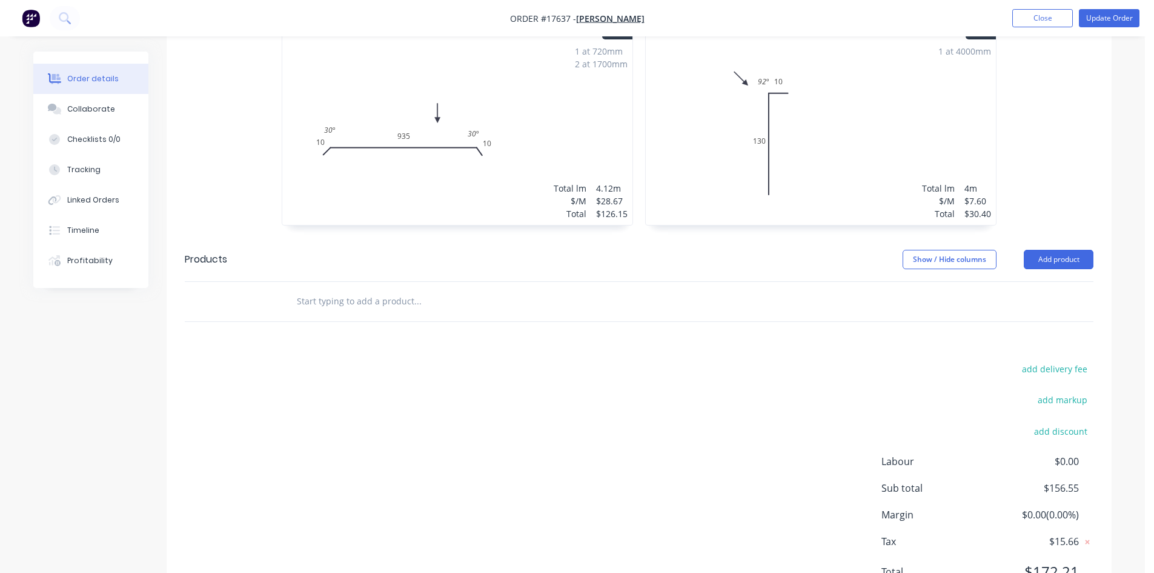
click at [377, 289] on input "text" at bounding box center [417, 301] width 242 height 24
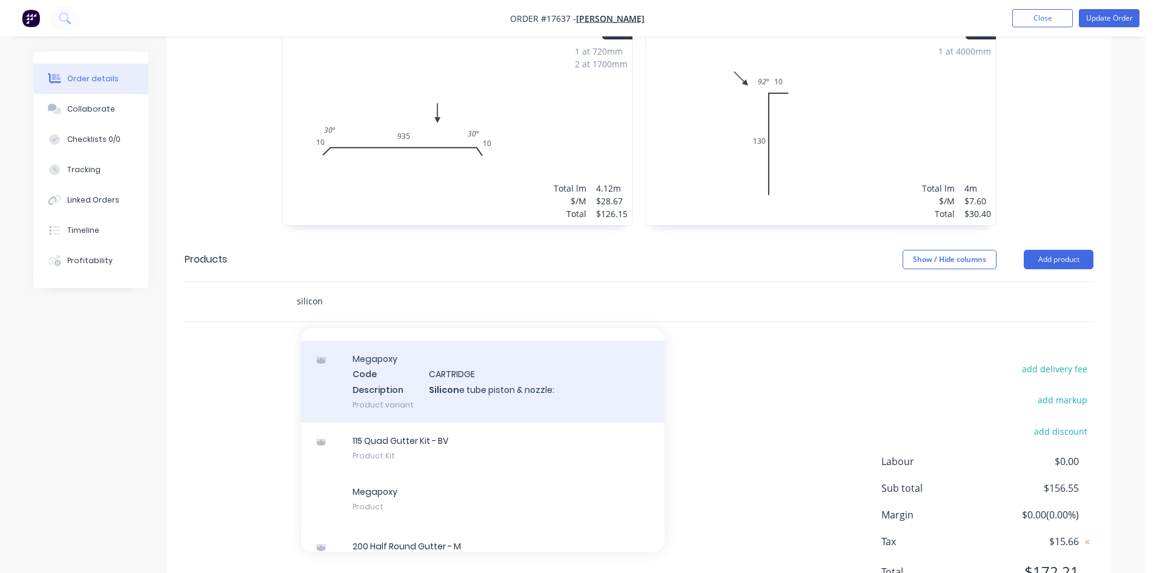
scroll to position [0, 0]
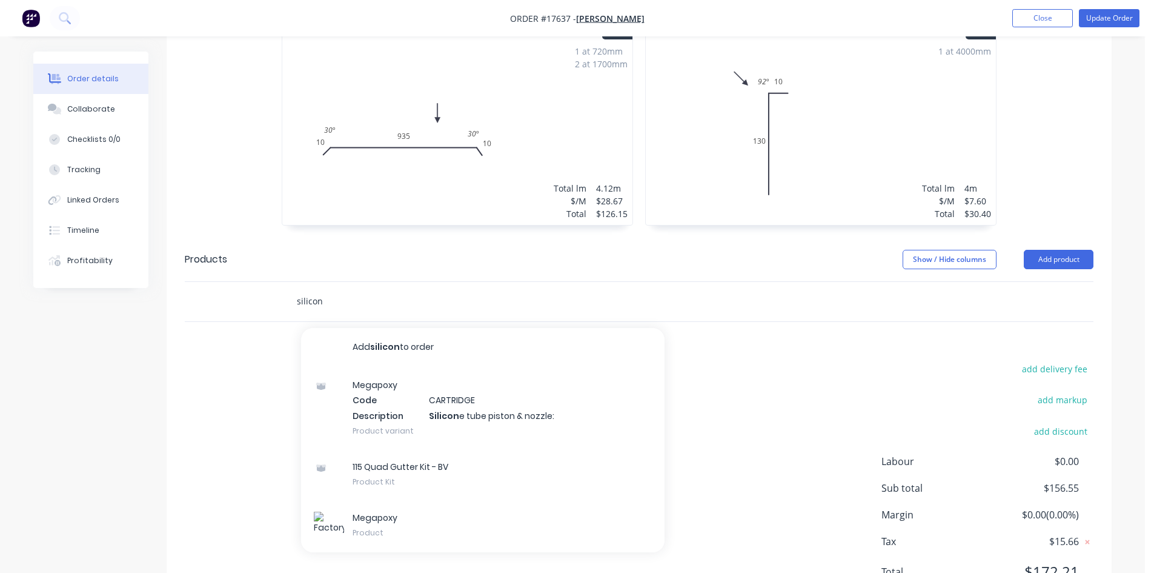
type input "silicon"
click at [763, 360] on div "add delivery fee add markup add discount Labour $0.00 Sub total $156.55 Margin …" at bounding box center [639, 477] width 909 height 234
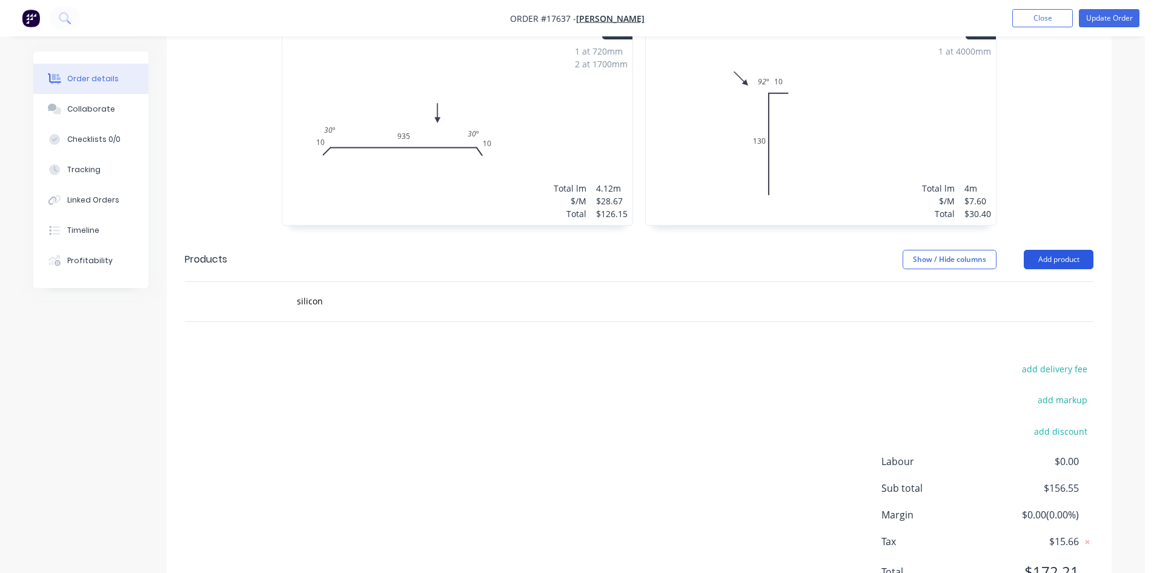
click at [1060, 250] on button "Add product" at bounding box center [1059, 259] width 70 height 19
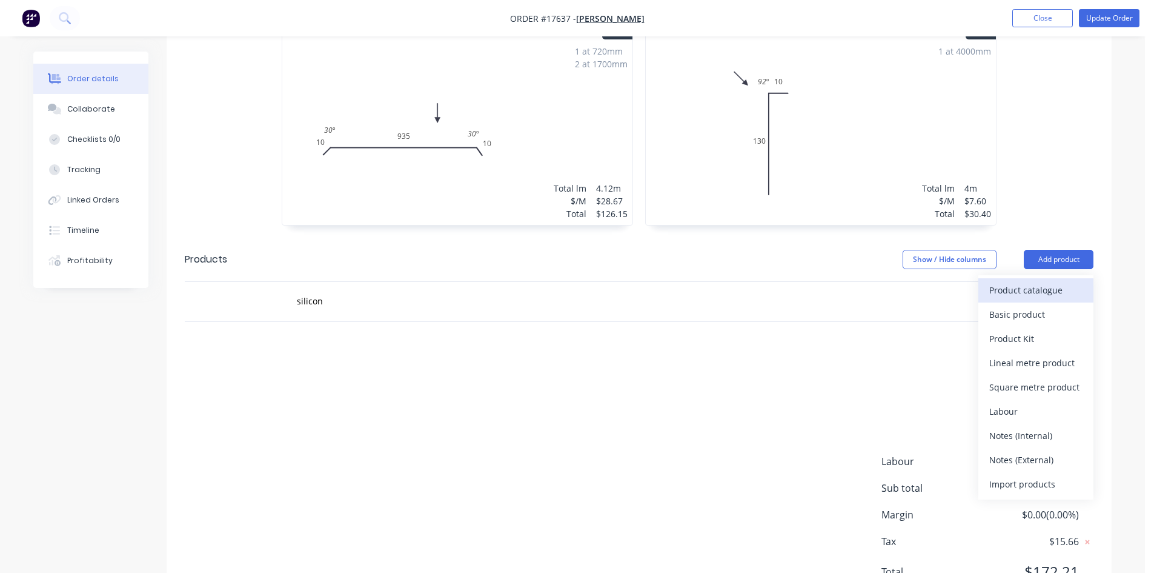
click at [1021, 281] on div "Product catalogue" at bounding box center [1035, 290] width 93 height 18
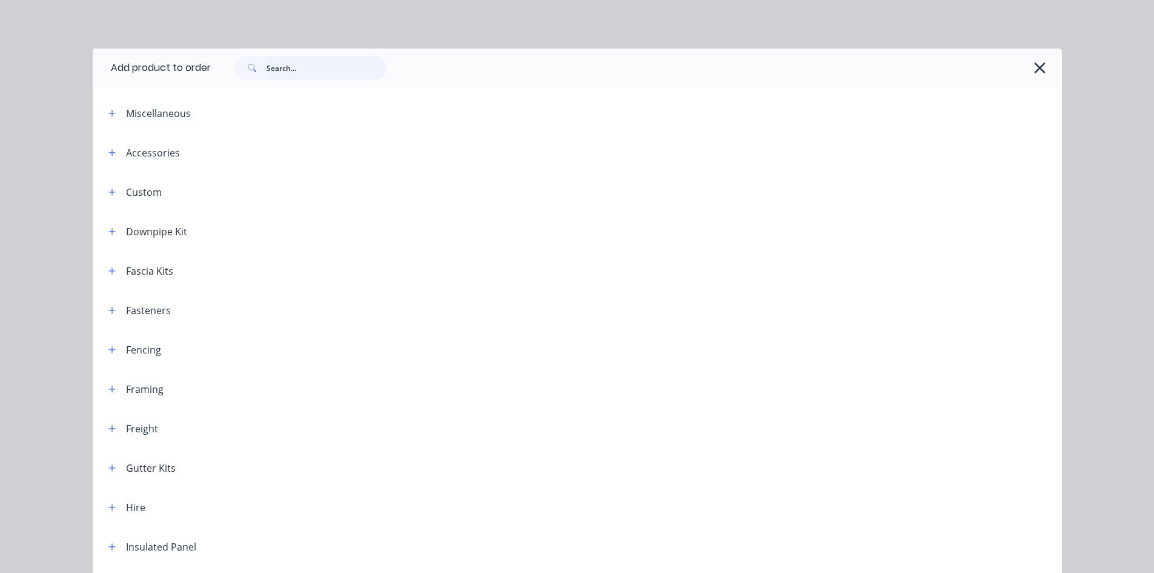
click at [285, 70] on input "text" at bounding box center [327, 68] width 120 height 24
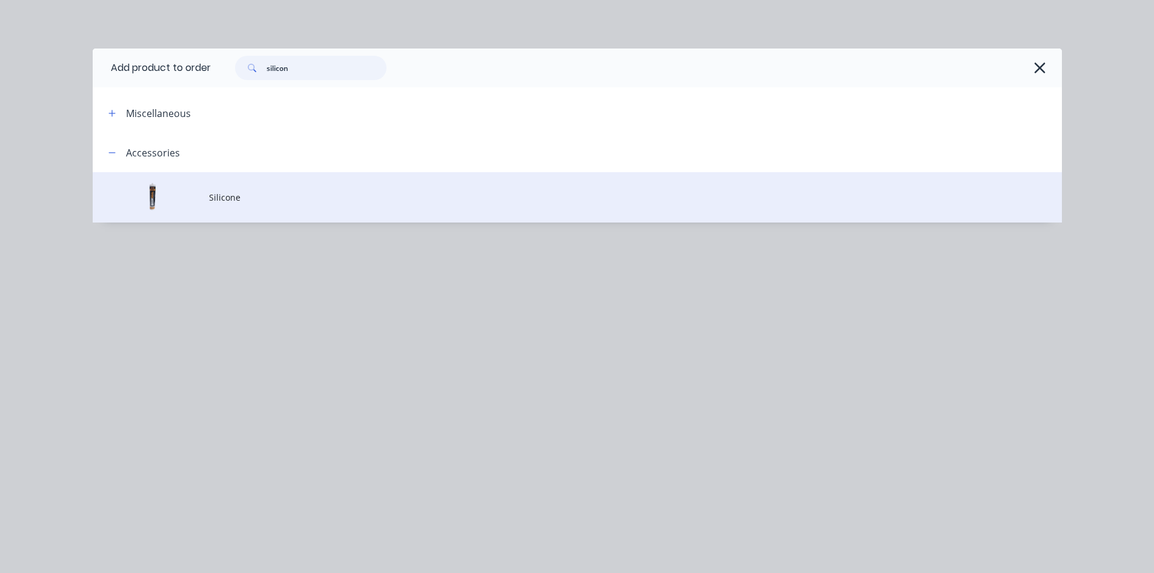
type input "silicon"
click at [220, 192] on span "Silicone" at bounding box center [550, 197] width 682 height 13
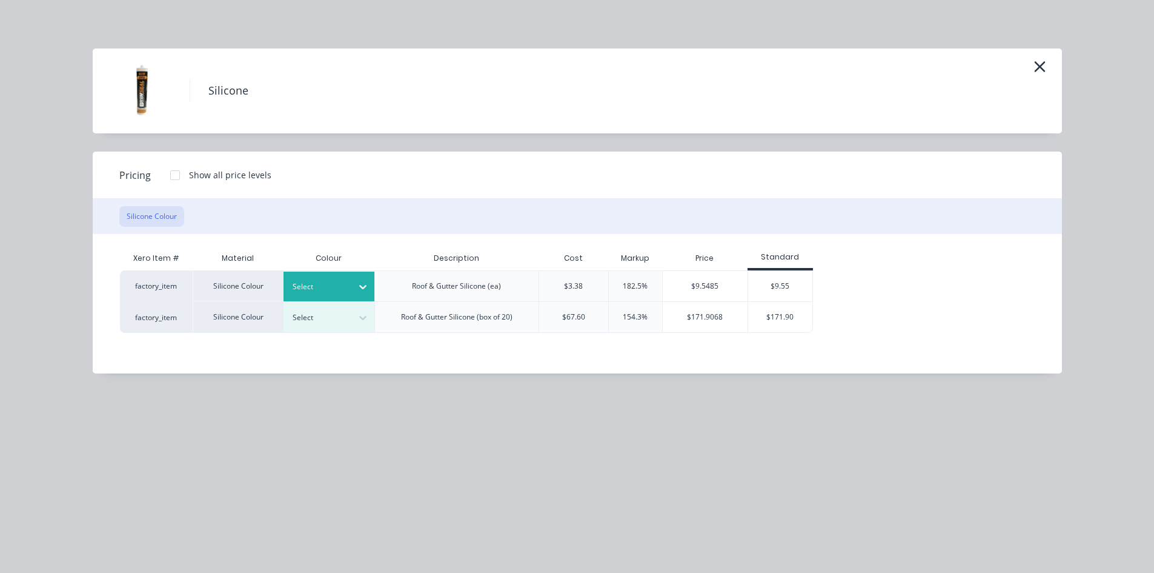
click at [346, 288] on div at bounding box center [320, 286] width 55 height 13
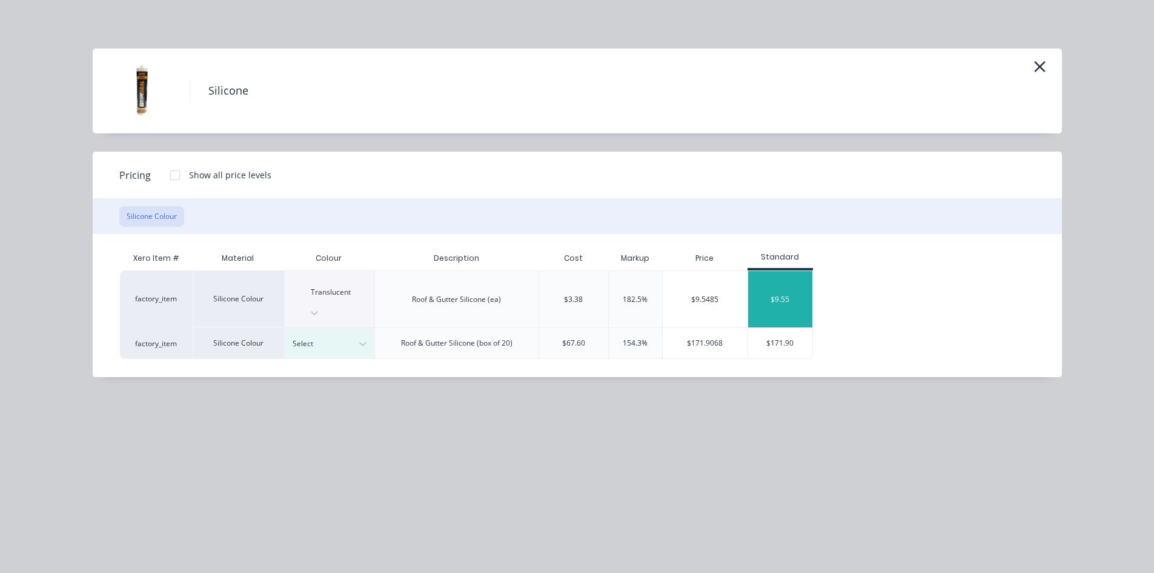
click at [784, 283] on div "$9.55" at bounding box center [780, 299] width 65 height 56
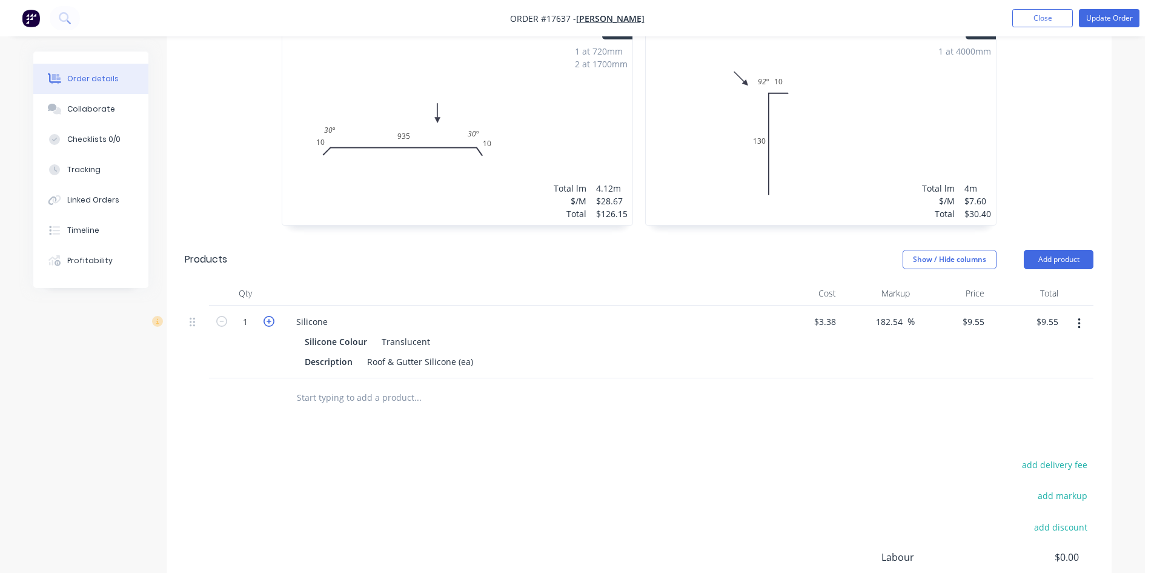
click at [269, 316] on icon "button" at bounding box center [269, 321] width 11 height 11
type input "2"
type input "$19.10"
click at [269, 316] on icon "button" at bounding box center [269, 321] width 11 height 11
type input "3"
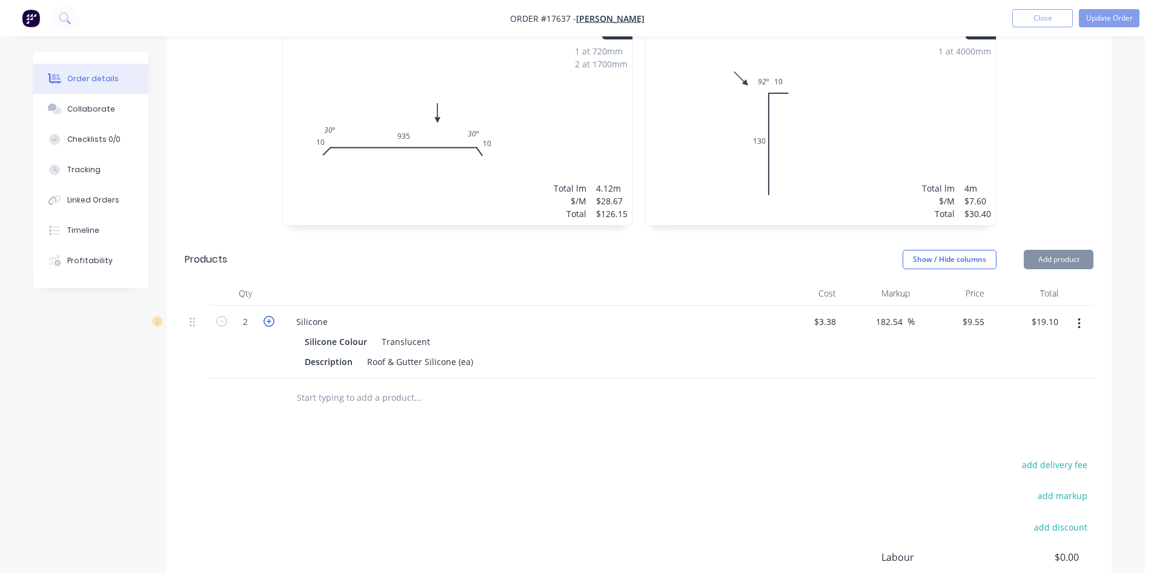
type input "$28.65"
click at [357, 385] on input "text" at bounding box center [417, 397] width 242 height 24
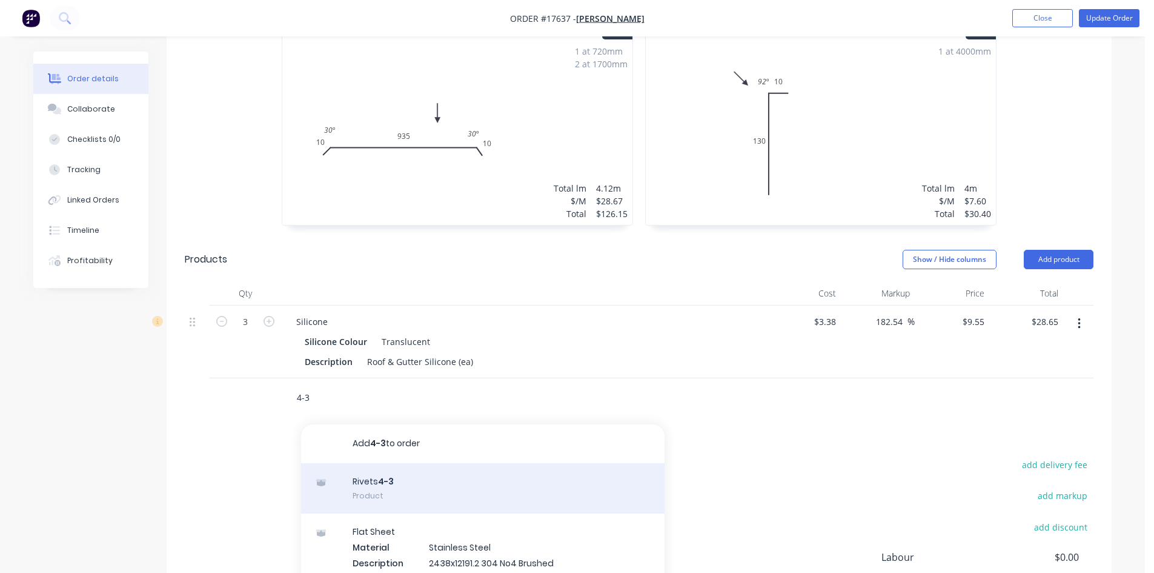
type input "4-3"
click at [395, 463] on div "Rivets 4-3 Product" at bounding box center [483, 488] width 364 height 51
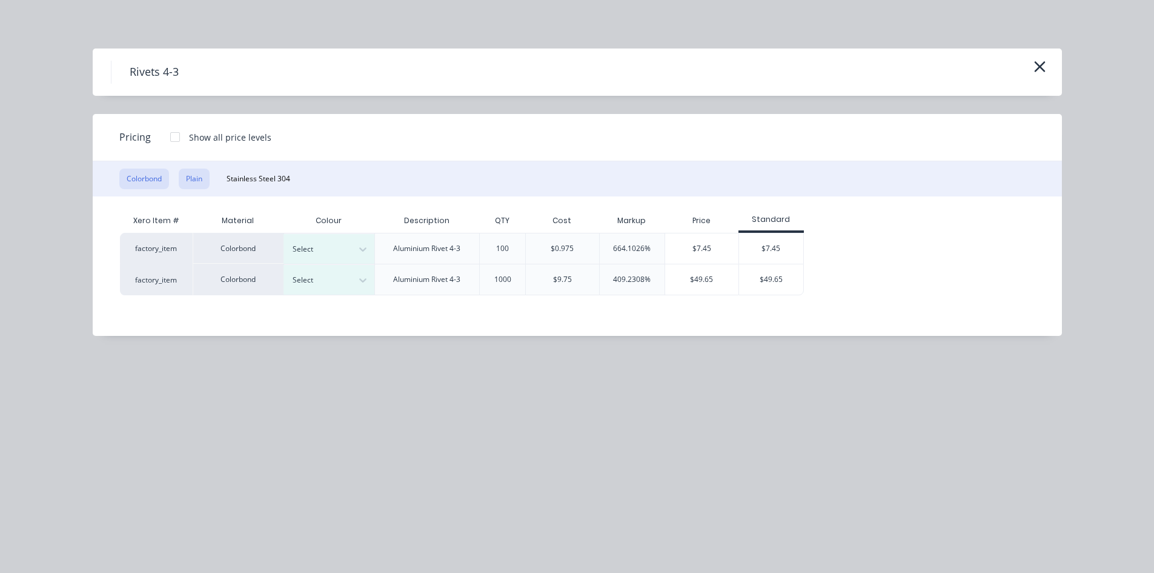
click at [199, 180] on button "Plain" at bounding box center [194, 178] width 31 height 21
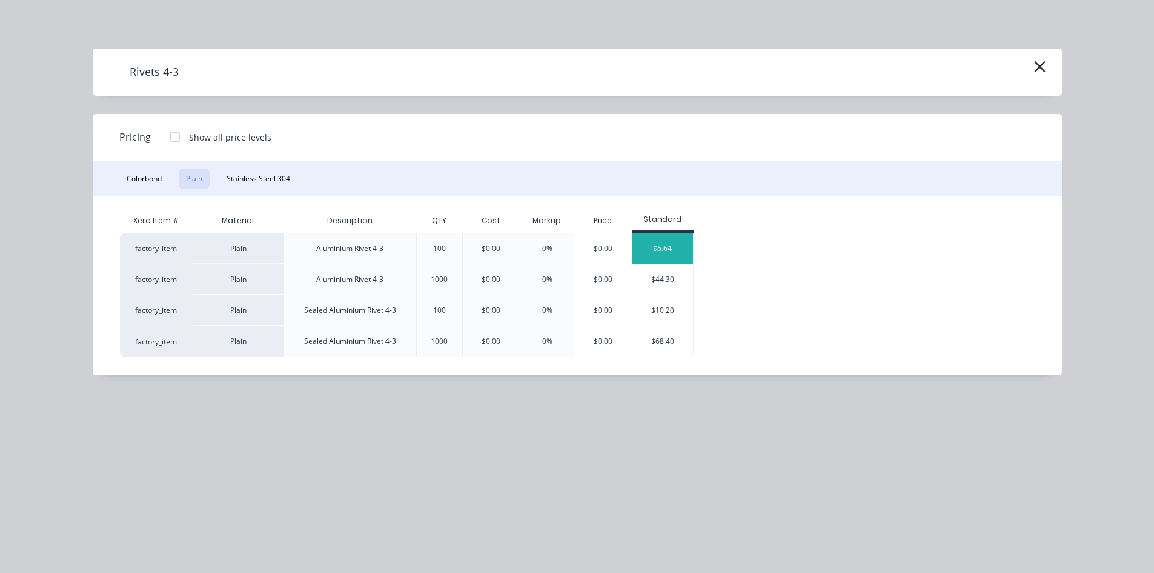
click at [667, 248] on div "$6.64" at bounding box center [662, 248] width 61 height 30
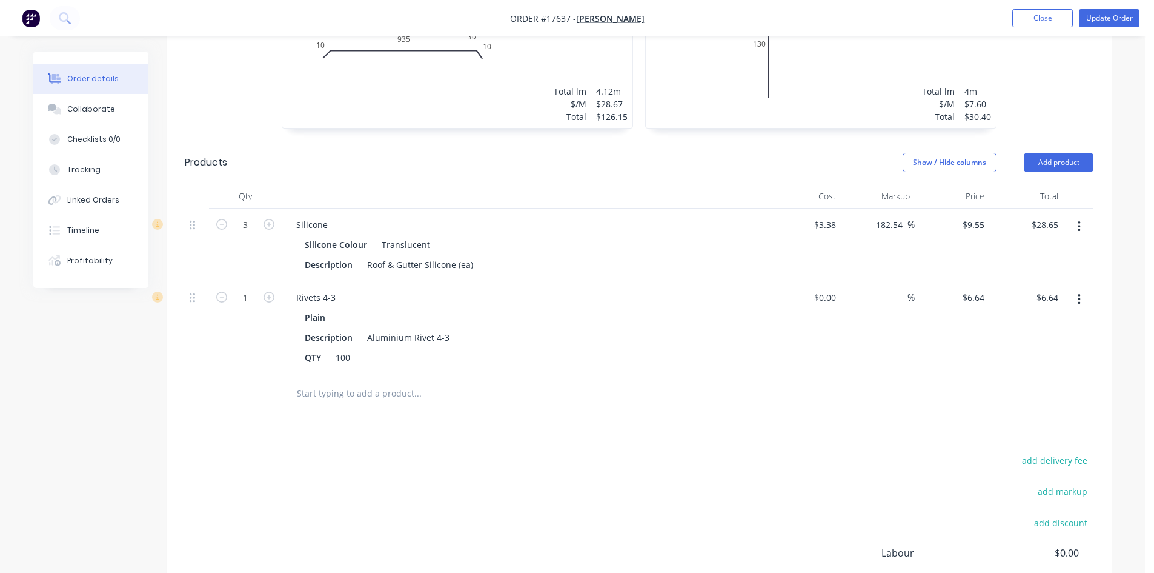
scroll to position [455, 0]
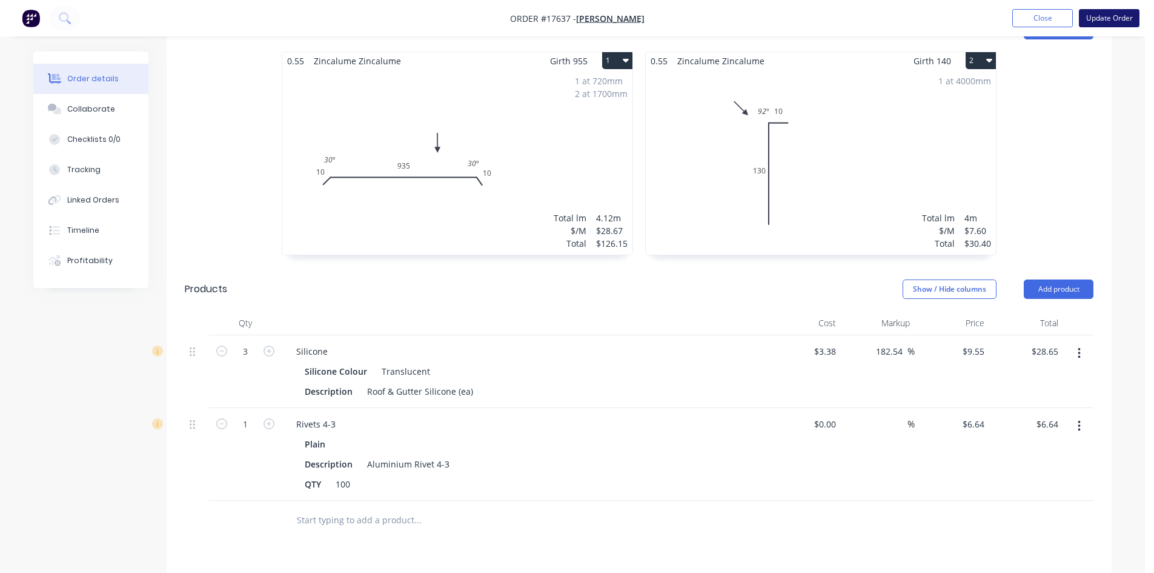
click at [1111, 27] on button "Update Order" at bounding box center [1109, 18] width 61 height 18
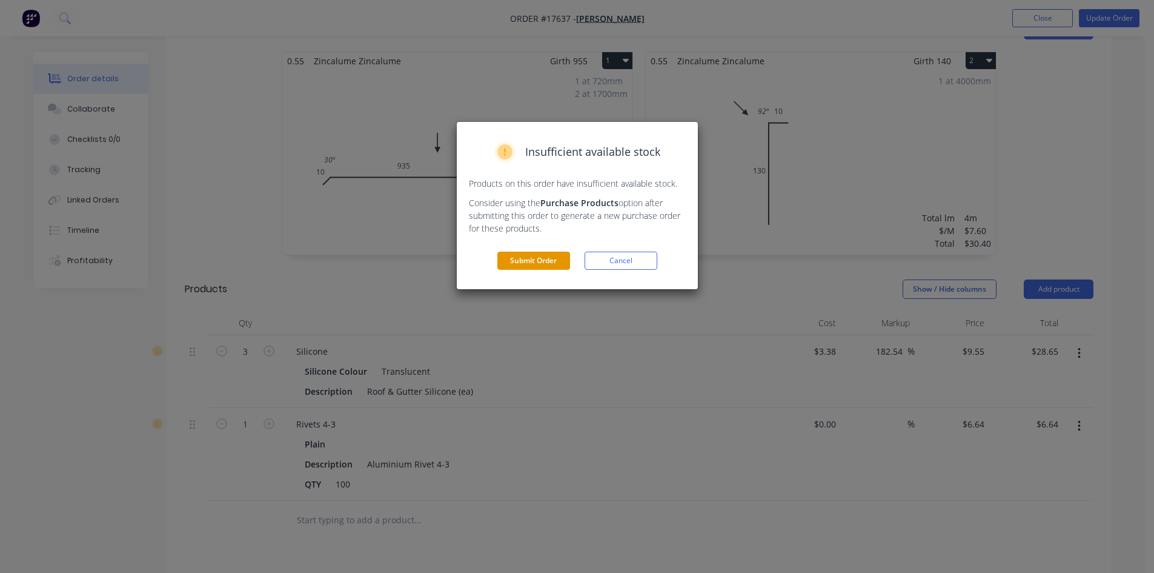
click at [528, 261] on button "Submit Order" at bounding box center [533, 260] width 73 height 18
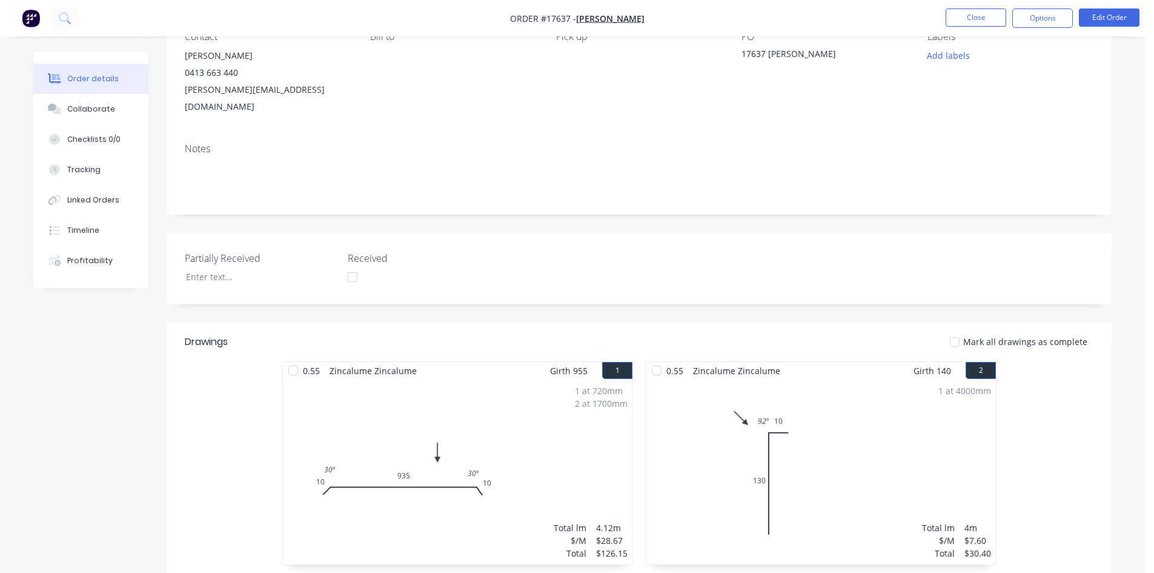
scroll to position [0, 0]
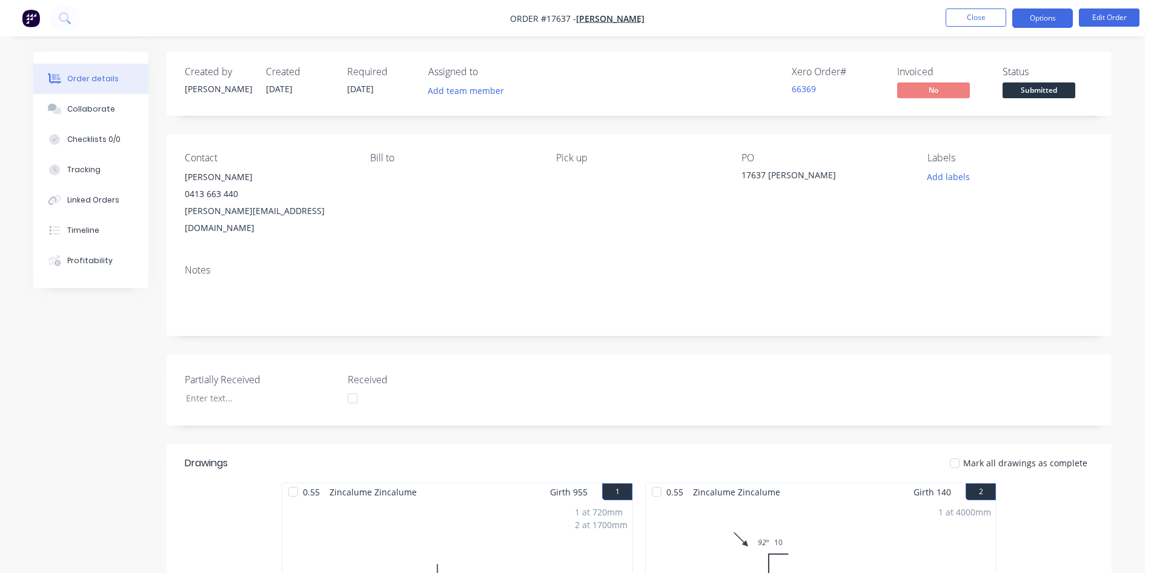
click at [1034, 19] on button "Options" at bounding box center [1042, 17] width 61 height 19
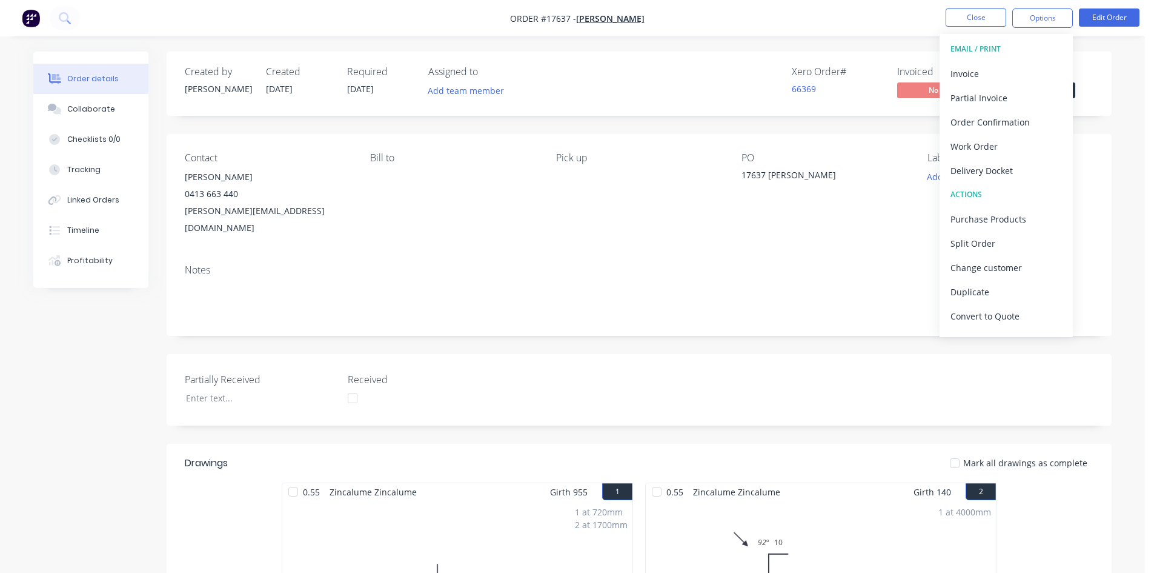
click at [843, 46] on div "Order details Collaborate Checklists 0/0 Tracking Linked Orders Timeline Profit…" at bounding box center [572, 568] width 1145 height 1137
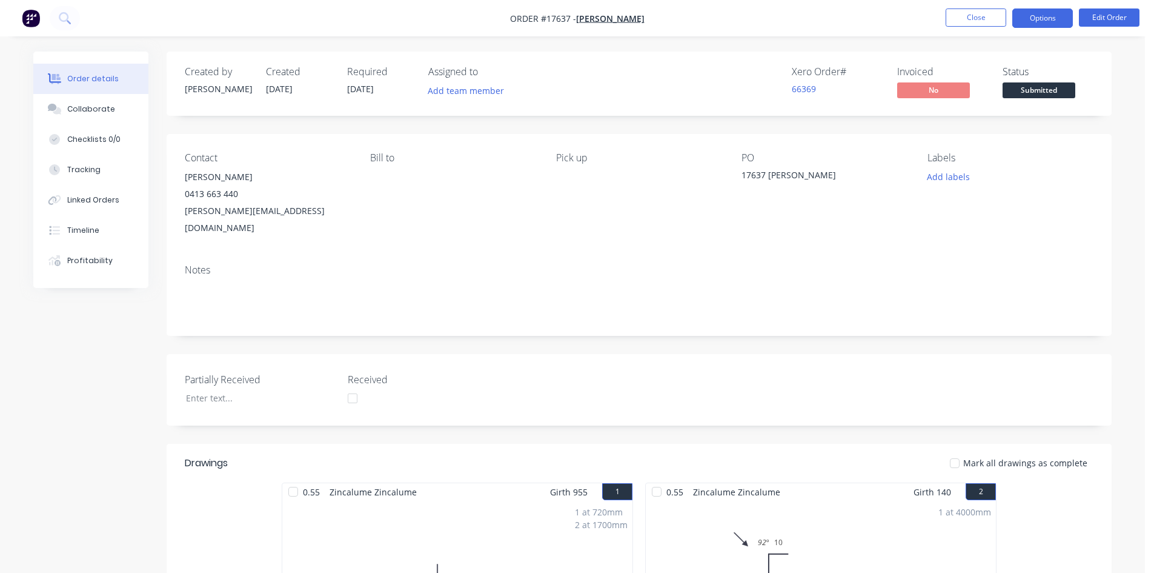
click at [1044, 17] on button "Options" at bounding box center [1042, 17] width 61 height 19
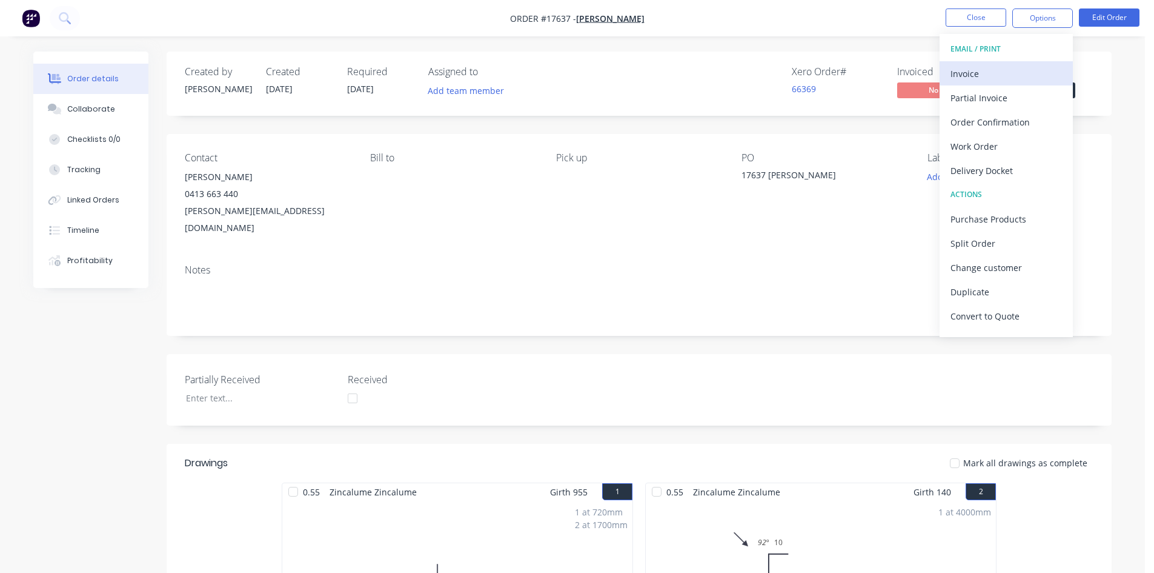
click at [1003, 70] on div "Invoice" at bounding box center [1006, 74] width 111 height 18
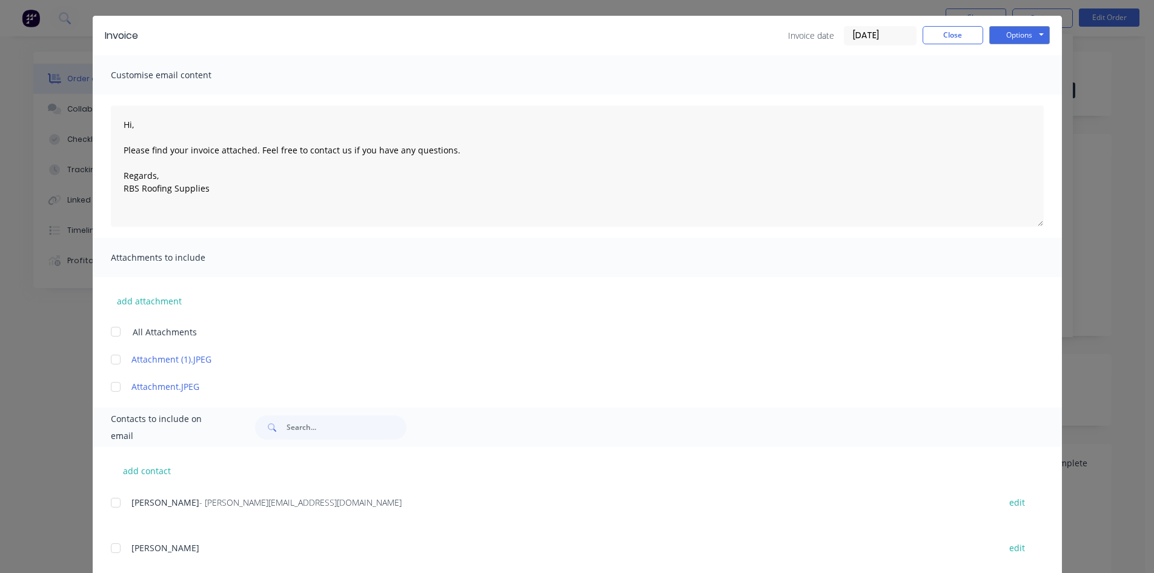
scroll to position [62, 0]
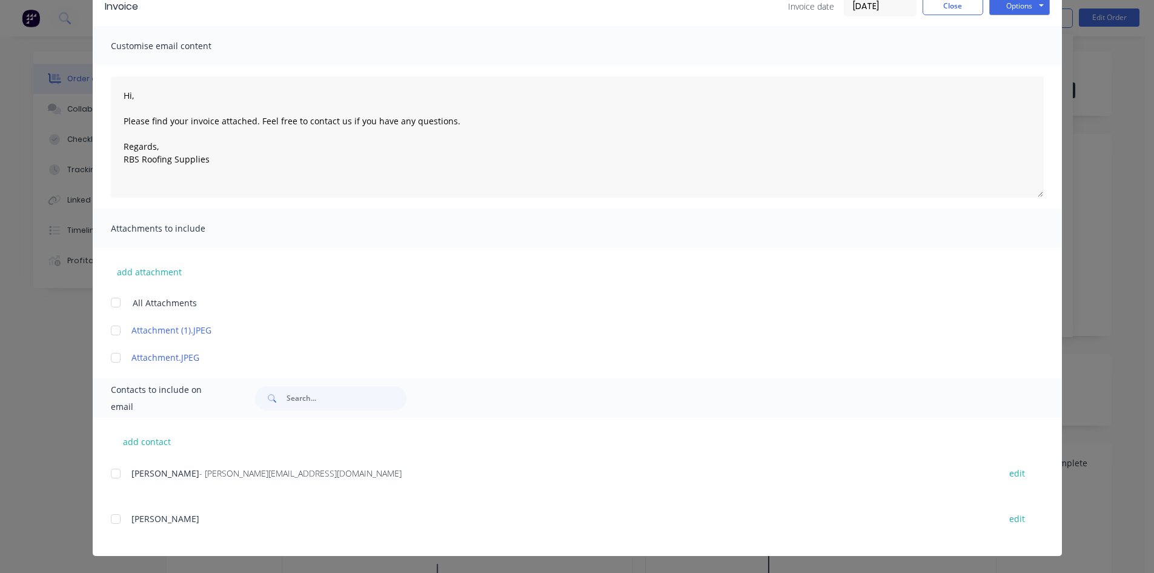
click at [109, 474] on div at bounding box center [116, 473] width 24 height 24
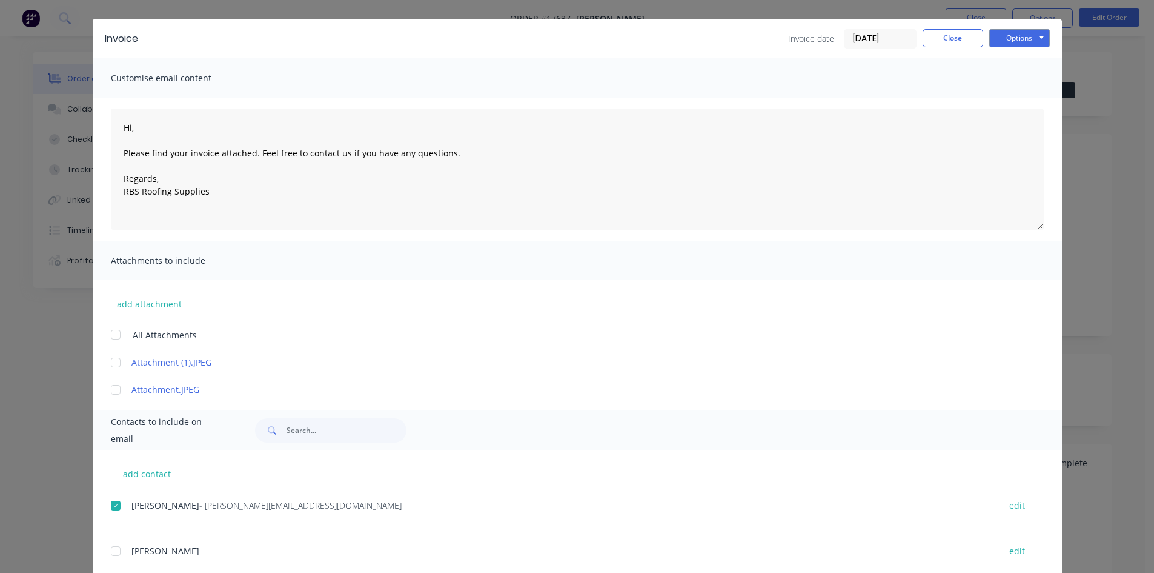
scroll to position [0, 0]
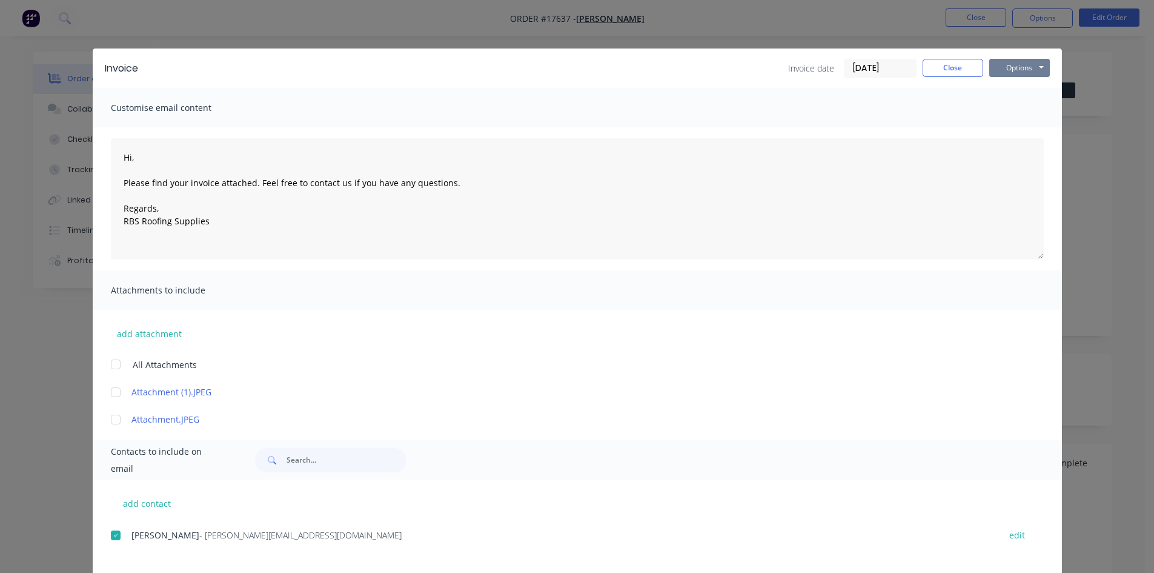
click at [1032, 69] on button "Options" at bounding box center [1019, 68] width 61 height 18
click at [1015, 131] on button "Email" at bounding box center [1028, 129] width 78 height 20
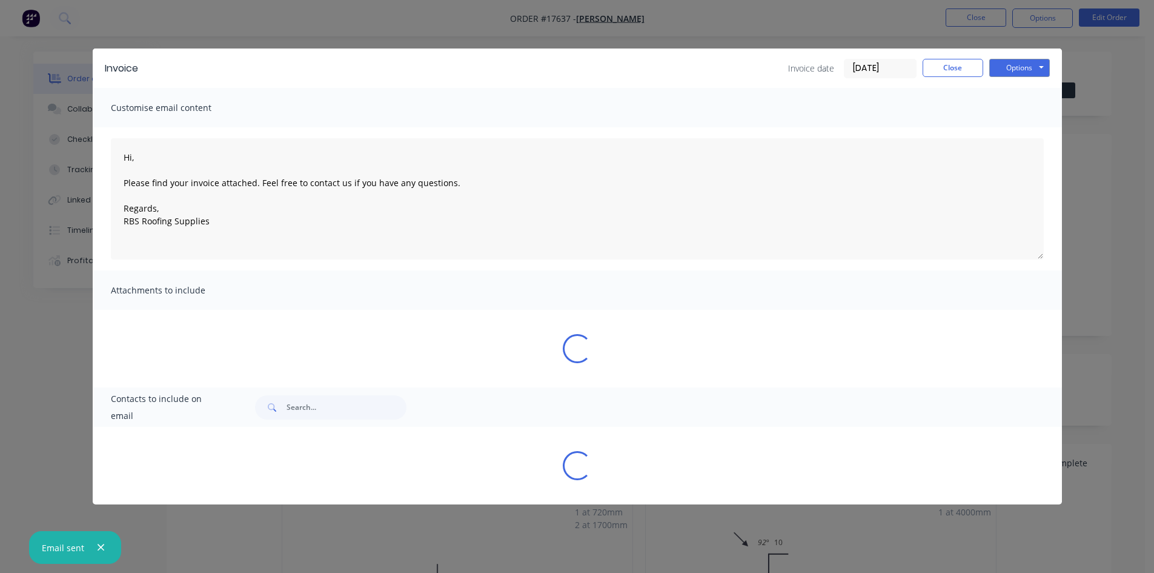
type textarea "Hi, Please find your invoice attached. Feel free to contact us if you have any …"
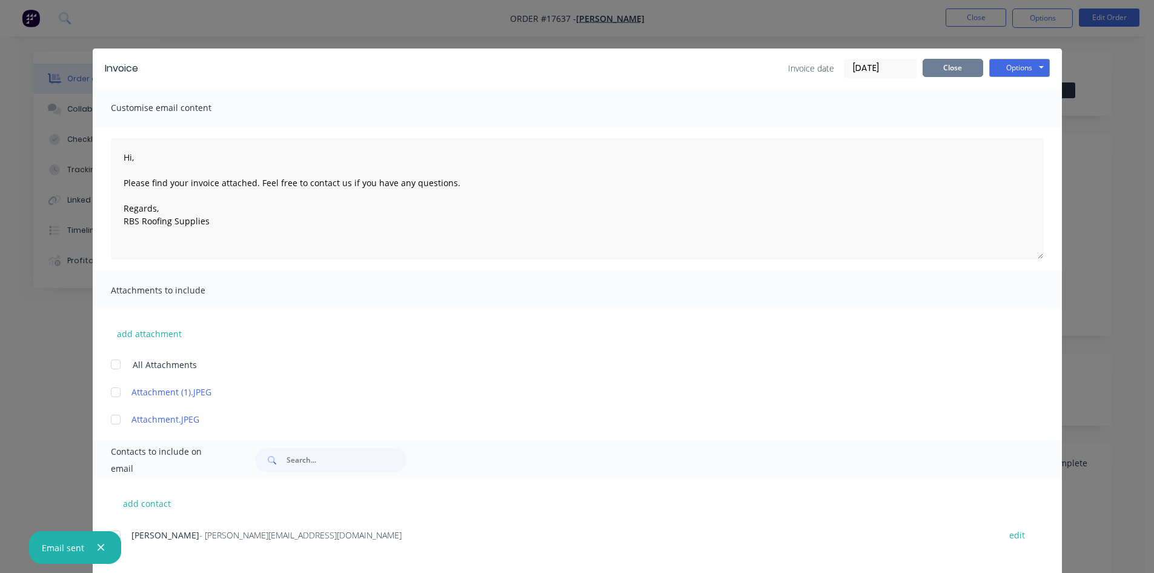
click at [974, 64] on button "Close" at bounding box center [953, 68] width 61 height 18
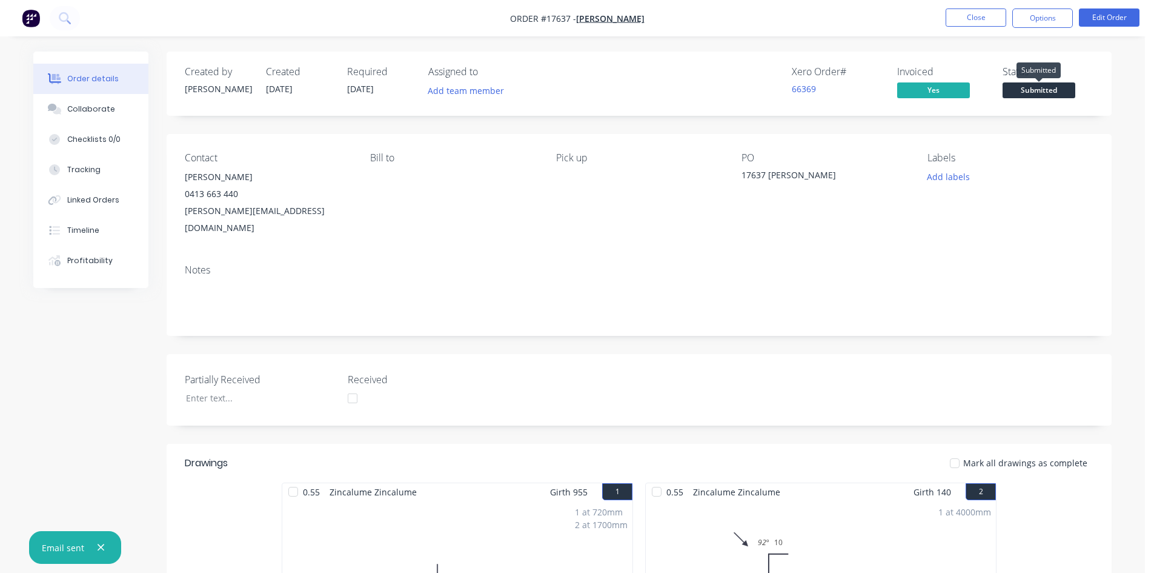
click at [1046, 88] on span "Submitted" at bounding box center [1039, 89] width 73 height 15
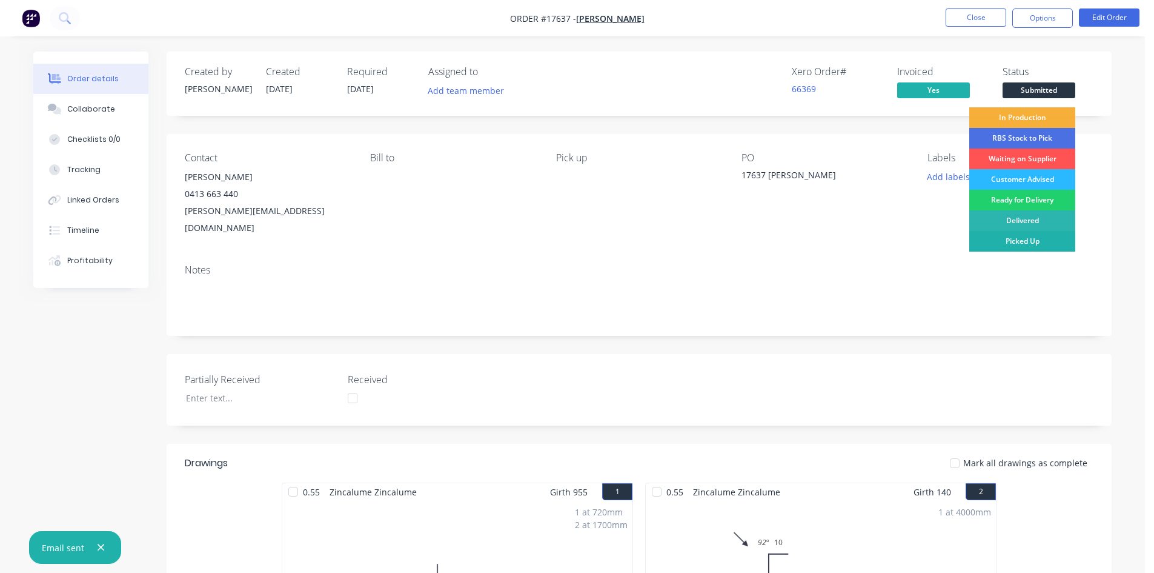
click at [1035, 241] on div "Picked Up" at bounding box center [1022, 241] width 106 height 21
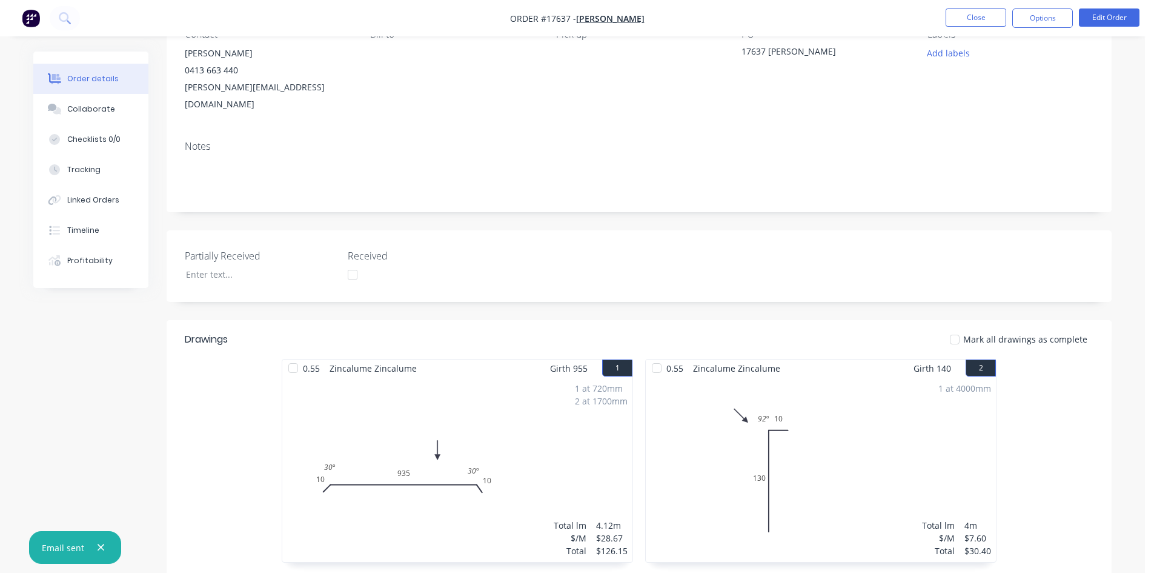
scroll to position [303, 0]
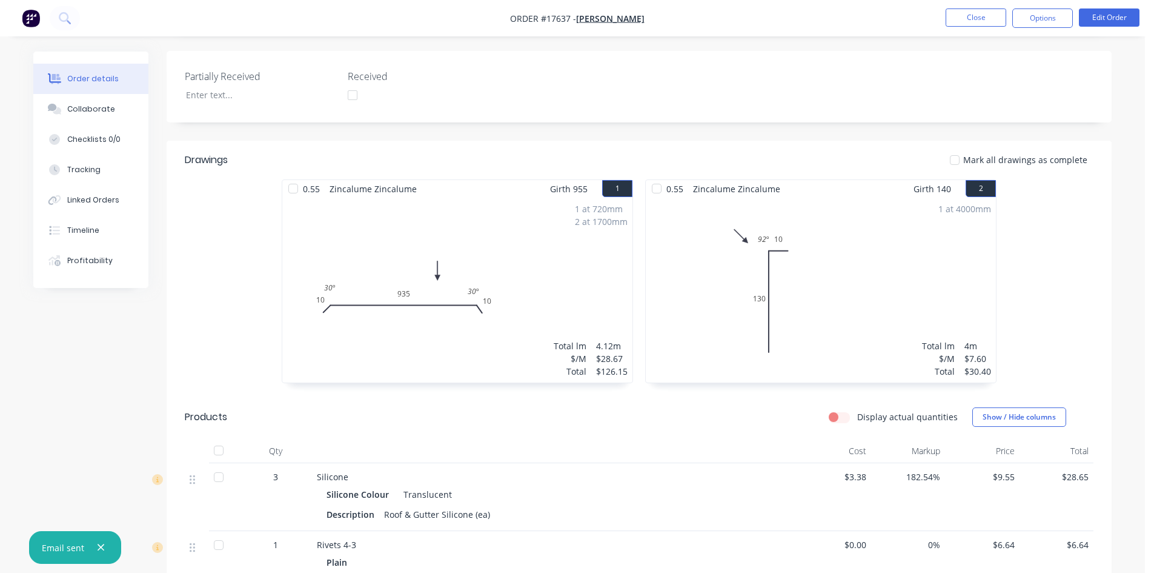
click at [297, 176] on div at bounding box center [293, 188] width 24 height 24
click at [662, 176] on div at bounding box center [657, 188] width 24 height 24
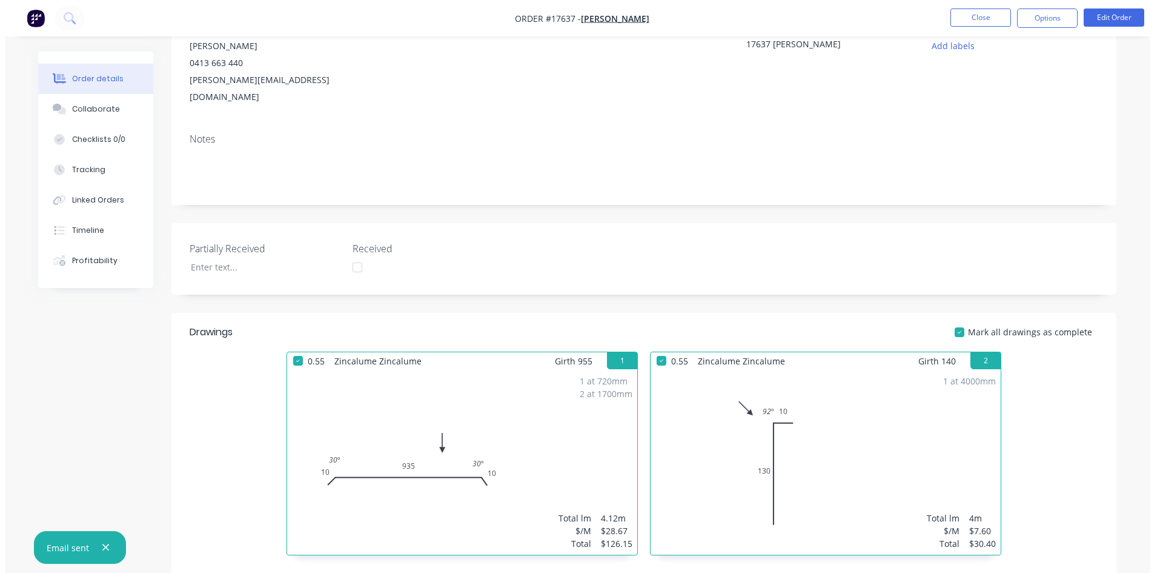
scroll to position [0, 0]
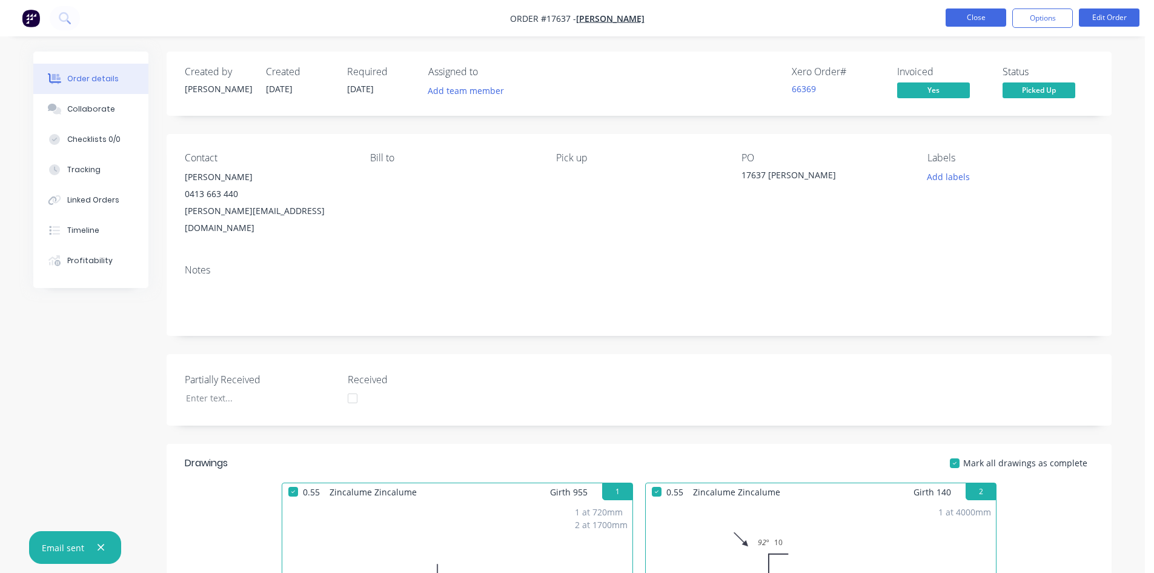
click at [995, 22] on button "Close" at bounding box center [976, 17] width 61 height 18
